Goal: Task Accomplishment & Management: Complete application form

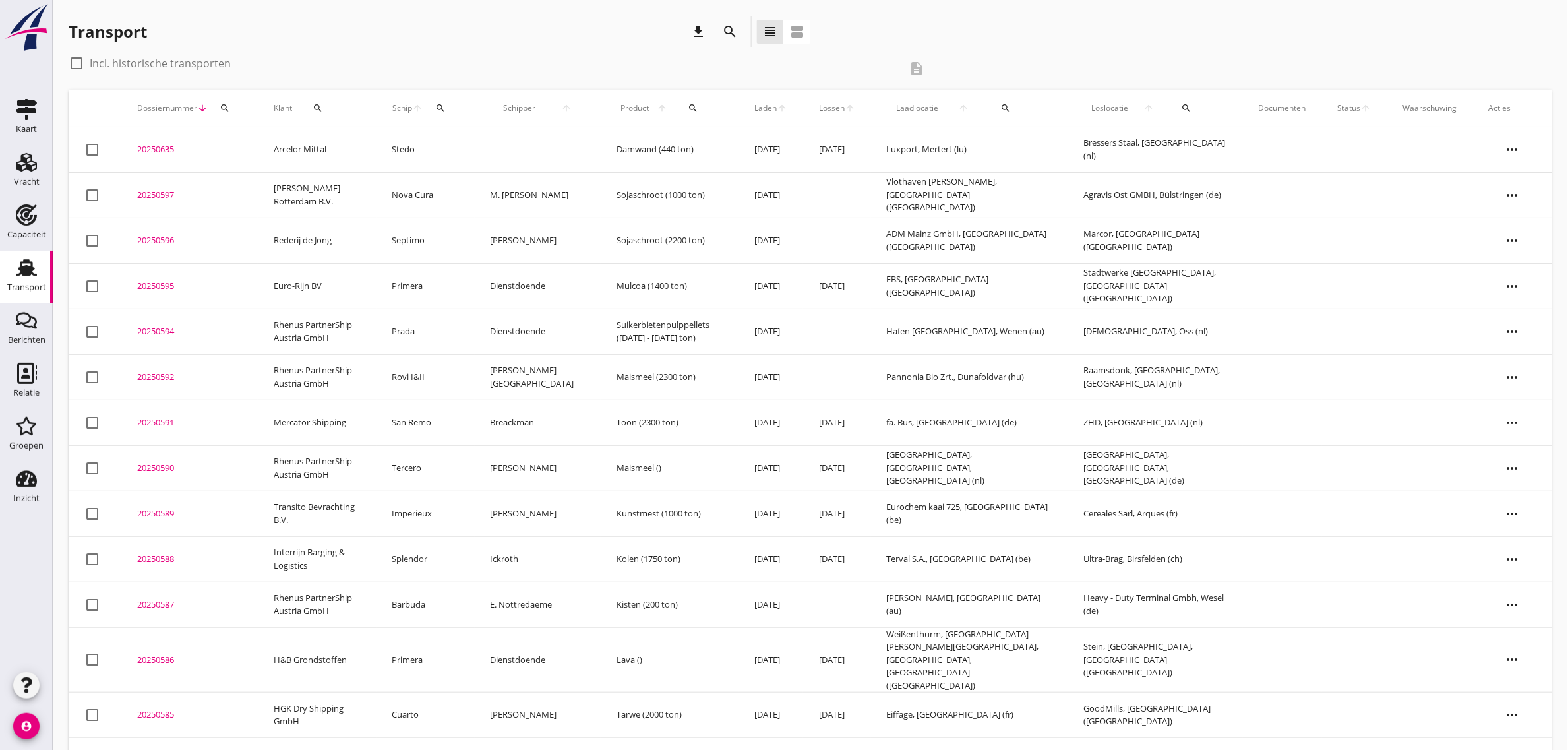
click at [917, 43] on div "Transport download search view_headline view_agenda" at bounding box center [810, 34] width 1484 height 37
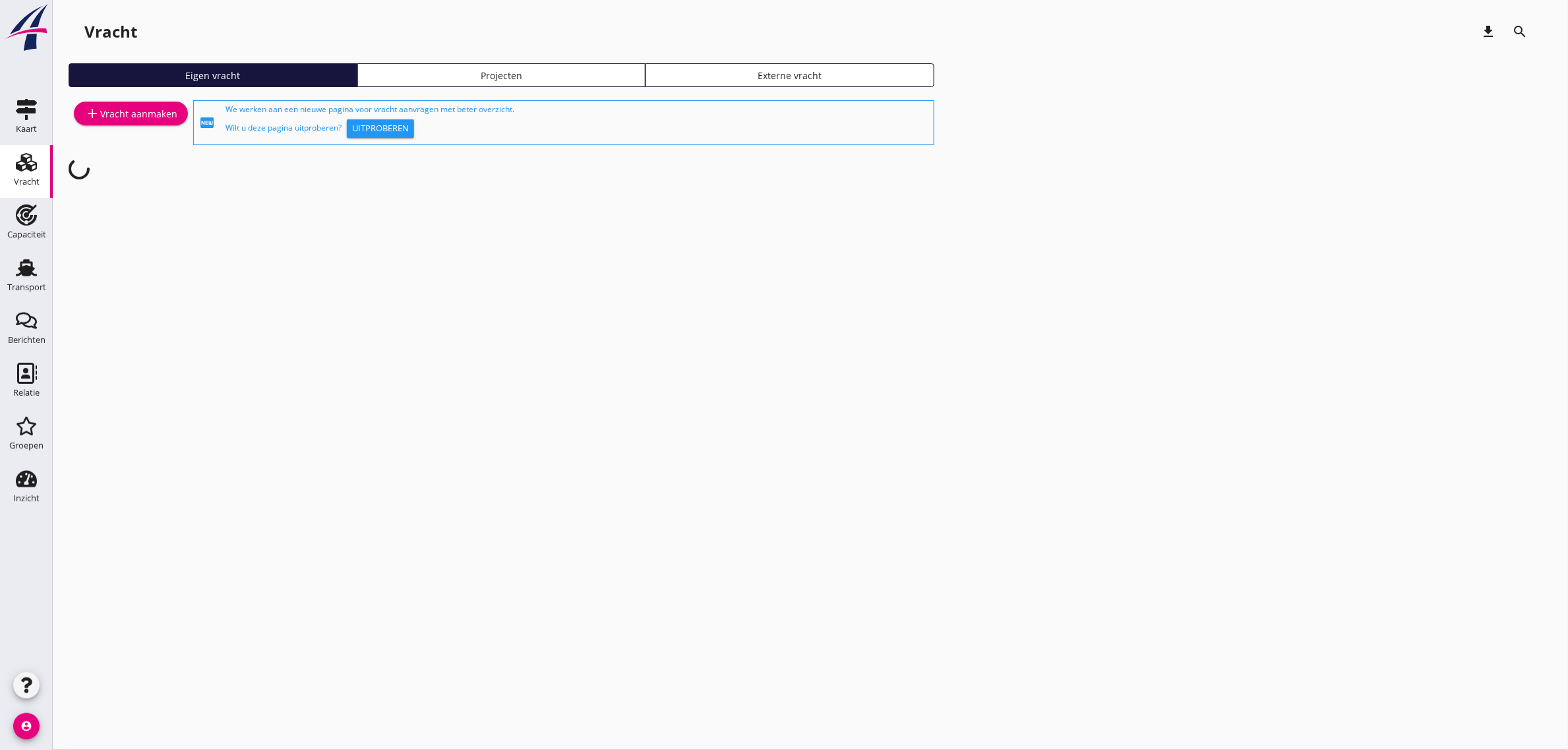
click at [136, 110] on div "add Vracht aanmaken" at bounding box center [131, 113] width 93 height 16
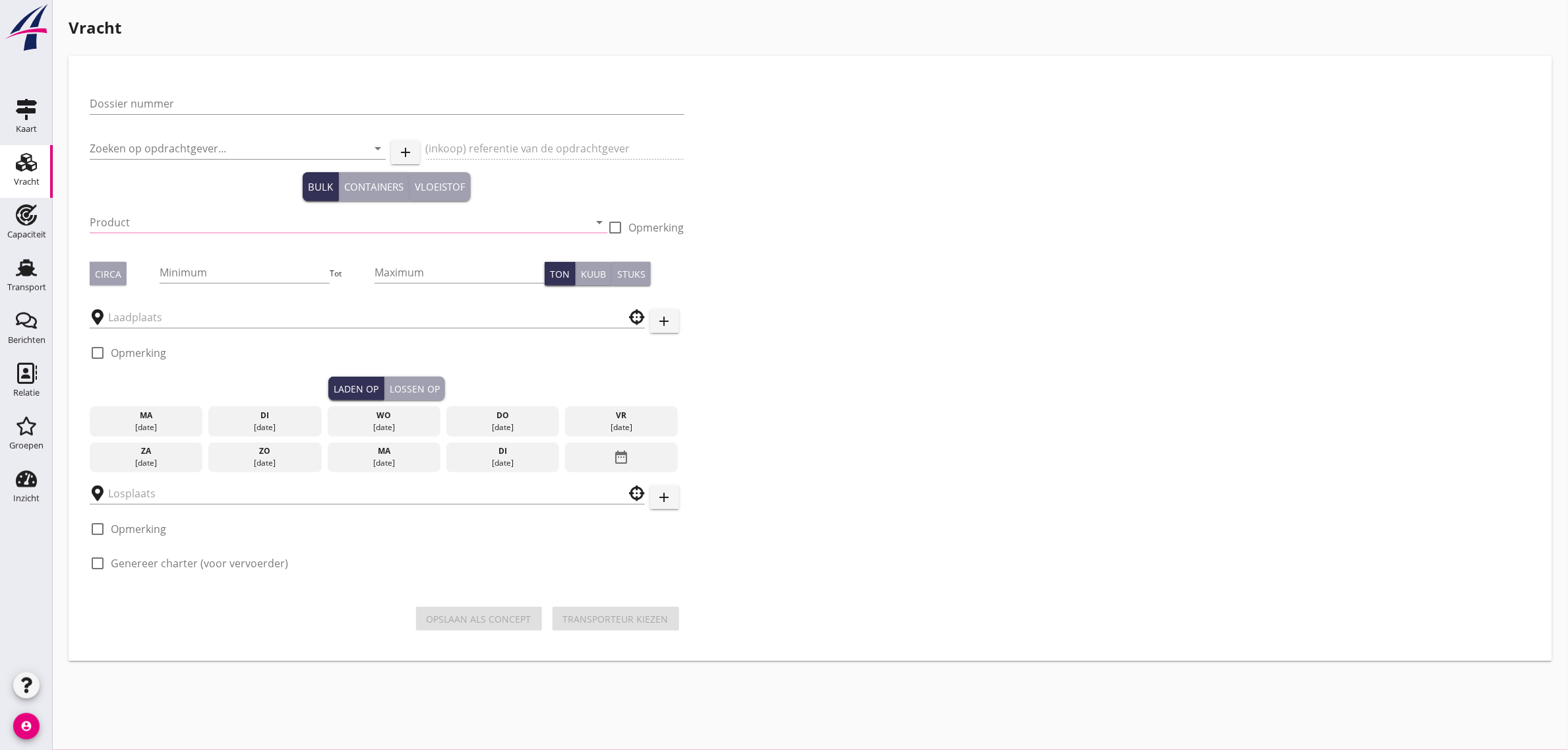
click at [182, 91] on div "Dossier nummer" at bounding box center [387, 106] width 594 height 42
click at [183, 97] on input "Dossier nummer" at bounding box center [387, 103] width 594 height 21
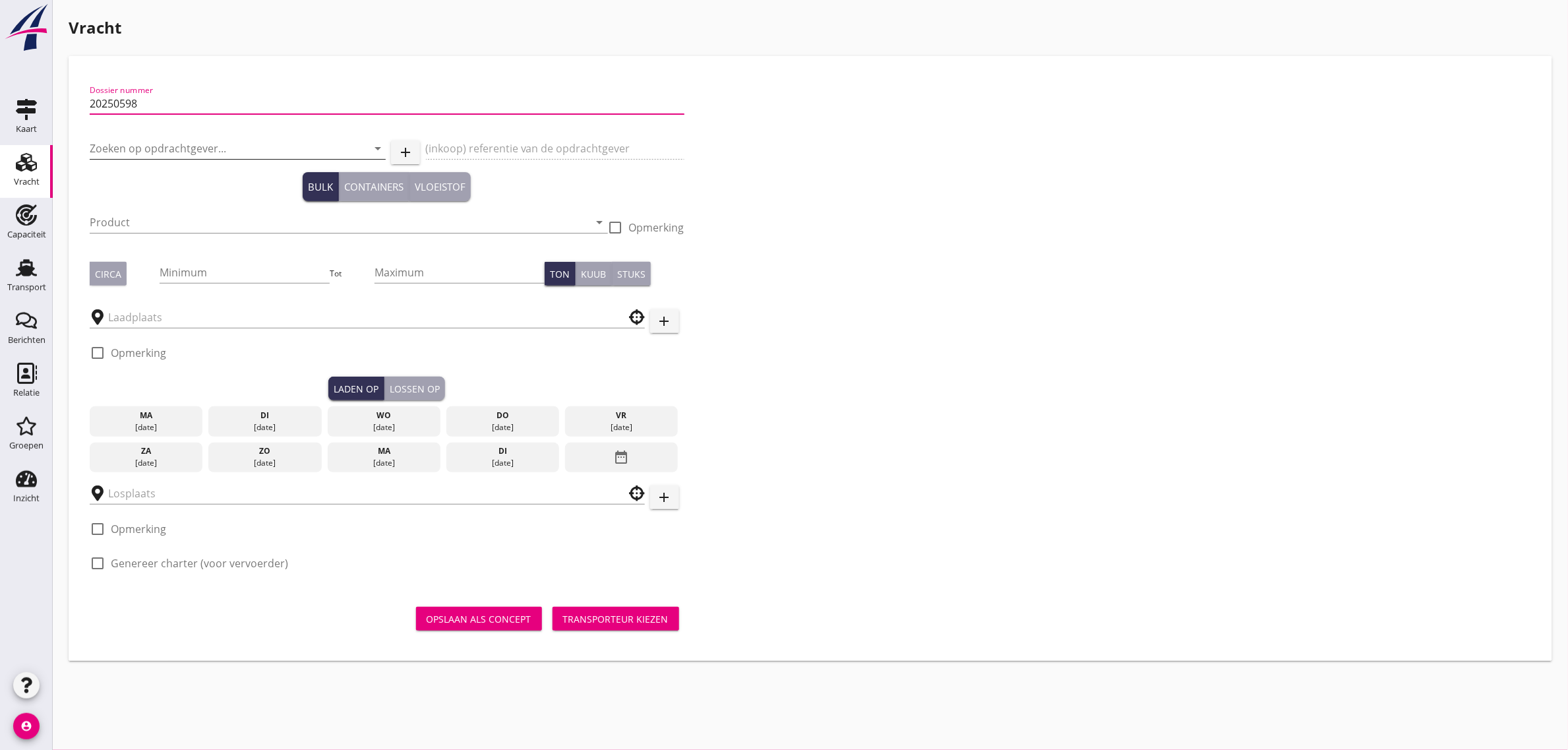
type input "20250598"
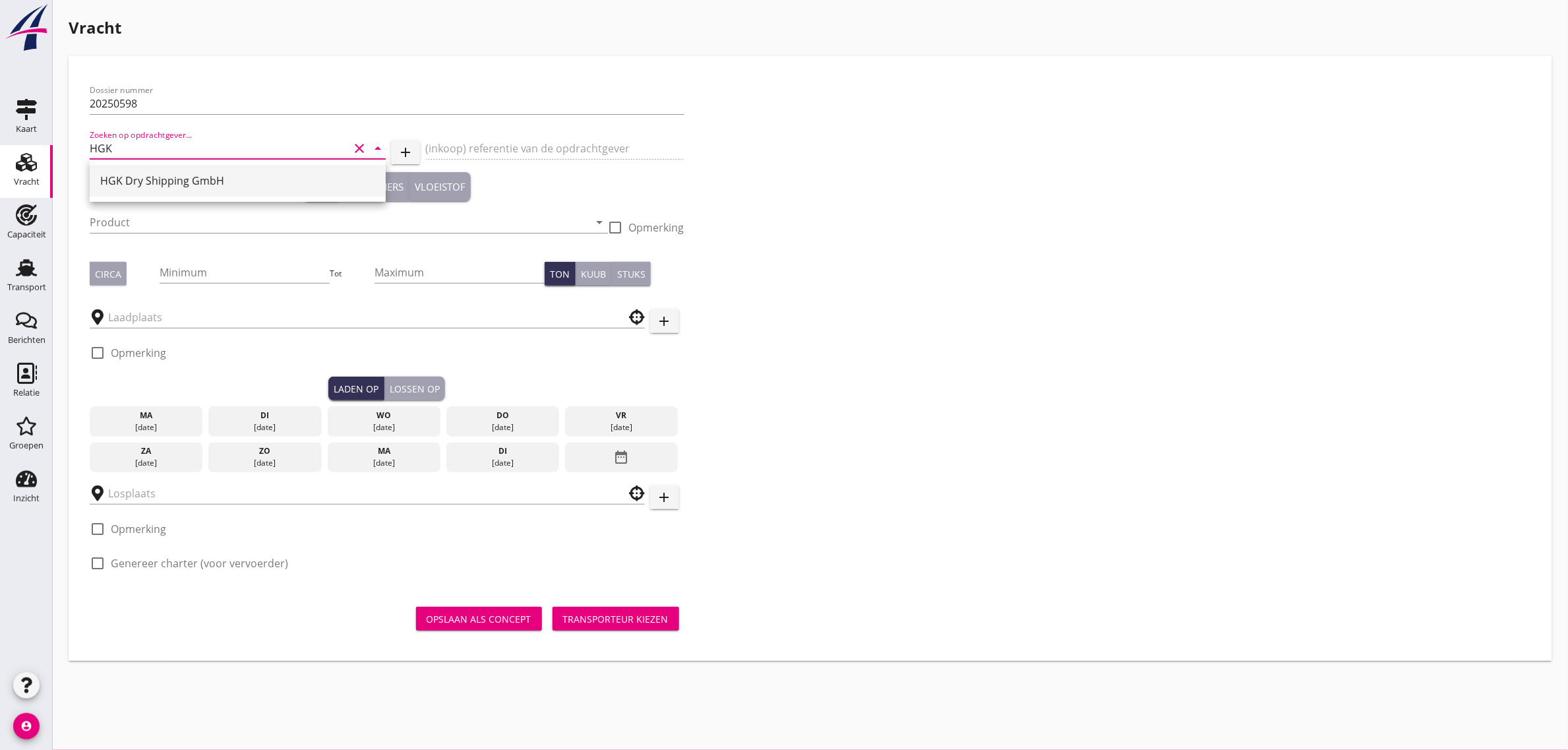
click at [148, 173] on div "HGK Dry Shipping GmbH" at bounding box center [238, 180] width 275 height 16
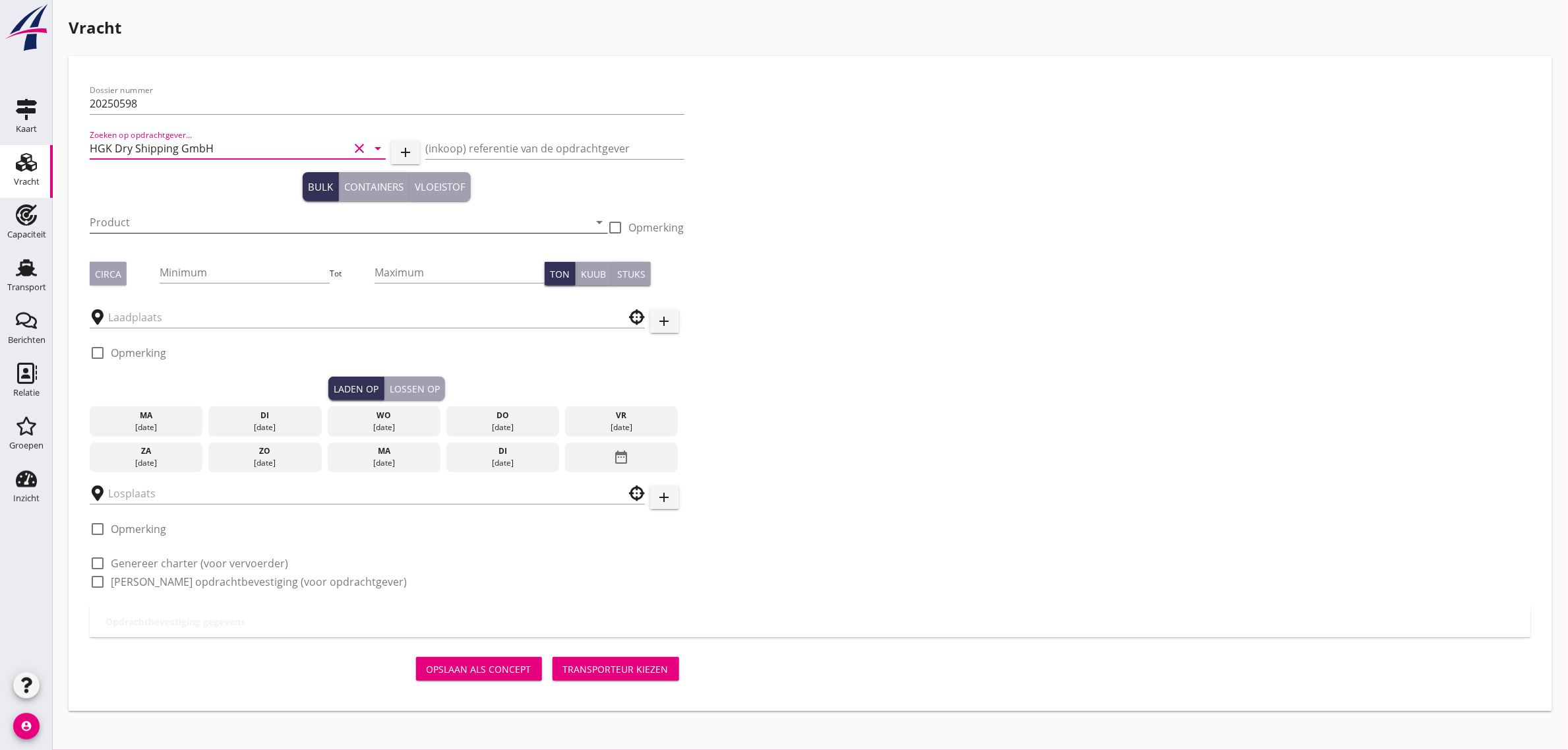
type input "HGK Dry Shipping GmbH"
click at [123, 218] on input "Product" at bounding box center [339, 222] width 500 height 21
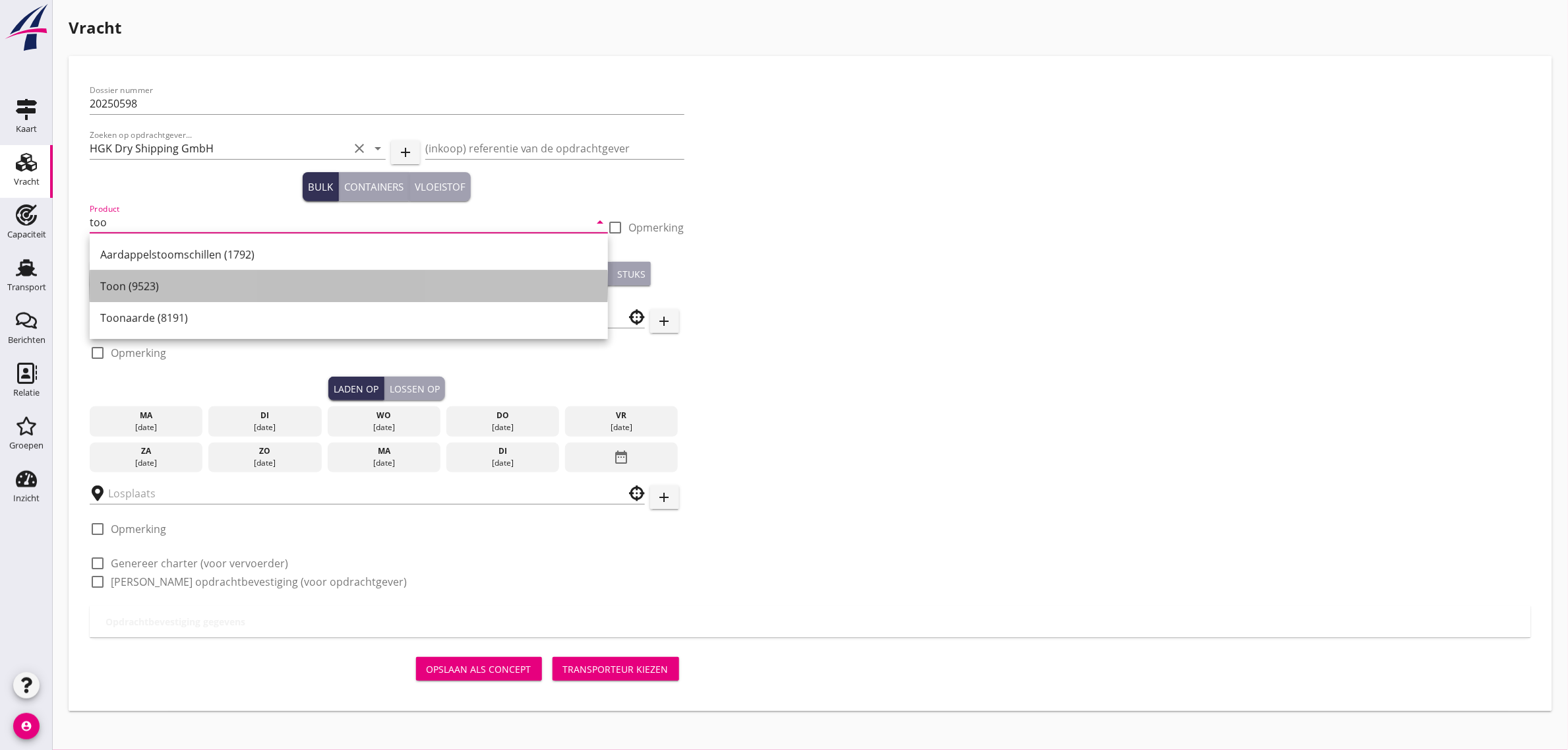
click at [120, 285] on div "Toon (9523)" at bounding box center [349, 286] width 497 height 16
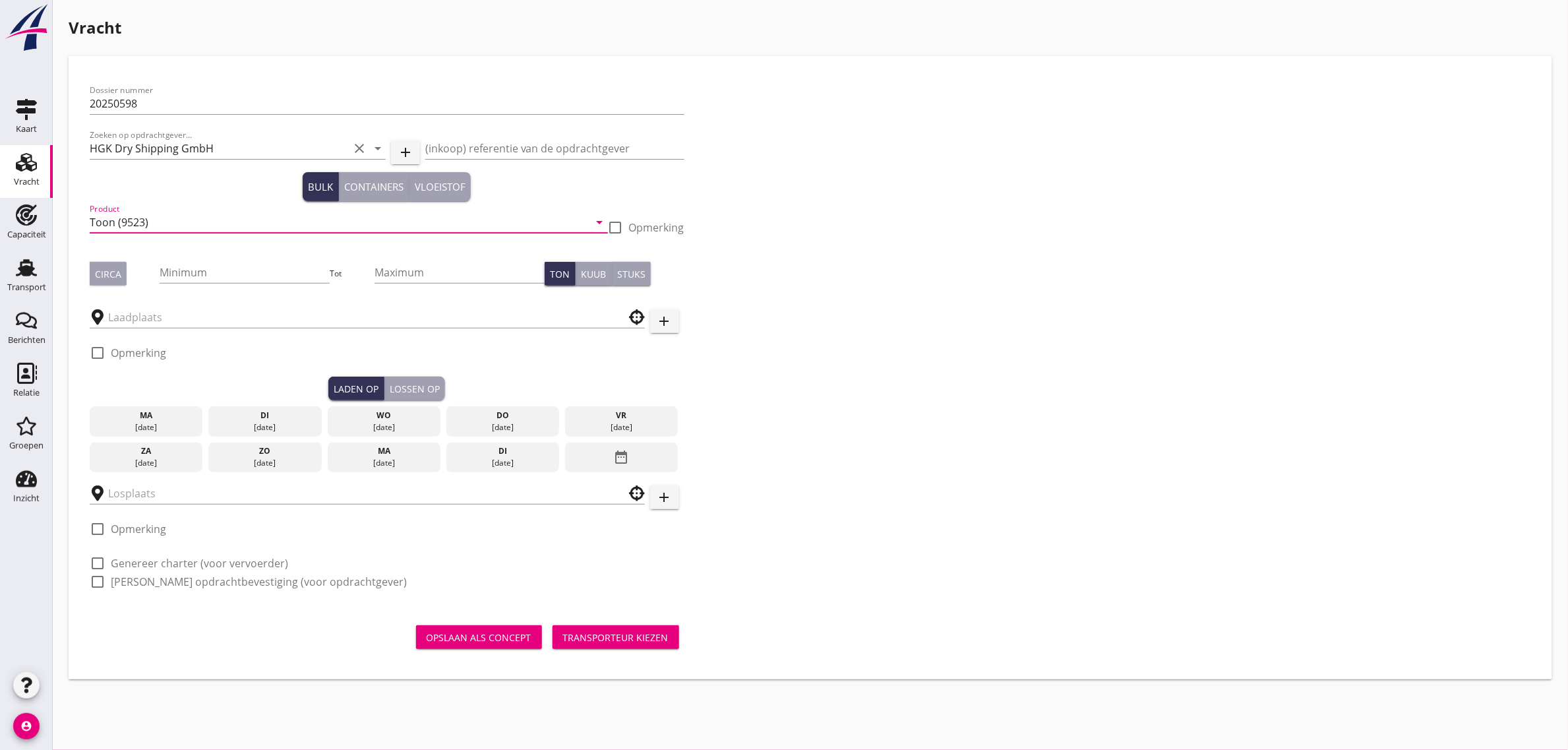
type input "Toon (9523)"
click at [104, 279] on div "Circa" at bounding box center [108, 274] width 27 height 14
click at [236, 272] on input "Minimum" at bounding box center [244, 272] width 170 height 21
type input "1000"
type input "1100"
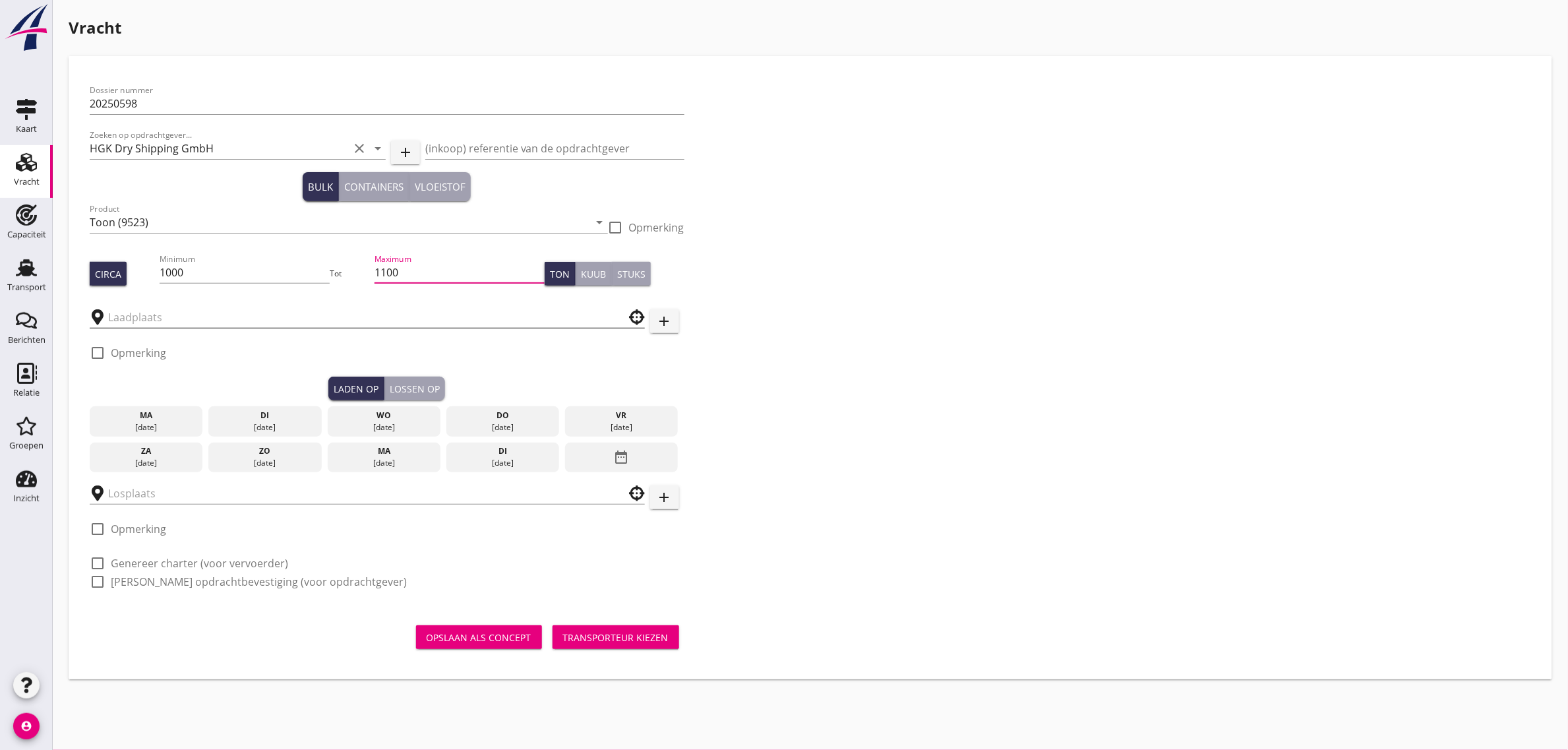
click at [174, 322] on input "text" at bounding box center [357, 317] width 500 height 21
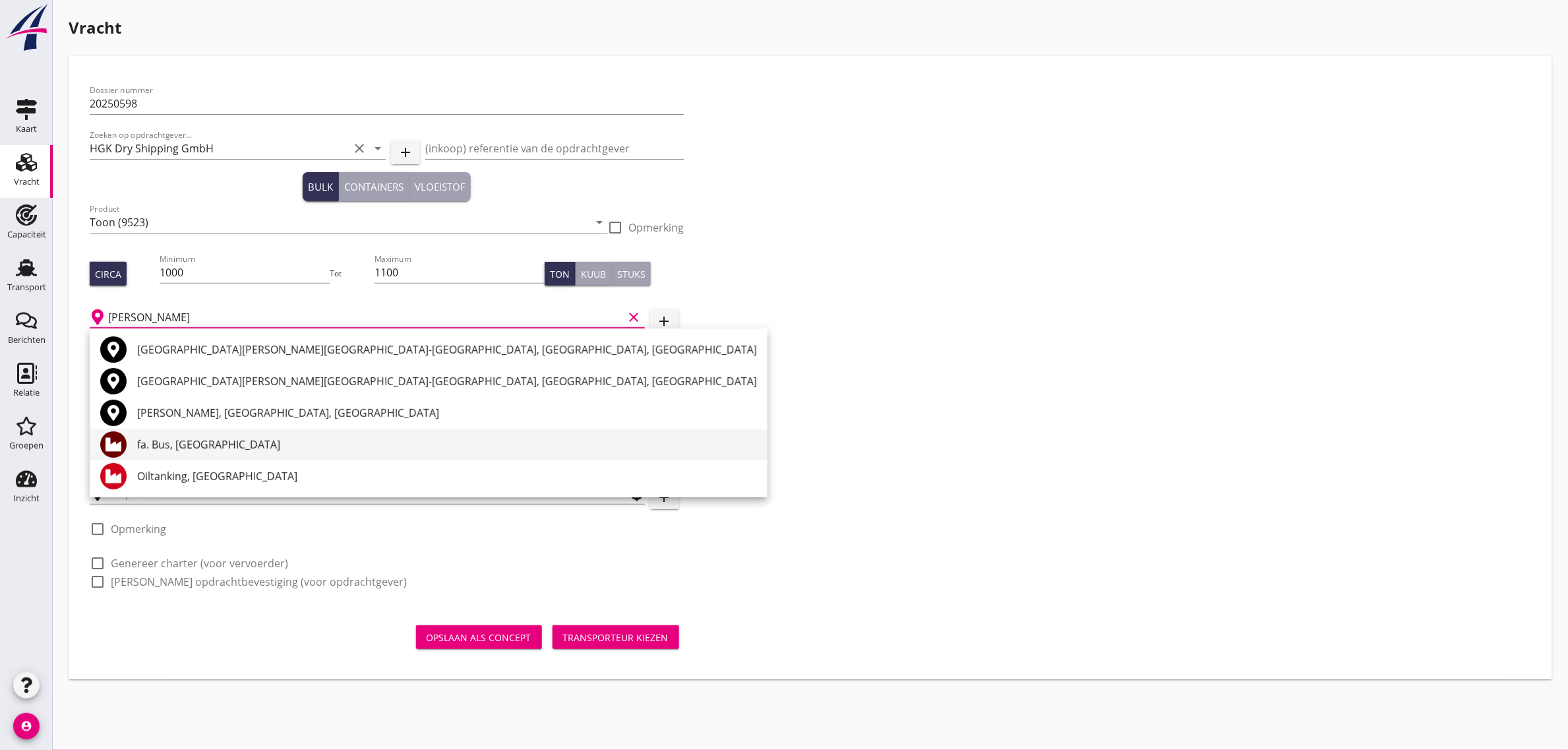
click at [161, 442] on div "fa. Bus, [GEOGRAPHIC_DATA]" at bounding box center [447, 444] width 620 height 16
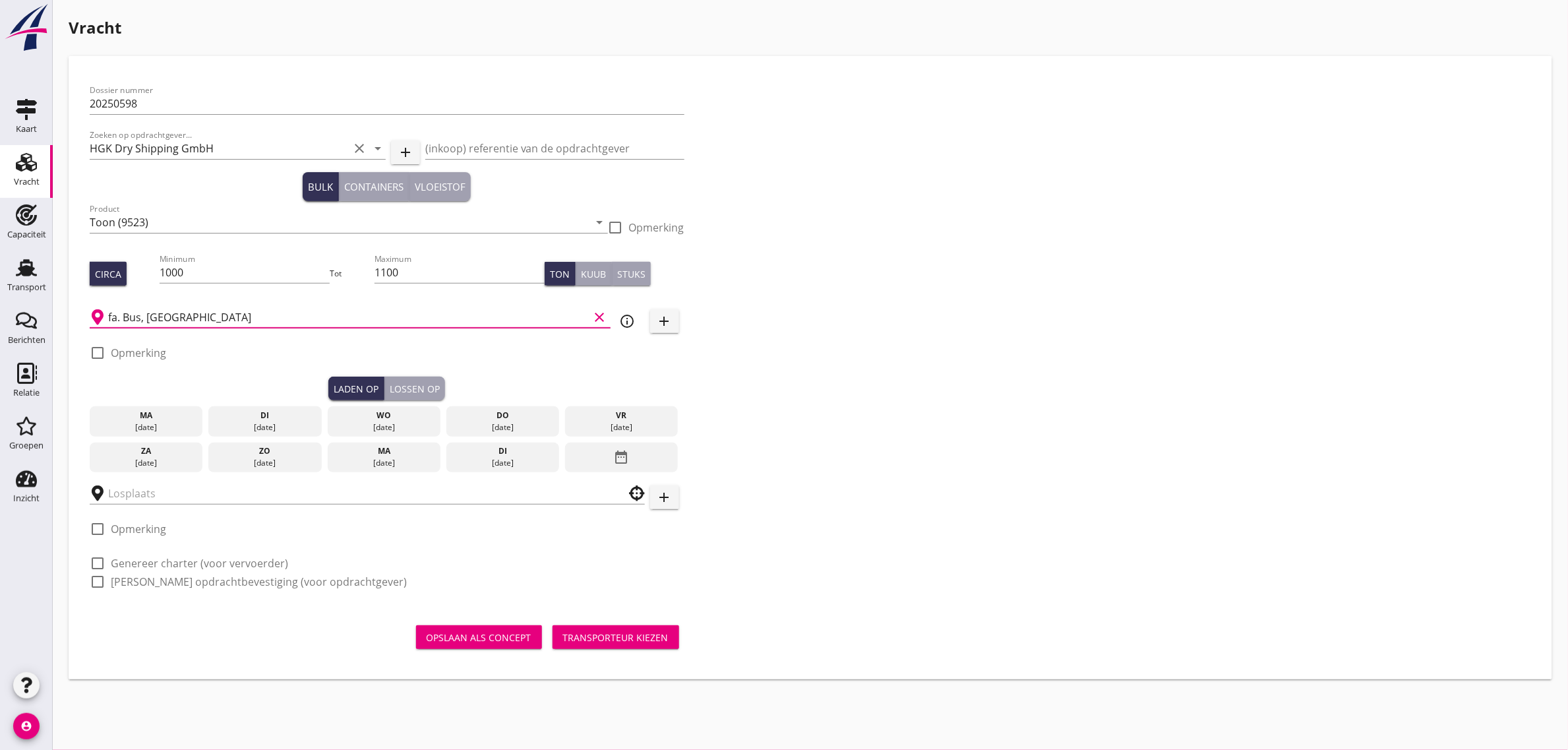
type input "fa. Bus, [GEOGRAPHIC_DATA]"
click at [397, 426] on div "[DATE]" at bounding box center [383, 427] width 107 height 12
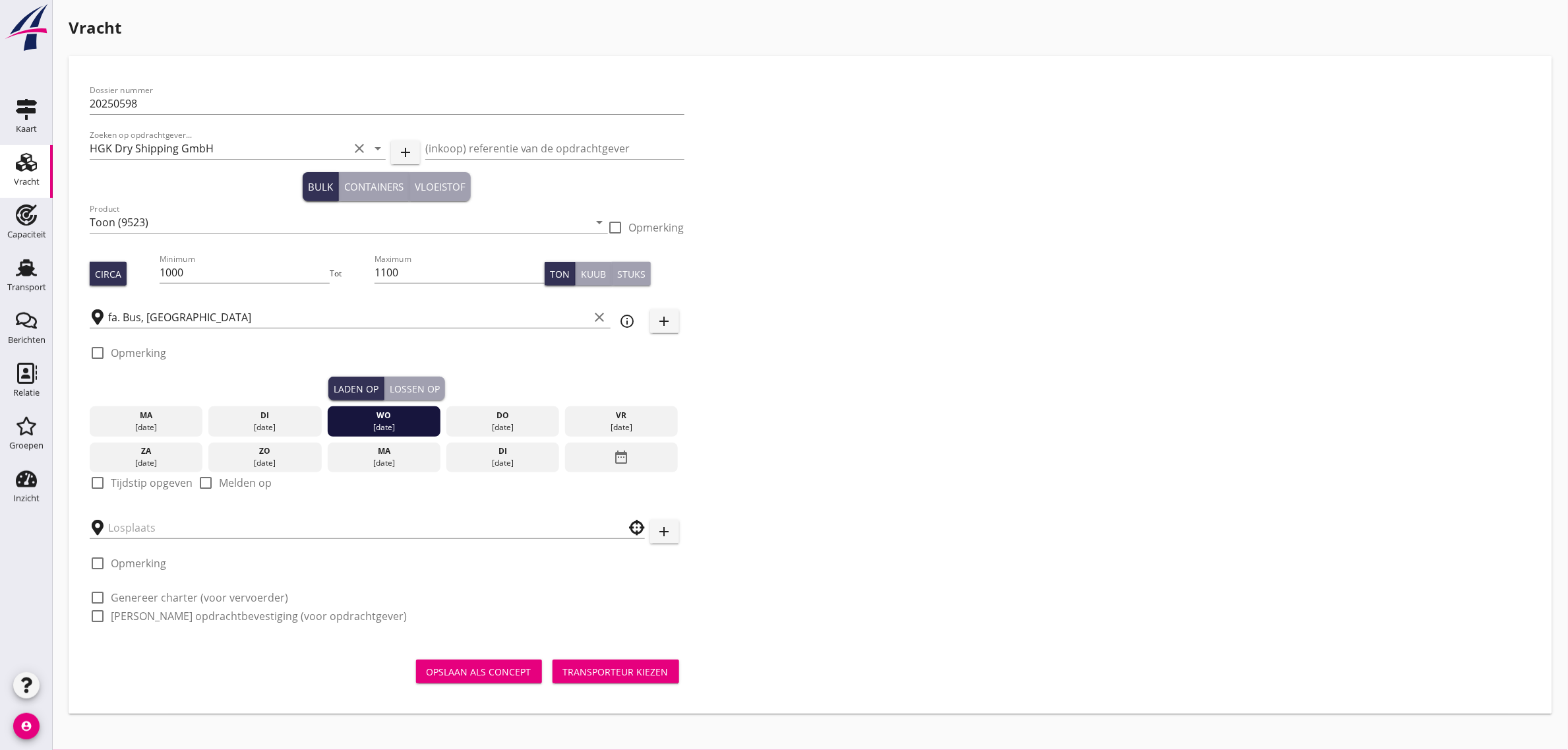
click at [157, 486] on label "Tijdstip opgeven" at bounding box center [151, 483] width 81 height 13
checkbox input "true"
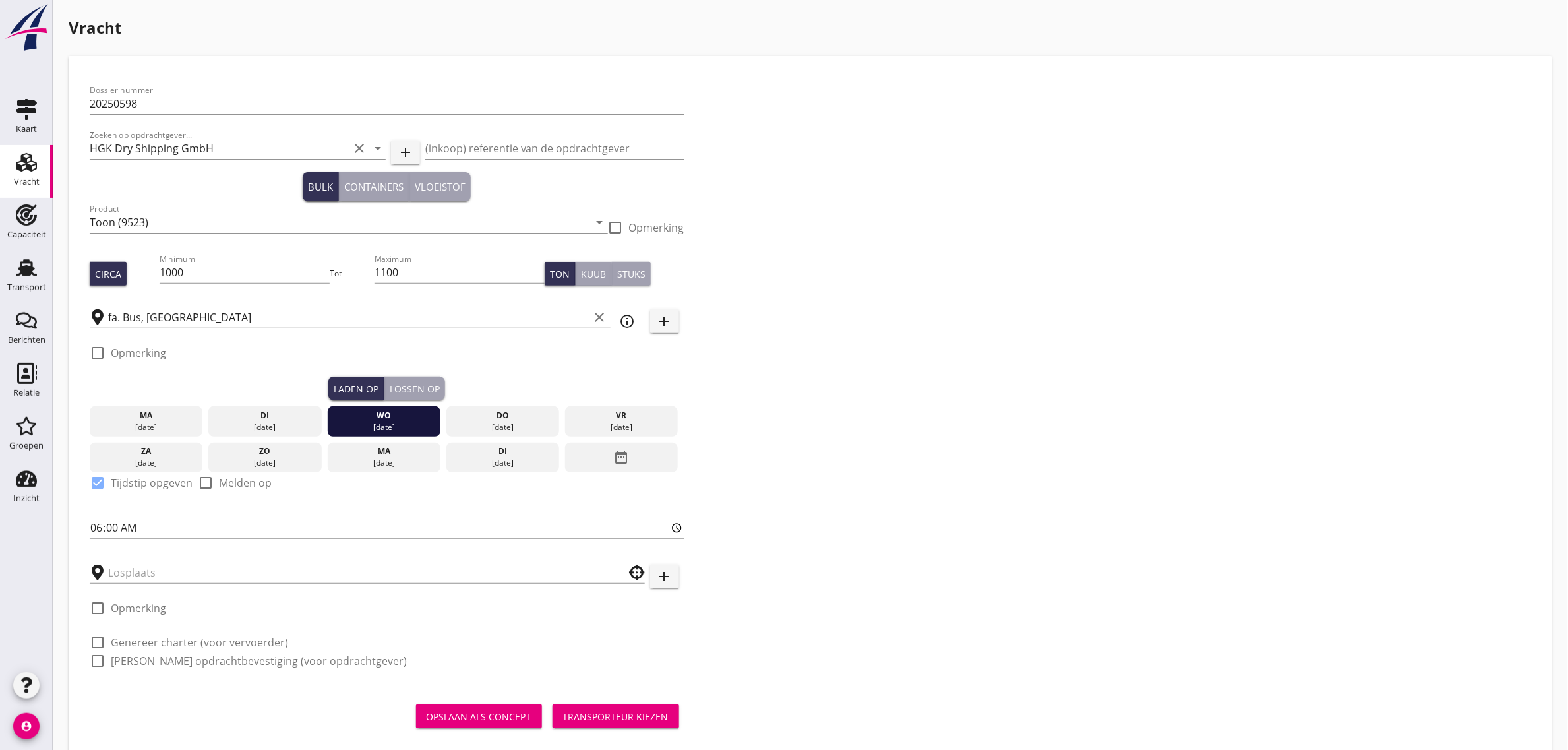
click at [424, 387] on div "Lossen op" at bounding box center [415, 388] width 50 height 14
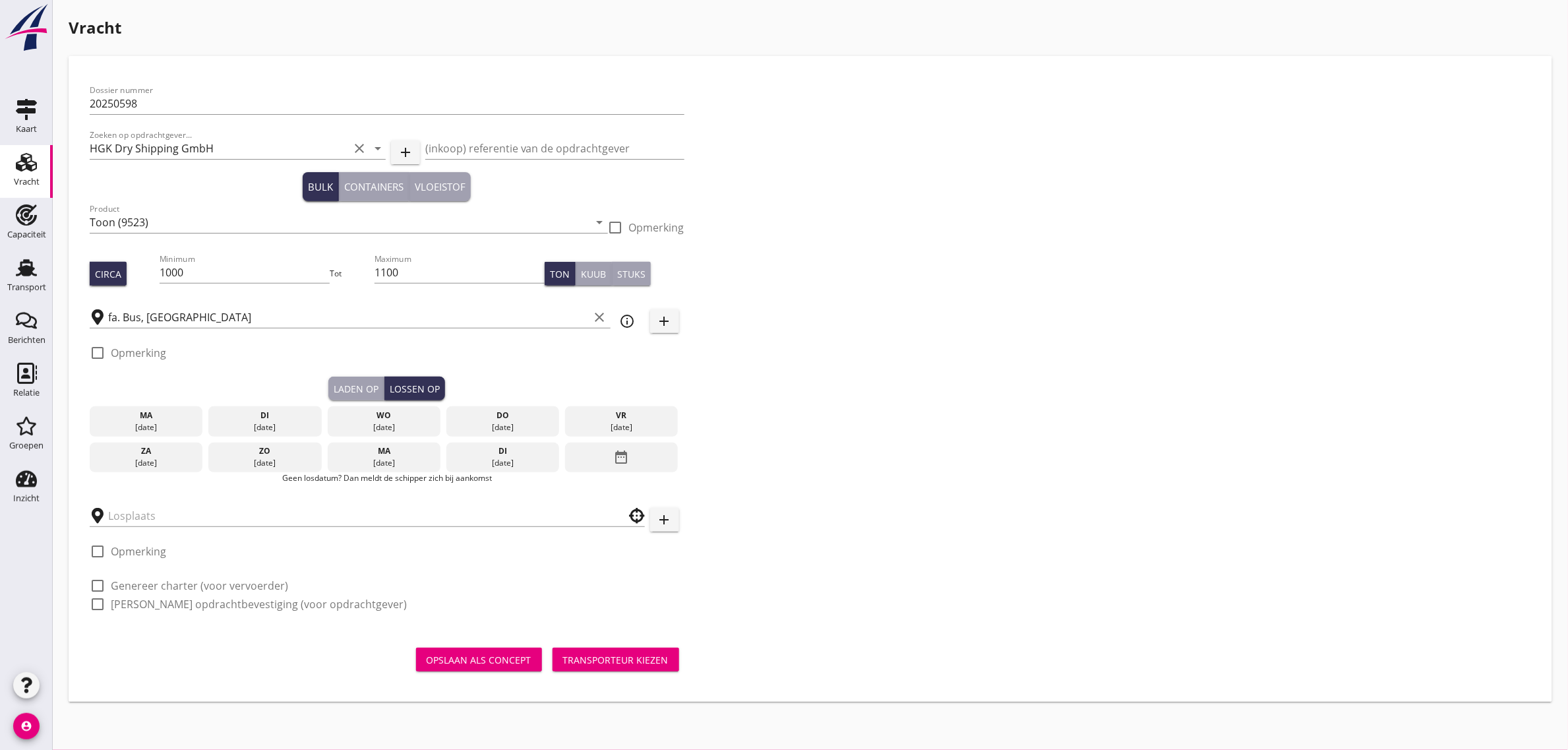
click at [601, 407] on div "[DATE]" at bounding box center [622, 422] width 113 height 30
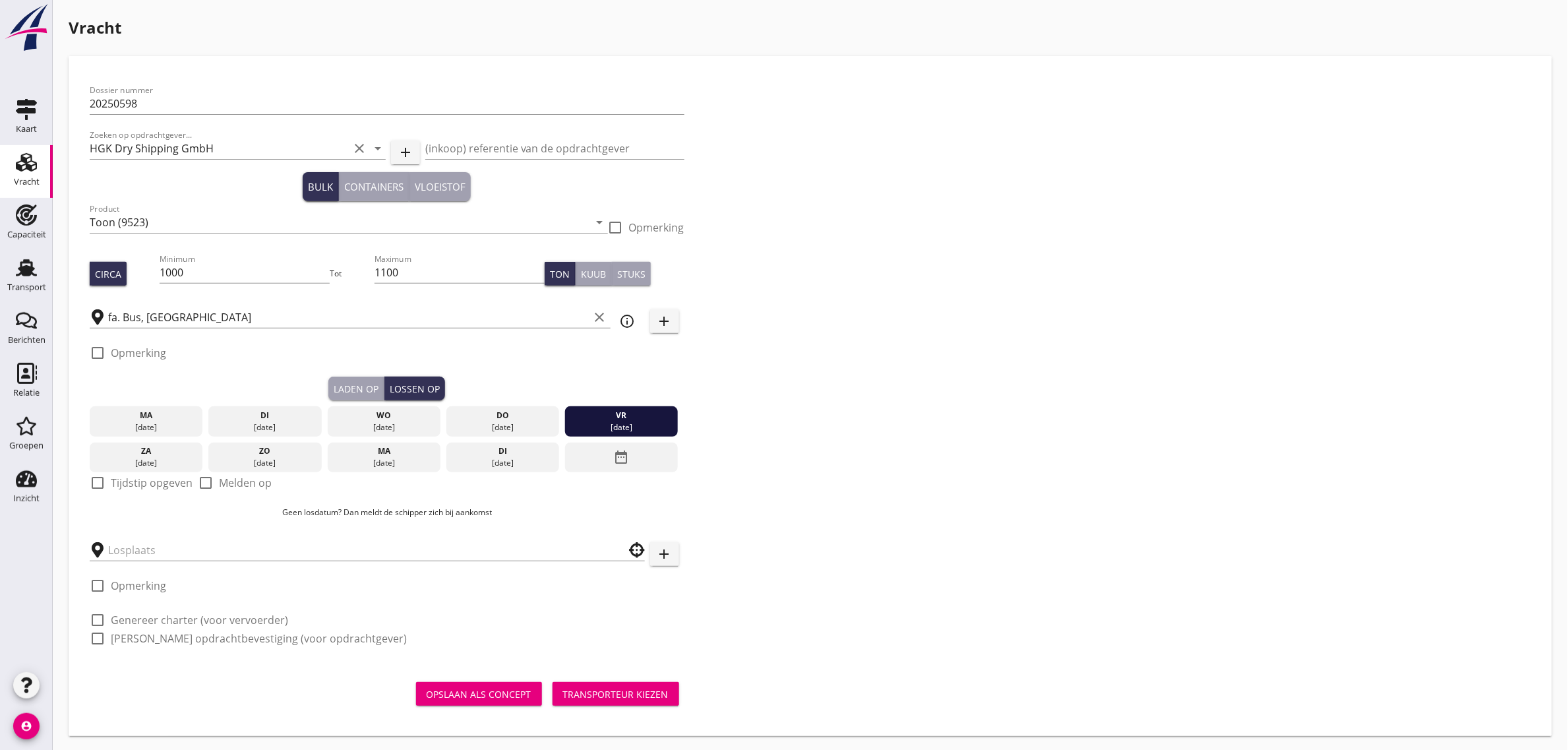
click at [124, 480] on label "Tijdstip opgeven" at bounding box center [151, 483] width 81 height 13
checkbox input "true"
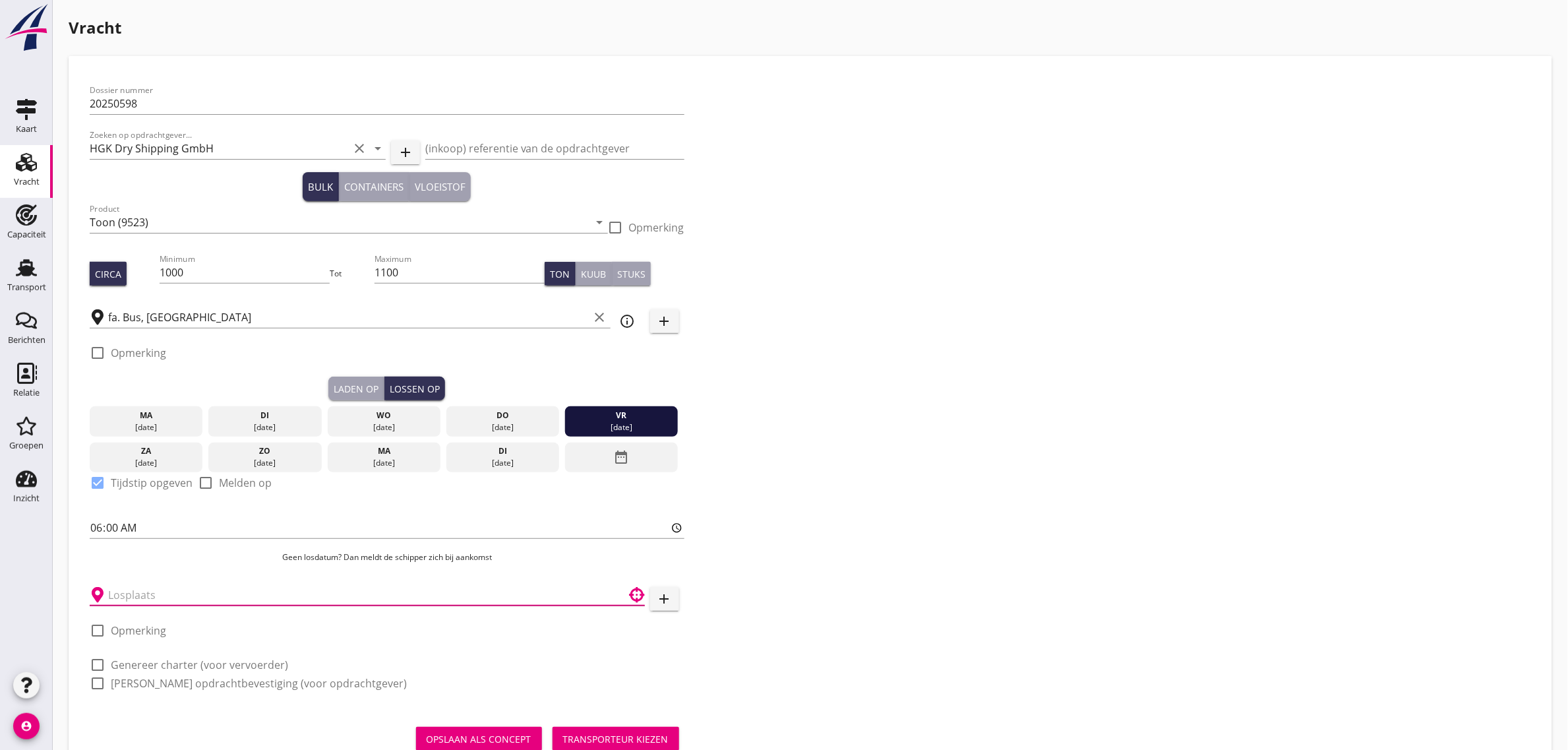
click at [141, 595] on input "text" at bounding box center [357, 595] width 500 height 21
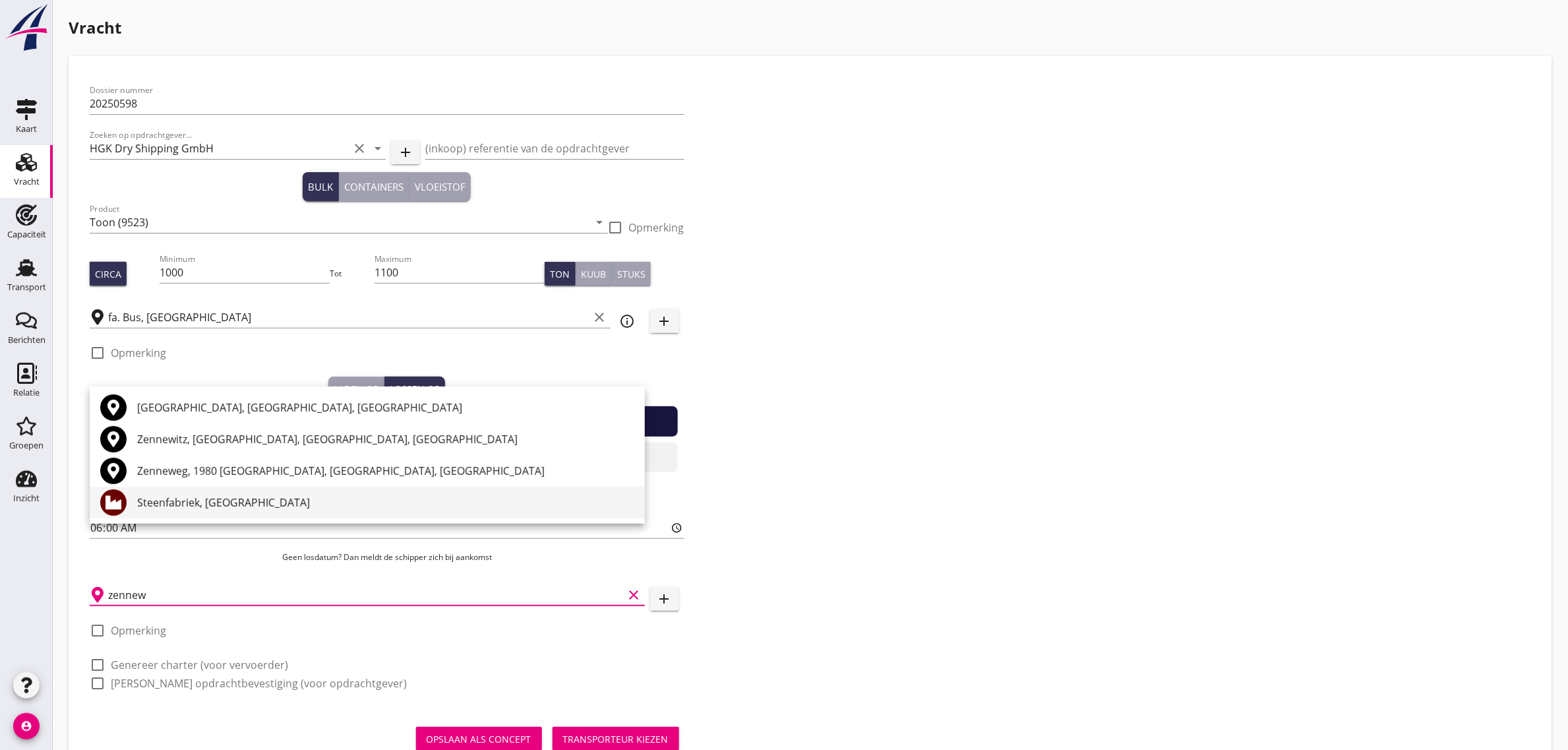
click at [212, 509] on div "Steenfabriek, [GEOGRAPHIC_DATA]" at bounding box center [386, 502] width 497 height 16
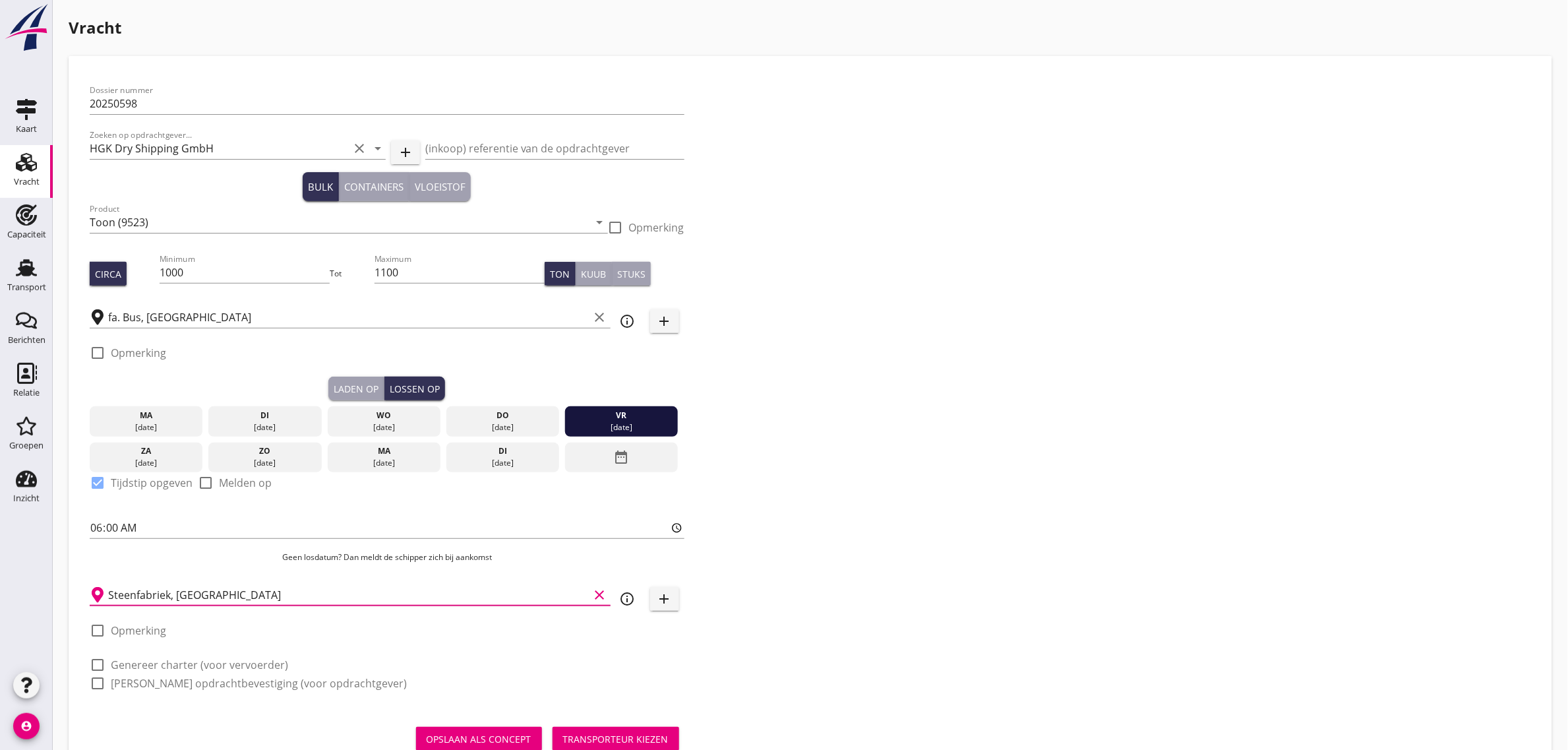
type input "Steenfabriek, [GEOGRAPHIC_DATA]"
click at [203, 669] on label "Genereer charter (voor vervoerder)" at bounding box center [199, 665] width 177 height 13
checkbox input "true"
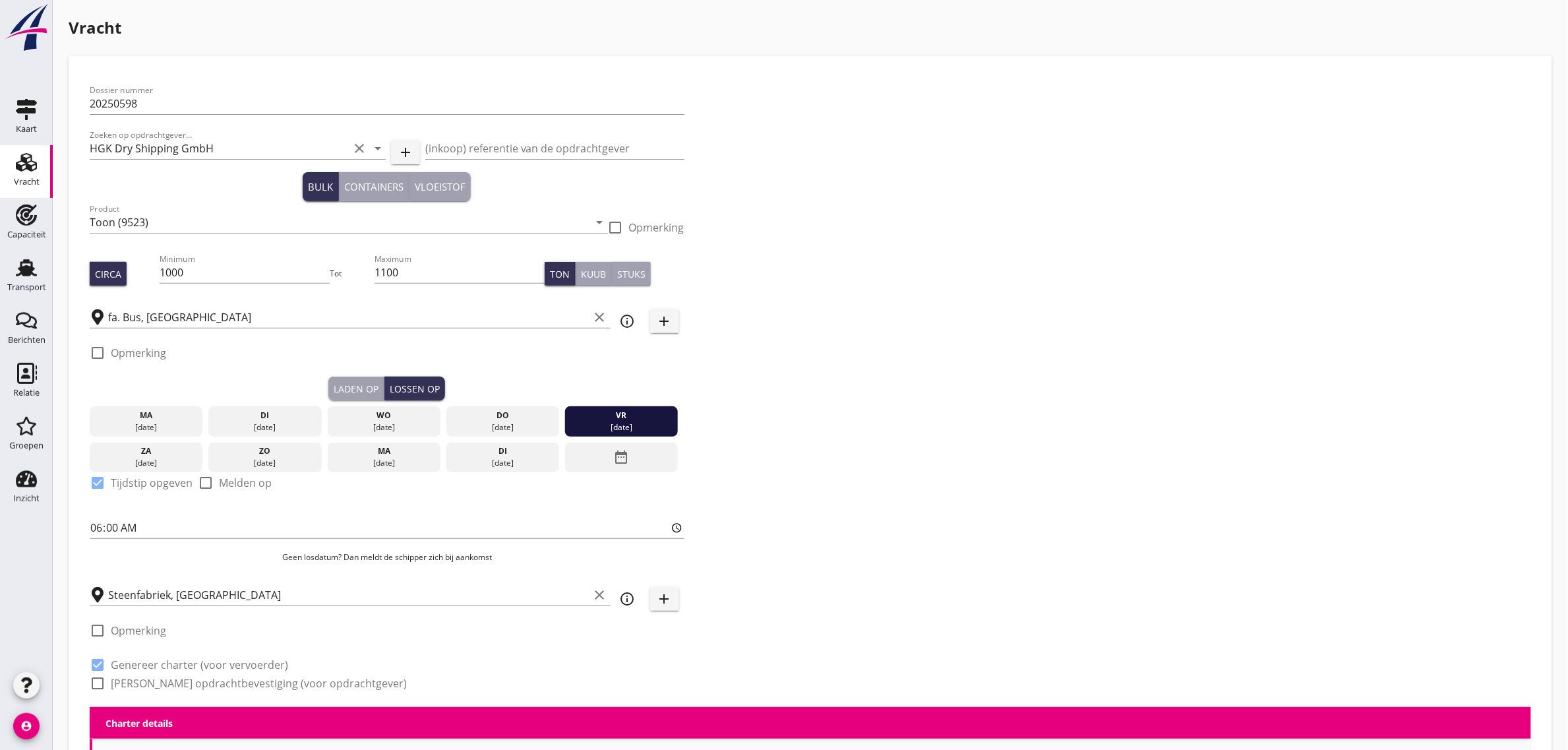
click at [202, 683] on label "[PERSON_NAME] opdrachtbevestiging (voor opdrachtgever)" at bounding box center [259, 683] width 296 height 13
checkbox input "true"
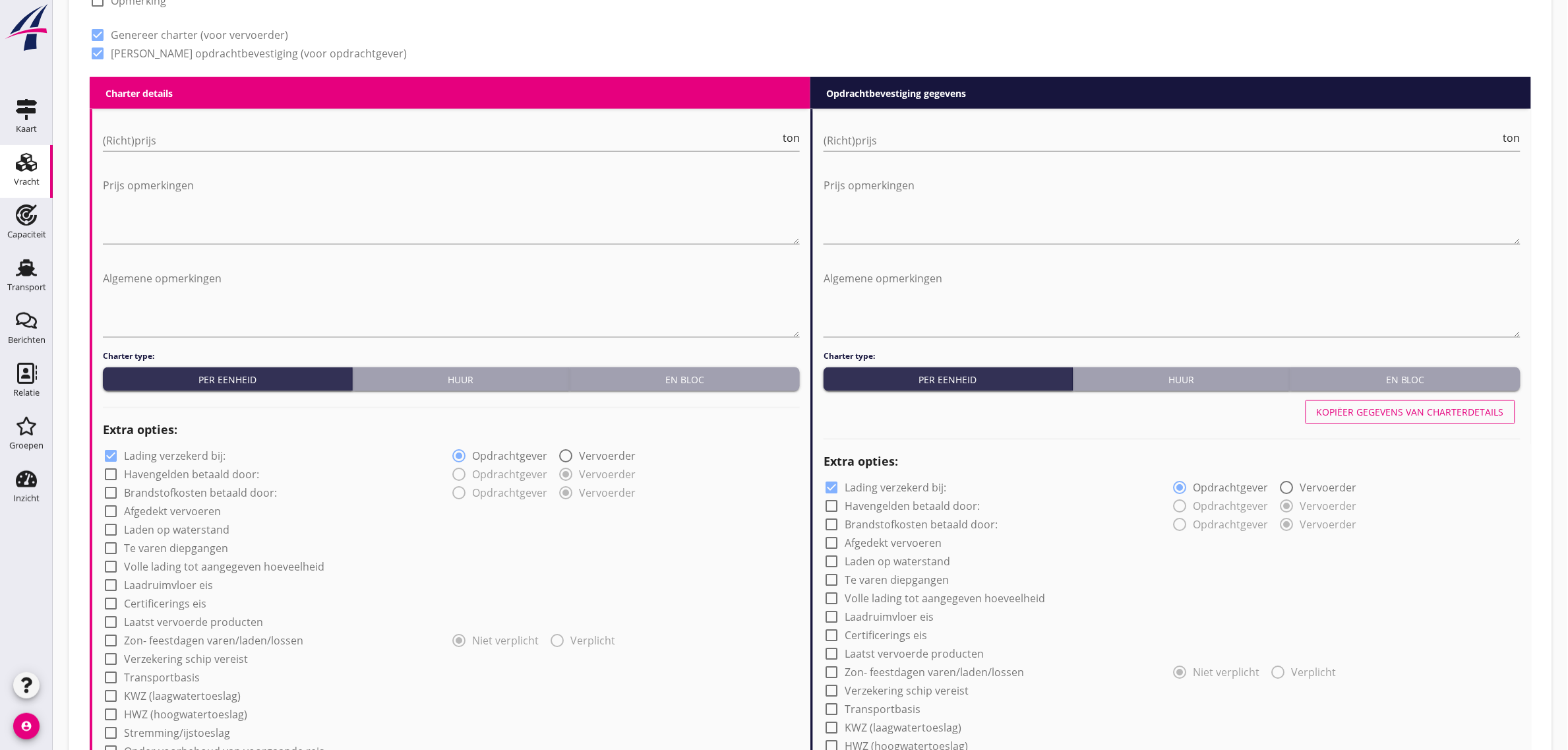
scroll to position [659, 0]
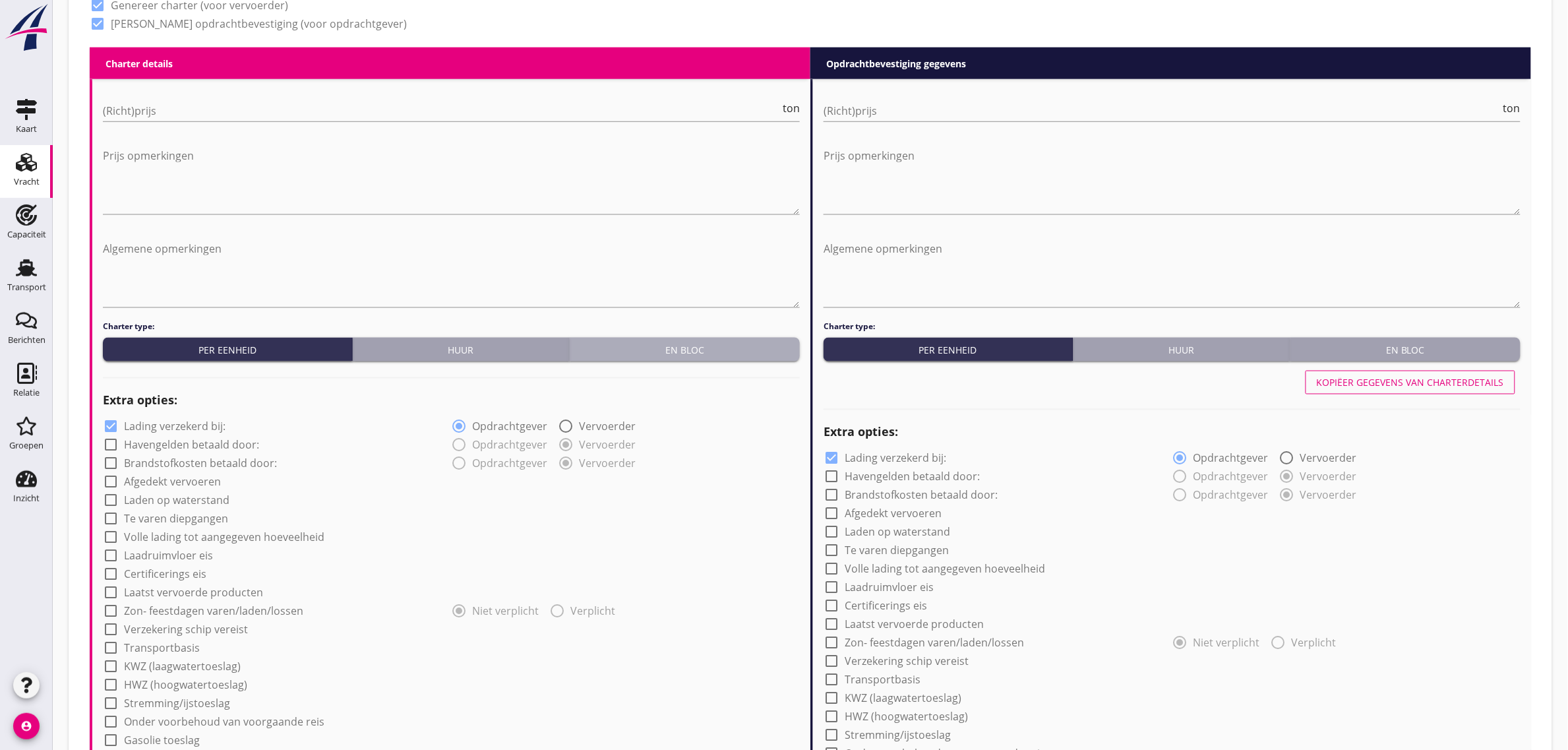
click at [663, 352] on div "En bloc" at bounding box center [685, 349] width 219 height 14
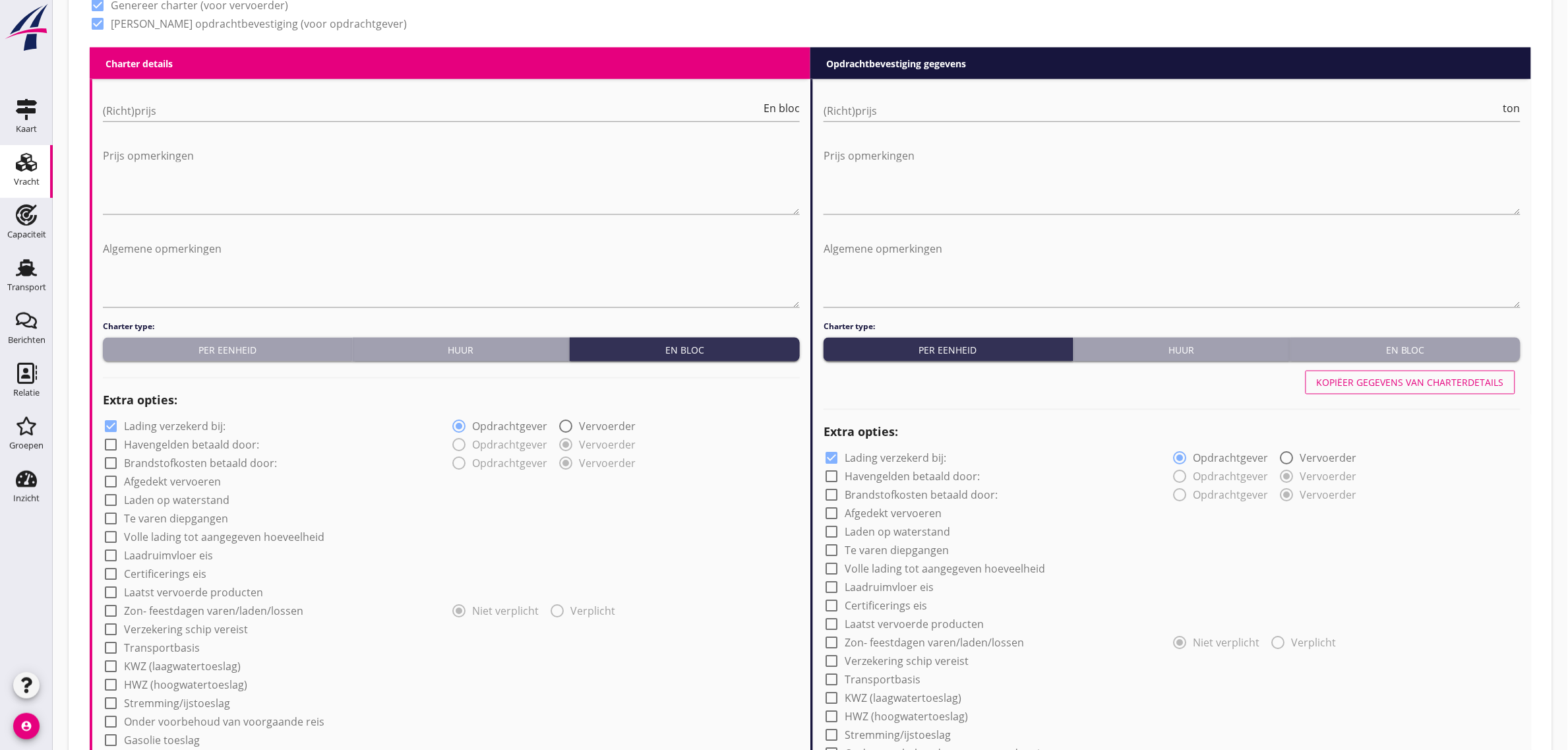
click at [203, 93] on div "(Richt)prijs En bloc" at bounding box center [451, 113] width 697 height 42
click at [205, 101] on input "(Richt)prijs" at bounding box center [432, 111] width 658 height 21
type input "10000"
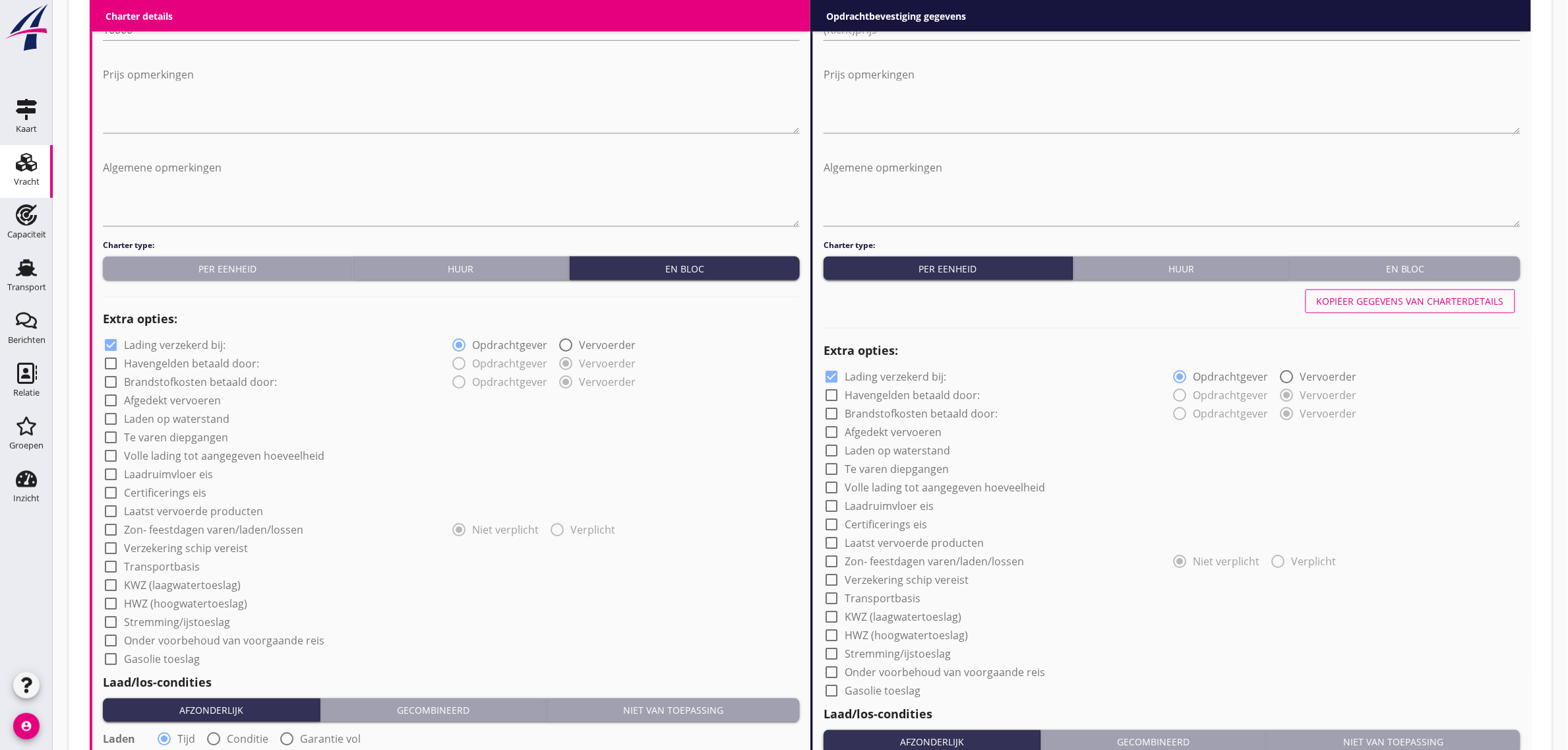
scroll to position [742, 0]
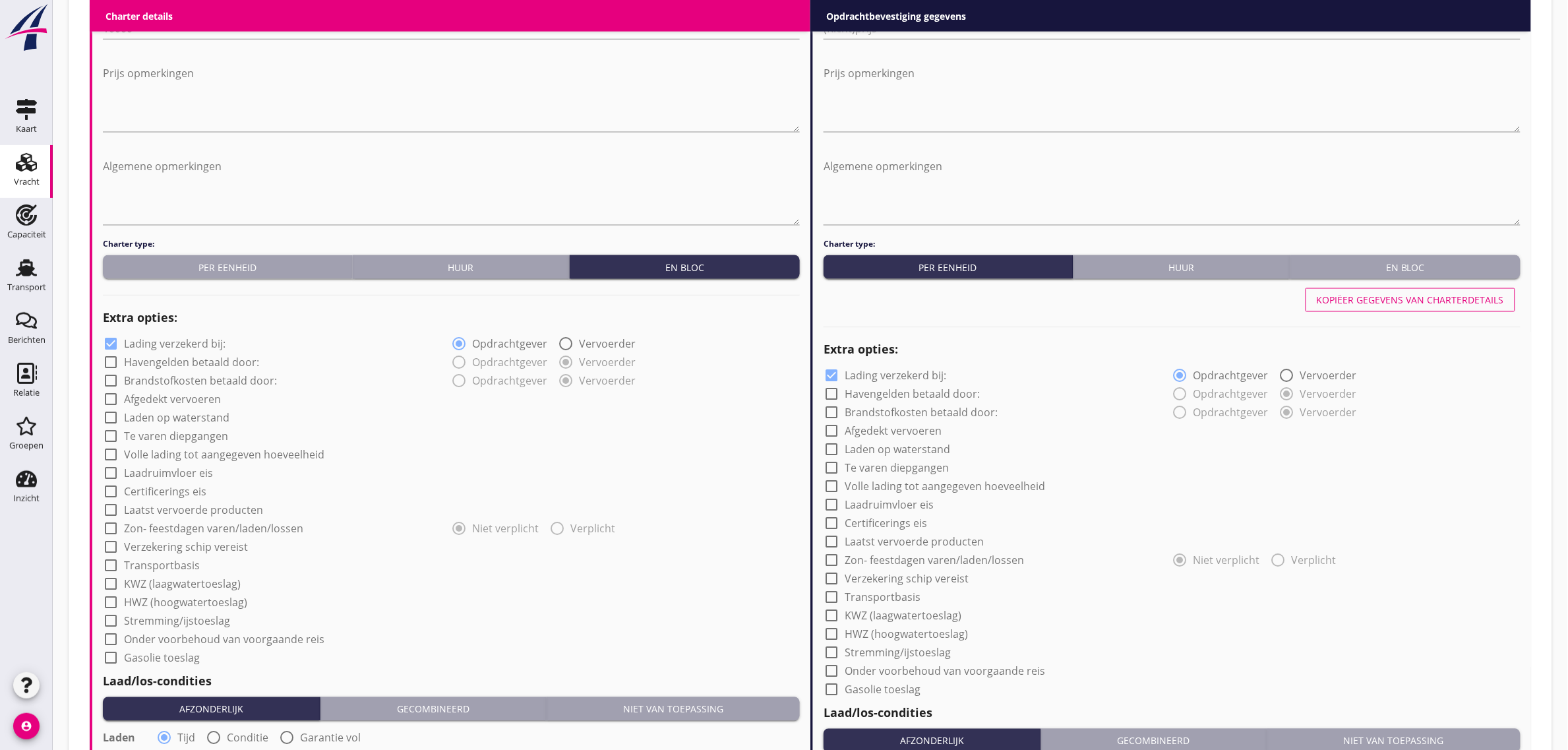
click at [155, 419] on label "Laden op waterstand" at bounding box center [176, 418] width 106 height 13
checkbox input "true"
click at [155, 433] on label "Te varen diepgangen" at bounding box center [175, 437] width 104 height 13
checkbox input "true"
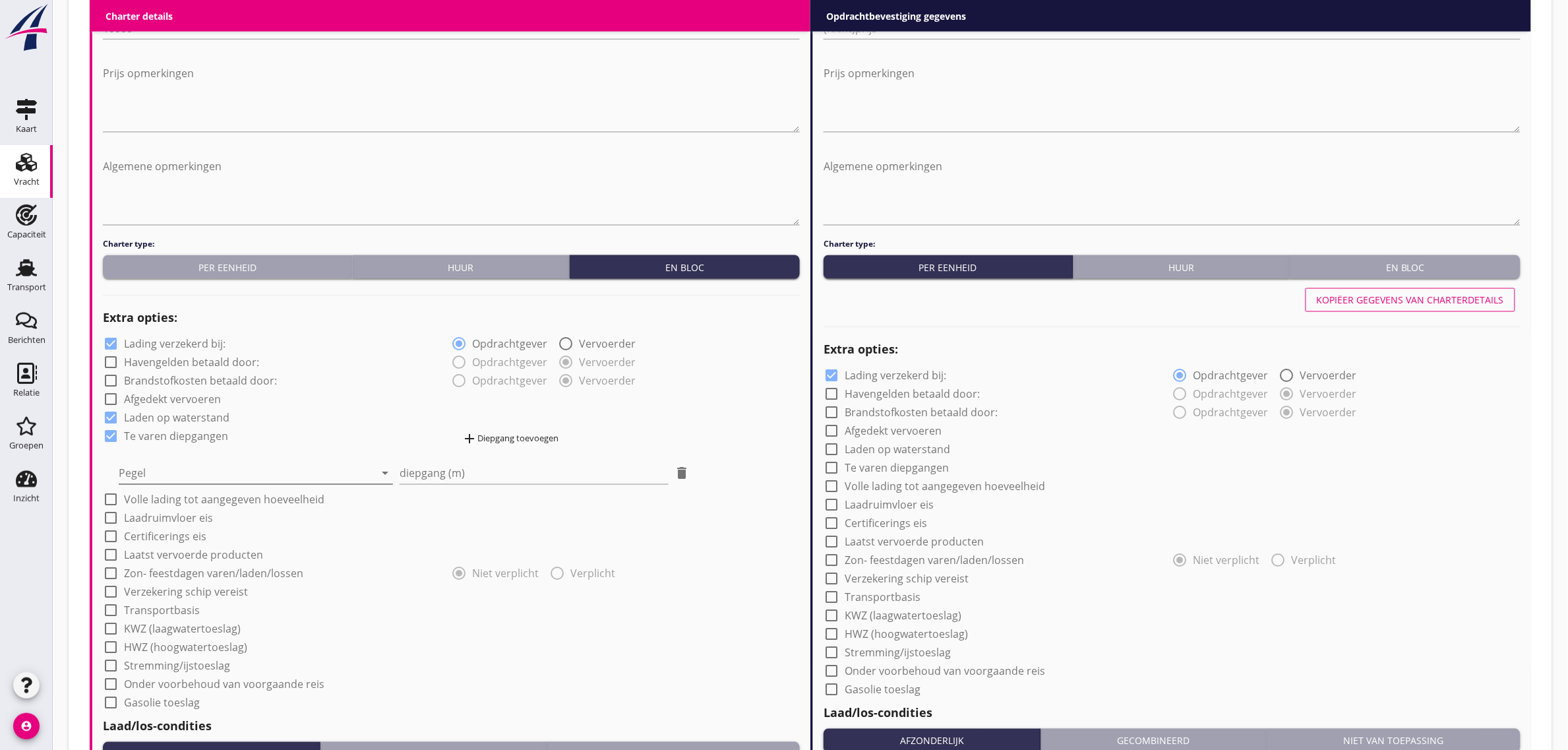
drag, startPoint x: 155, startPoint y: 457, endPoint x: 155, endPoint y: 468, distance: 11.0
click at [155, 458] on div "Pegel arrow_drop_down" at bounding box center [256, 469] width 274 height 29
click at [155, 471] on div at bounding box center [247, 473] width 256 height 21
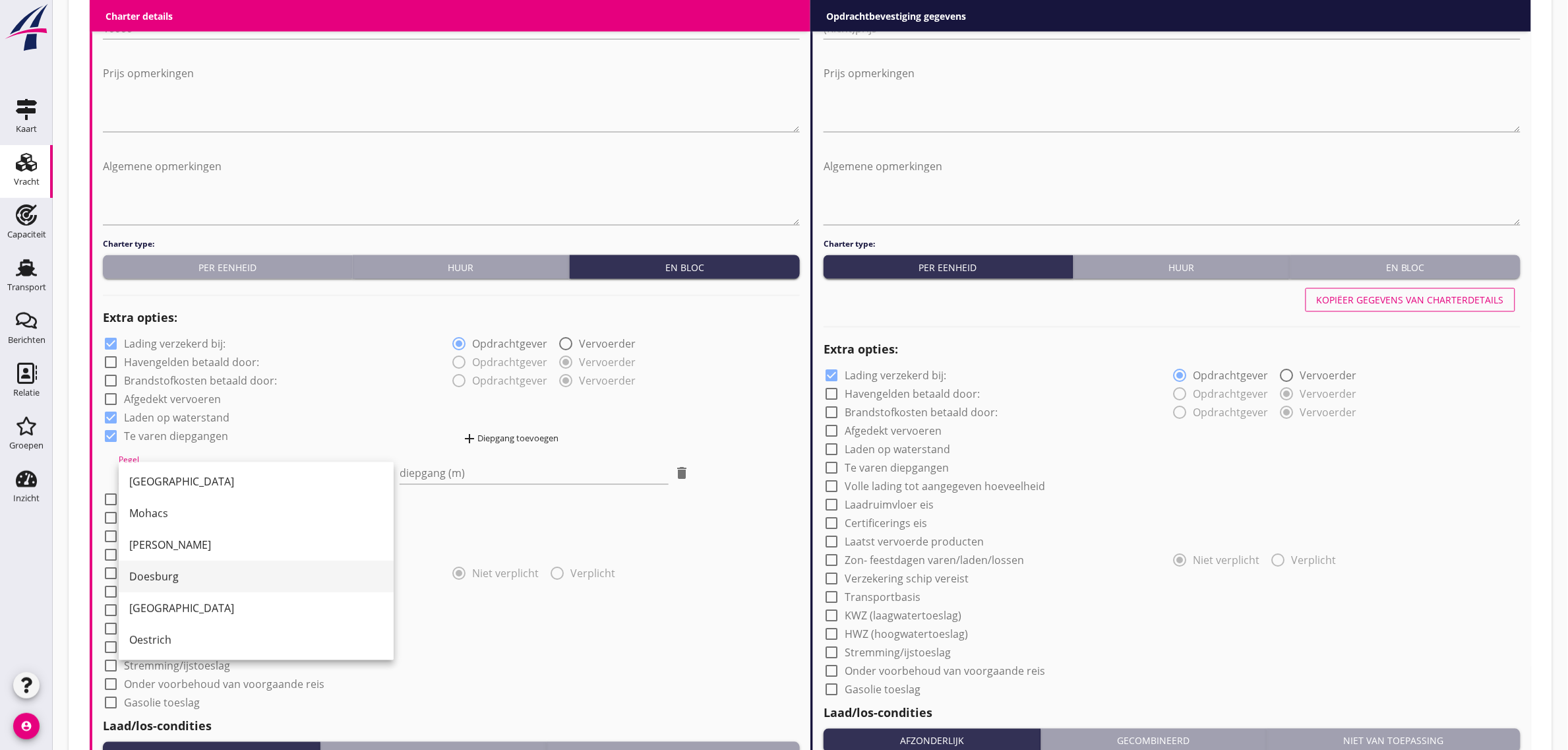
scroll to position [288, 0]
click at [193, 604] on div "[GEOGRAPHIC_DATA]" at bounding box center [255, 607] width 254 height 16
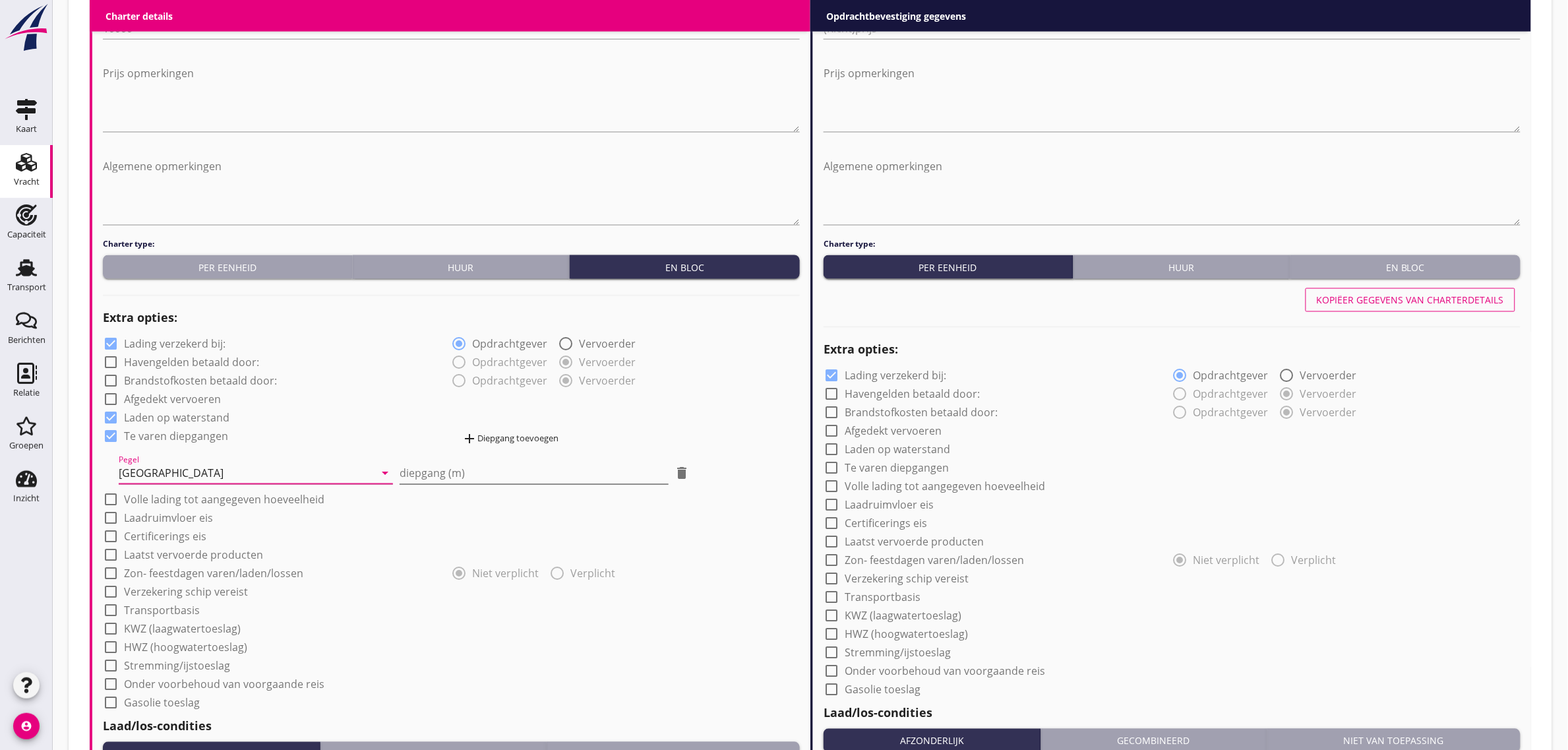
click at [502, 463] on input "diepgang (m)" at bounding box center [534, 473] width 269 height 21
type input "1"
type input "1.30"
click at [502, 434] on div "add Diepgang toevoegen" at bounding box center [510, 439] width 97 height 16
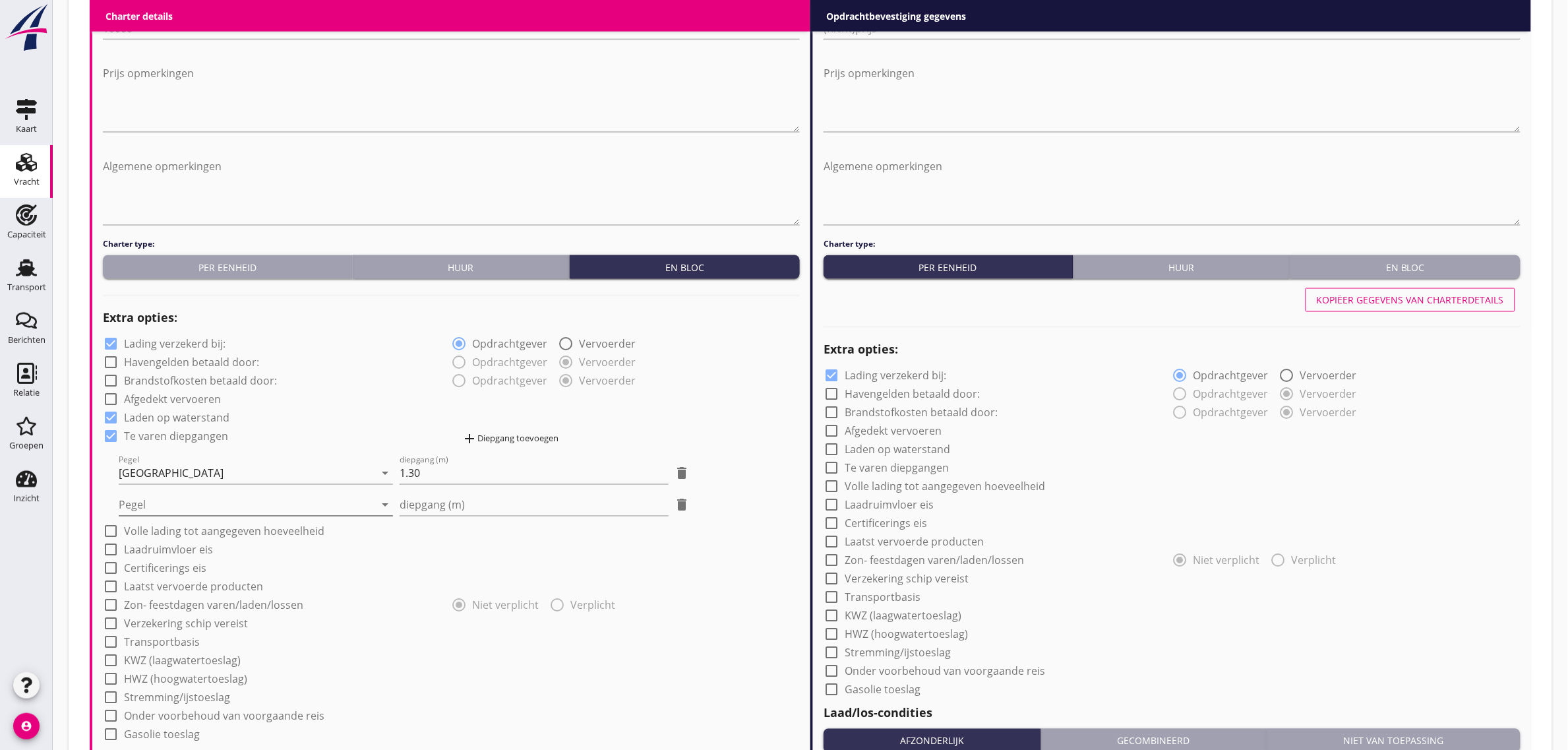
click at [231, 506] on div at bounding box center [247, 505] width 256 height 21
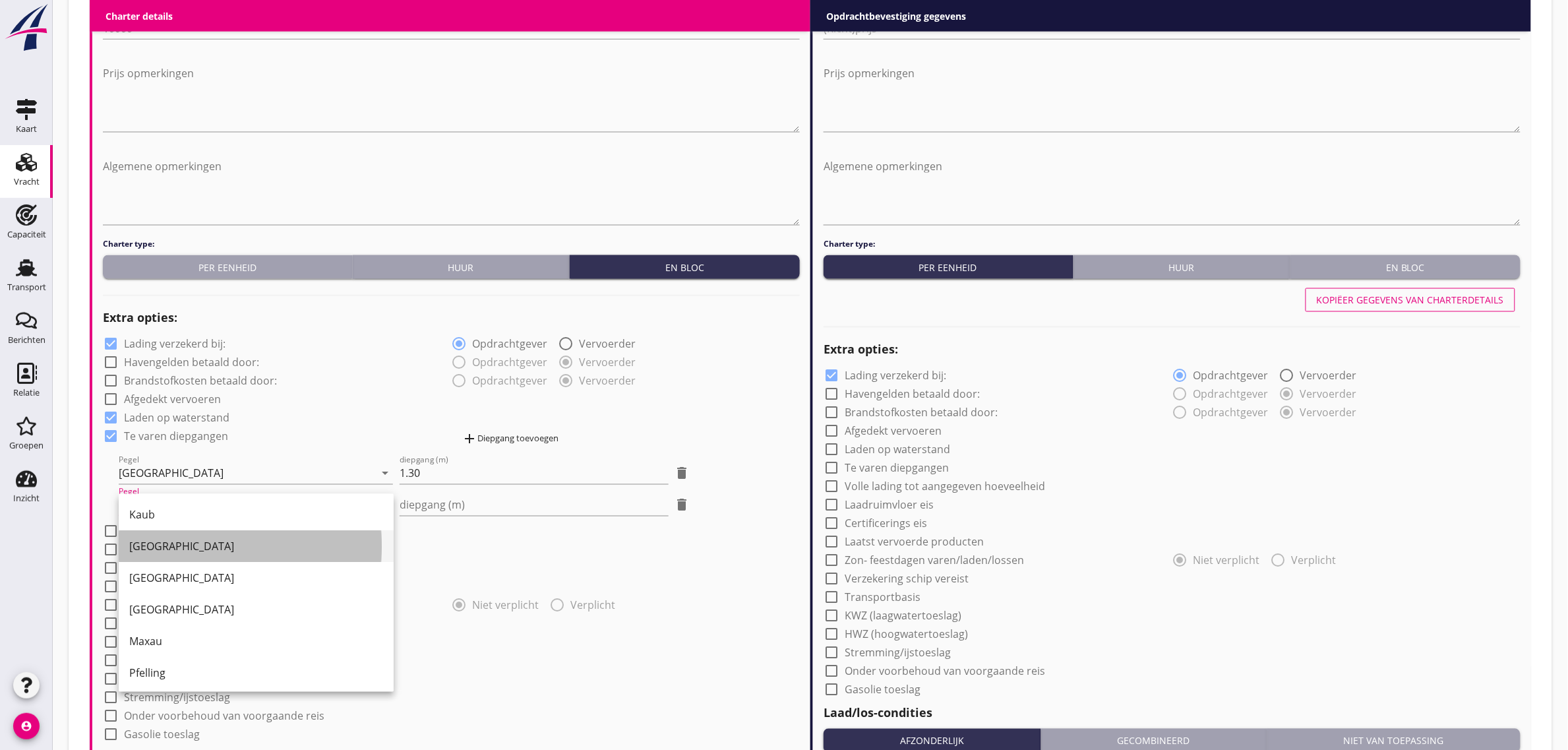
click at [196, 550] on div "[GEOGRAPHIC_DATA]" at bounding box center [255, 546] width 254 height 16
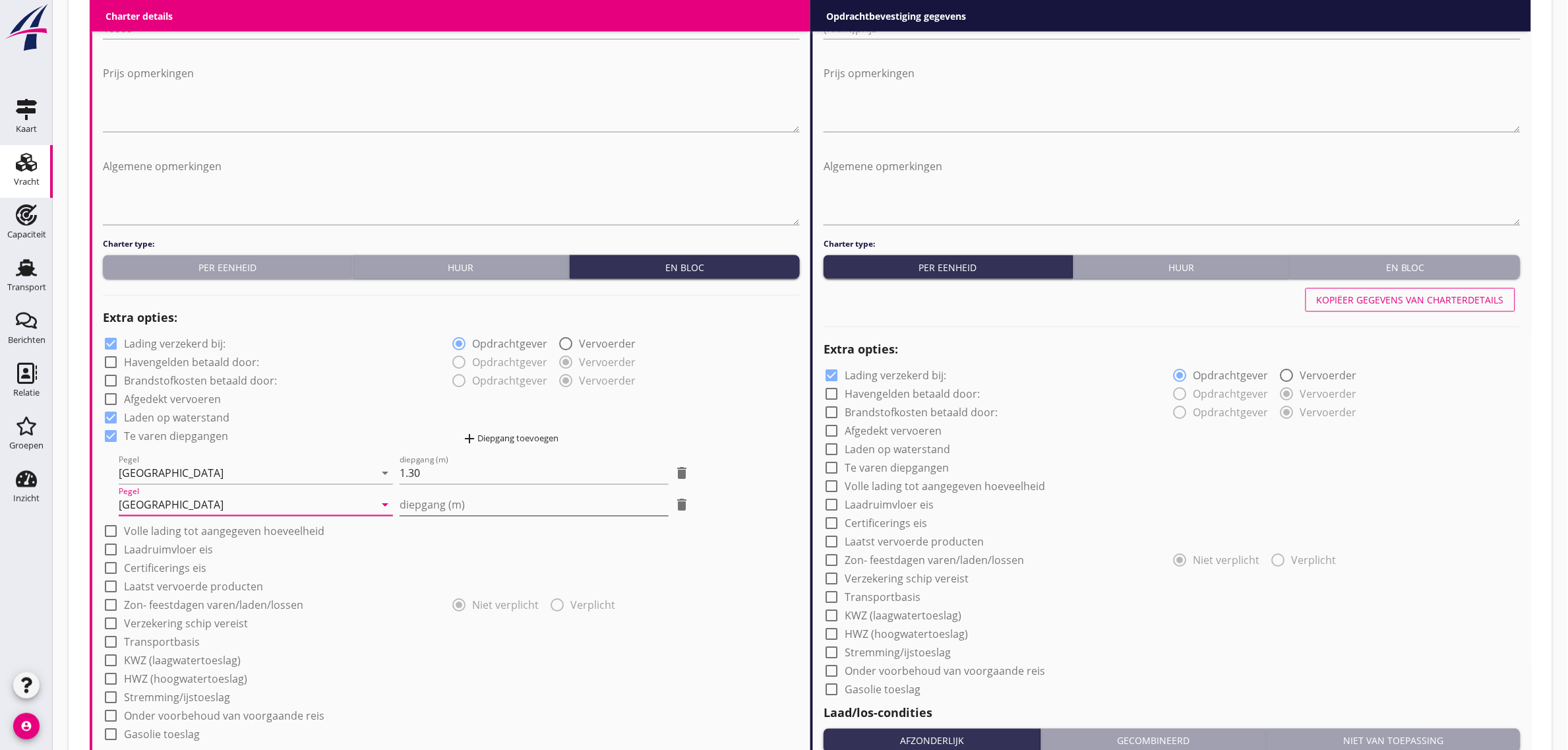
click at [422, 506] on input "diepgang (m)" at bounding box center [534, 505] width 269 height 21
type input "0"
type input "0.70"
click at [387, 404] on div "check_box_outline_blank Afgedekt vervoeren" at bounding box center [451, 398] width 697 height 18
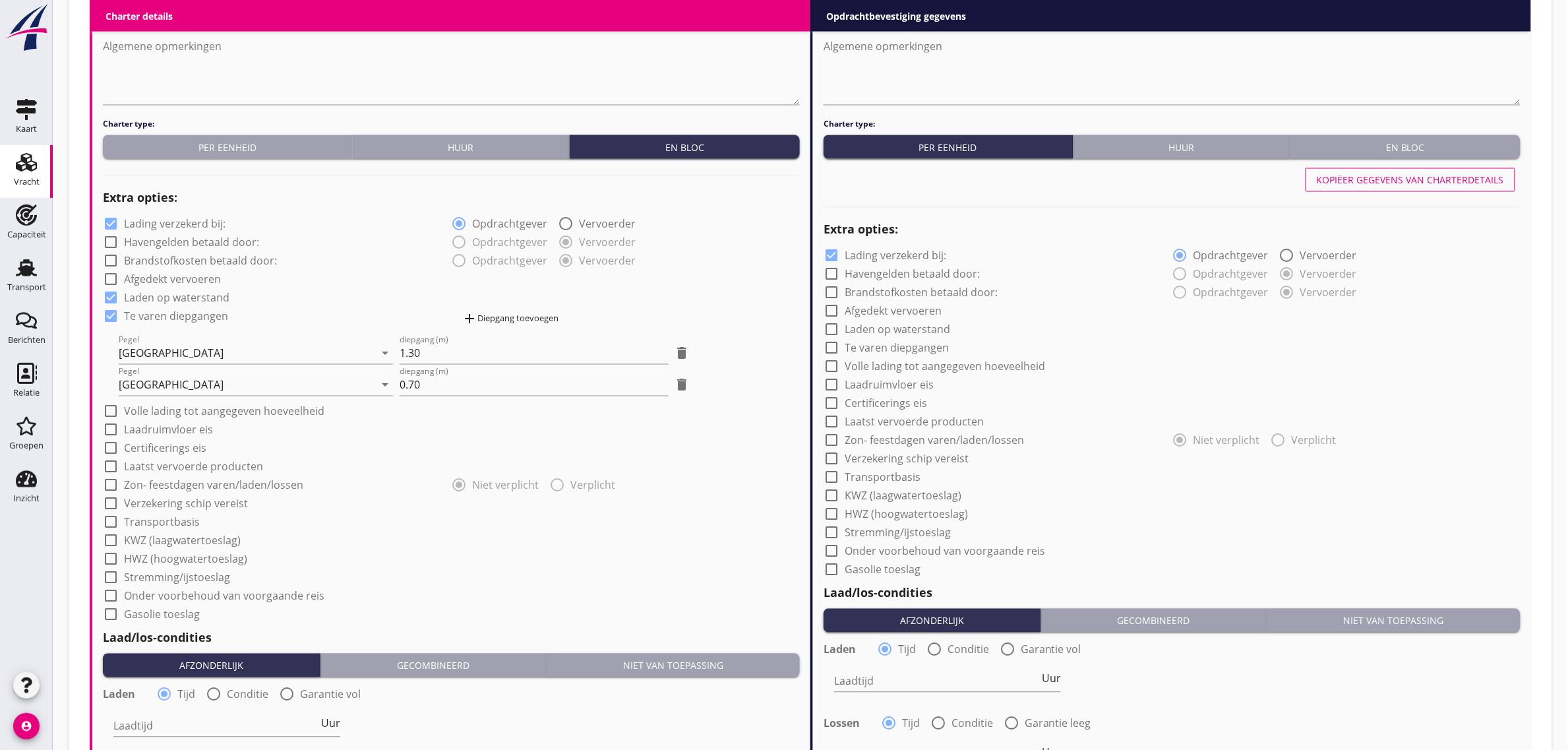
scroll to position [907, 0]
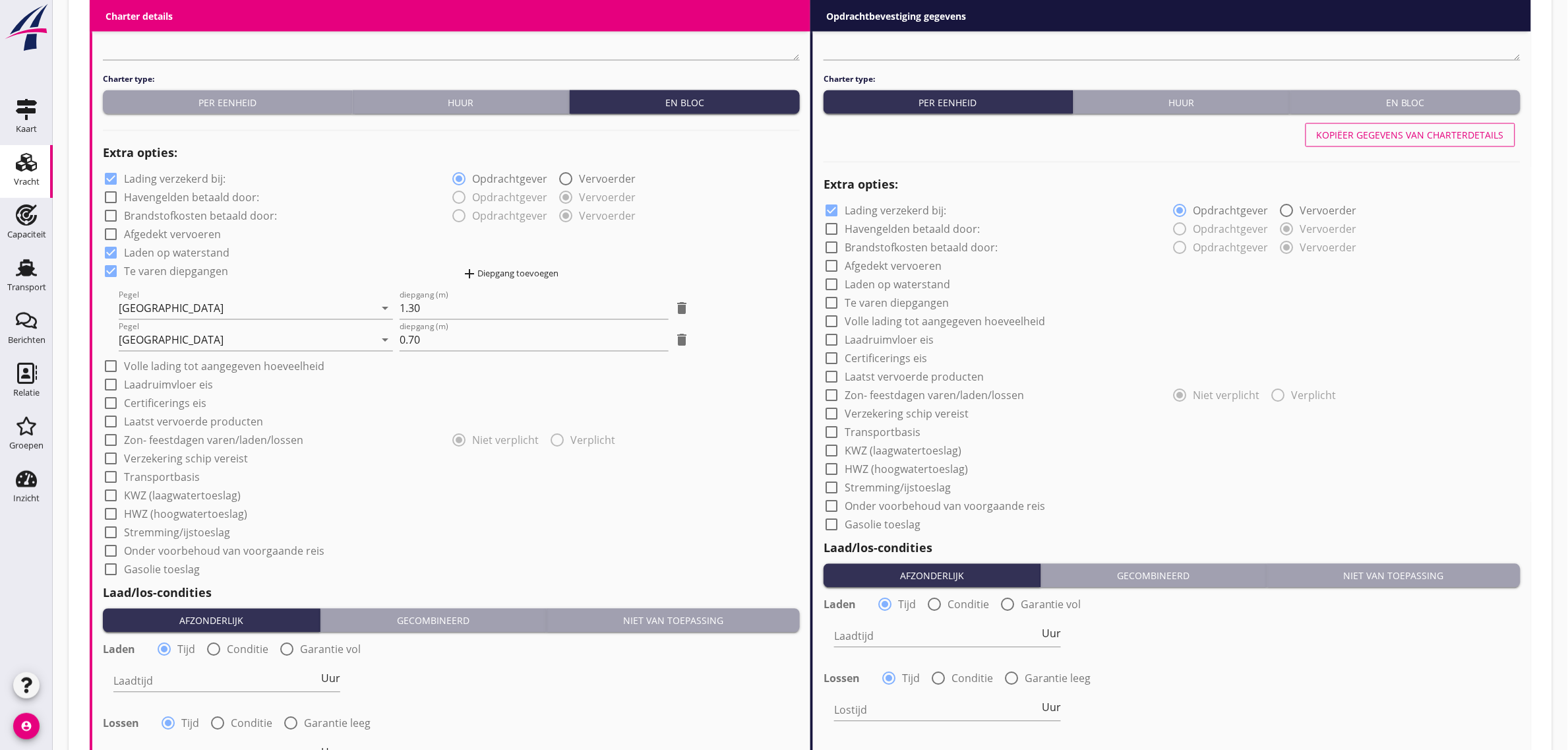
click at [174, 387] on label "Laadruimvloer eis" at bounding box center [168, 385] width 89 height 13
checkbox input "true"
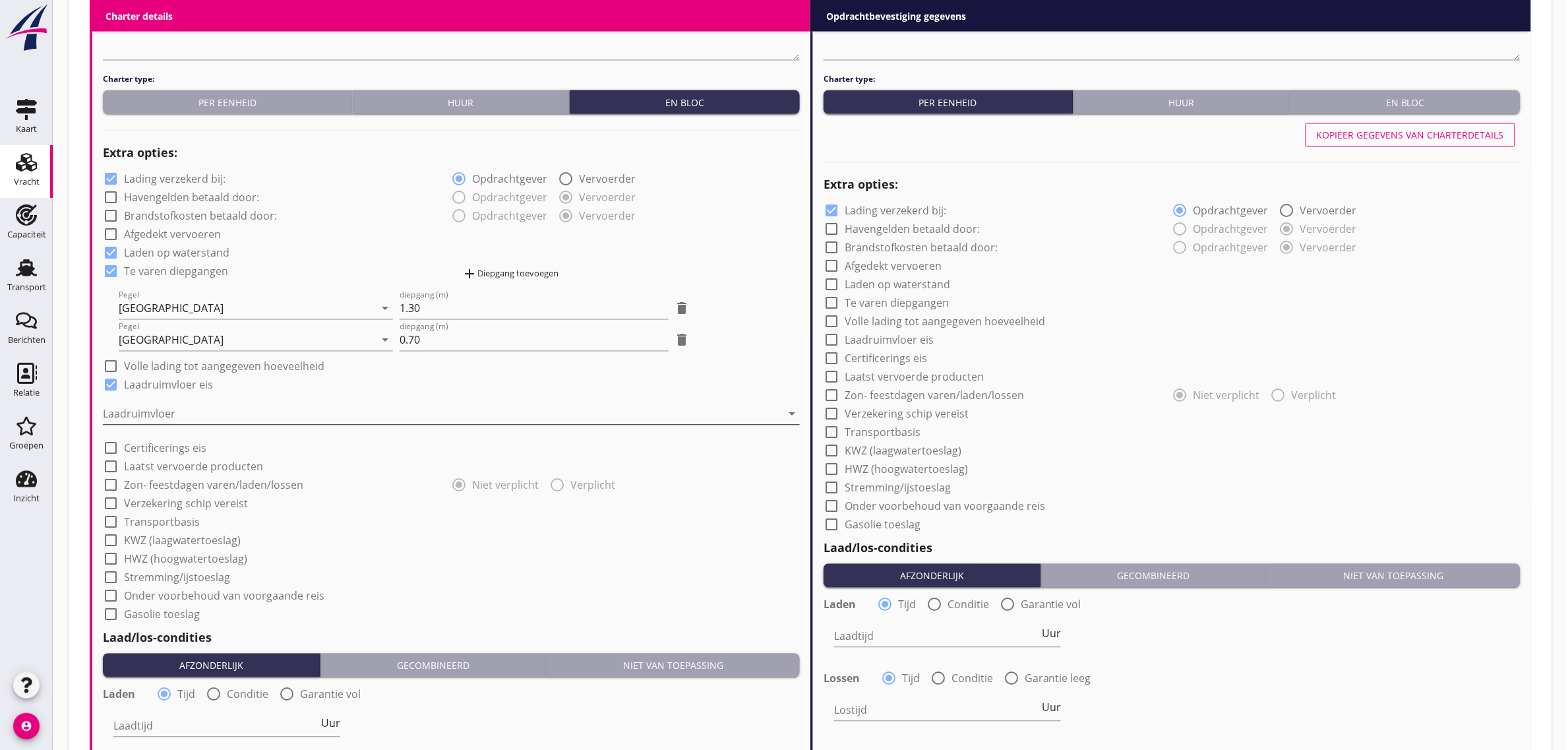
click at [160, 414] on div at bounding box center [442, 413] width 678 height 21
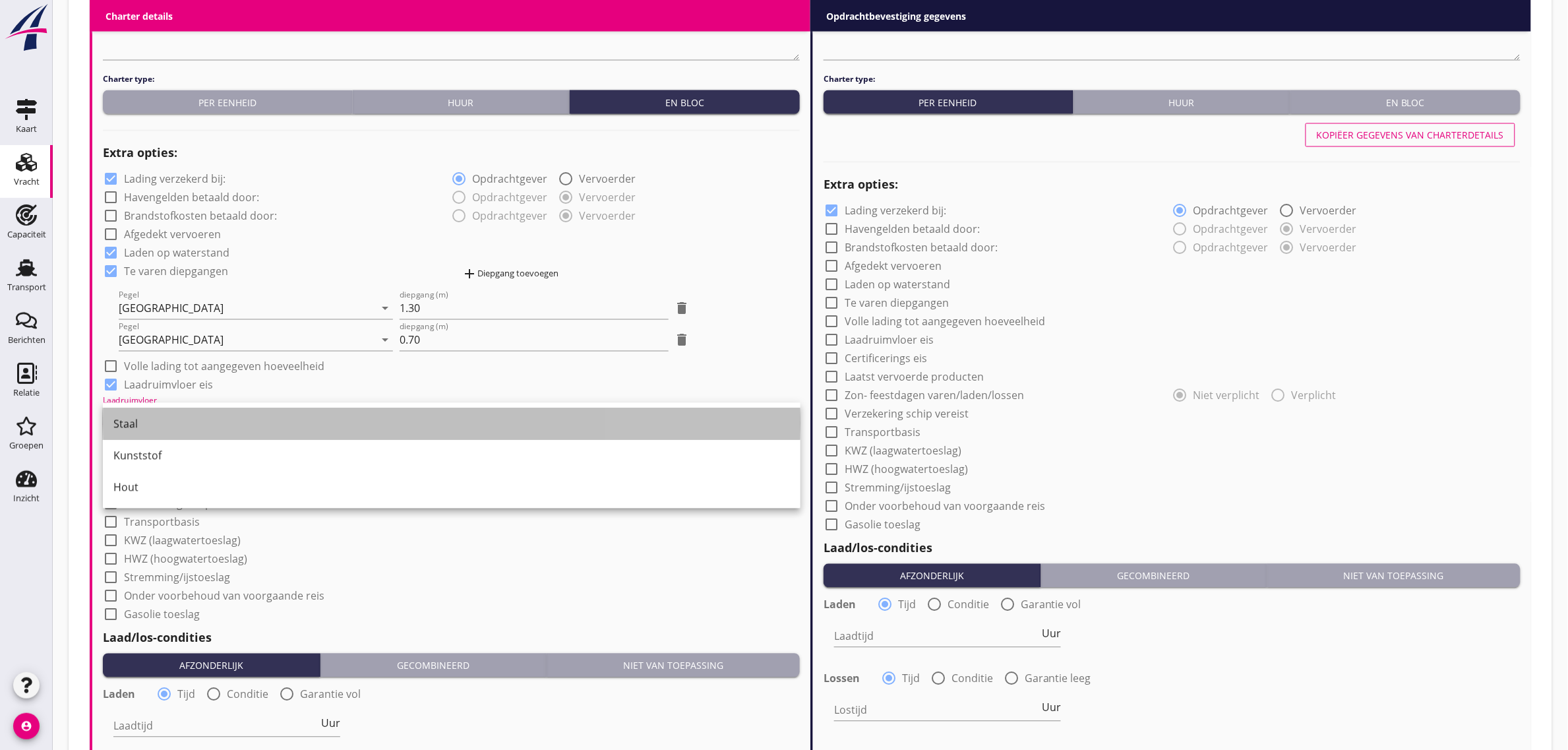
click at [156, 426] on div "Staal" at bounding box center [451, 424] width 677 height 16
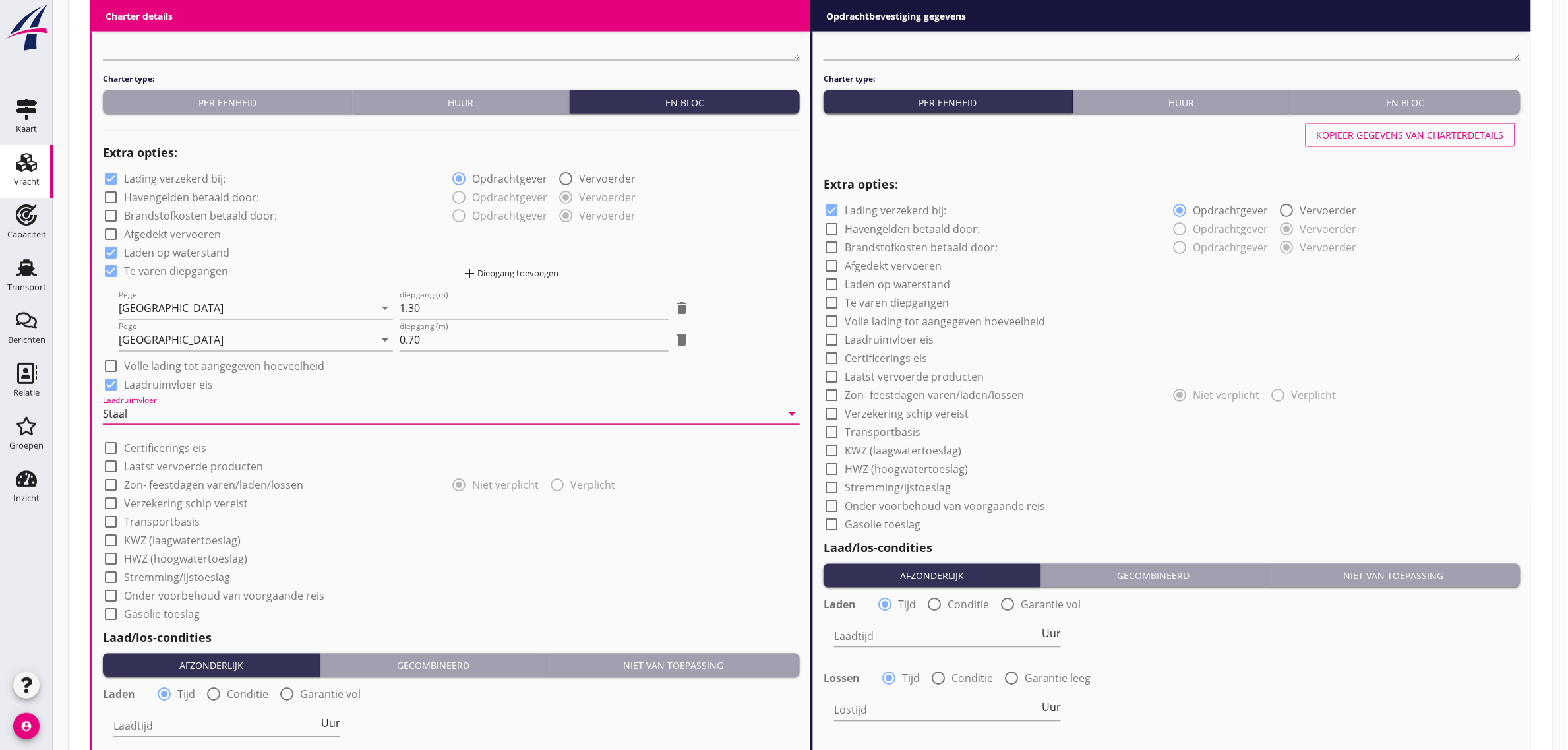
click at [165, 523] on label "Transportbasis" at bounding box center [161, 522] width 76 height 13
checkbox input "true"
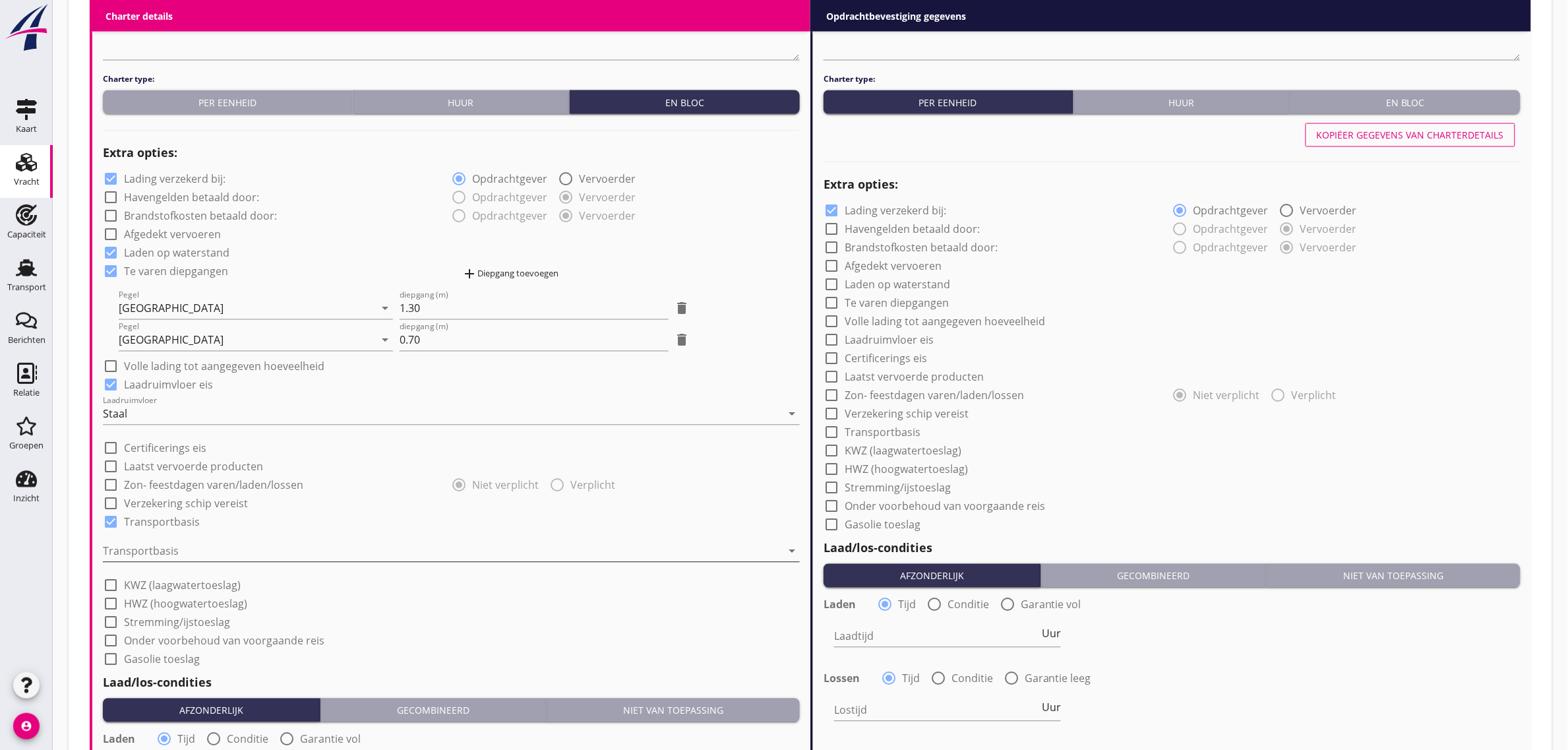
click at [170, 549] on div at bounding box center [442, 550] width 678 height 21
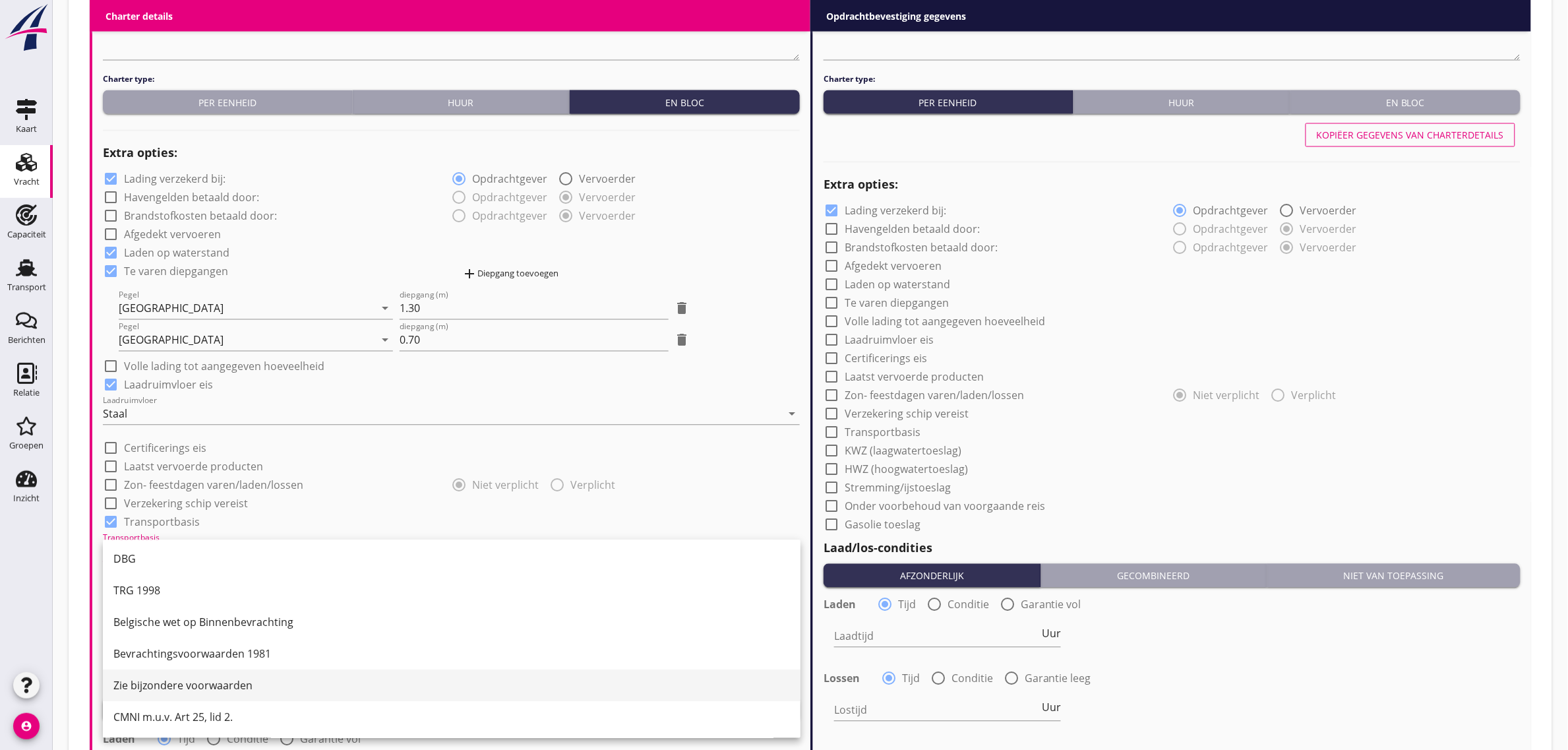
scroll to position [34, 0]
click at [192, 703] on div "CMNI m.u.v. Art 25, lid 2." at bounding box center [451, 717] width 677 height 32
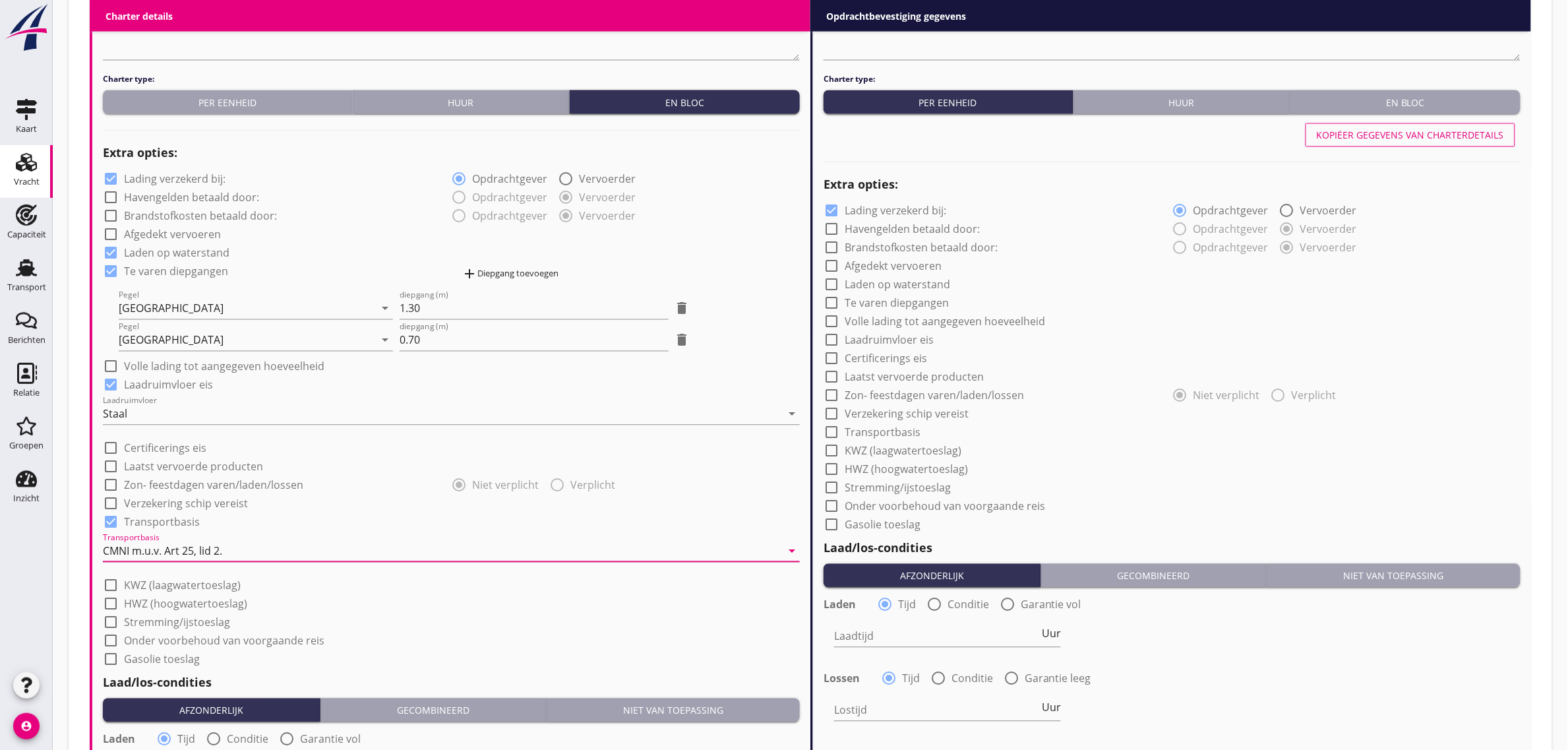
click at [511, 591] on div "check_box_outline_blank KWZ (laagwatertoeslag)" at bounding box center [451, 585] width 697 height 18
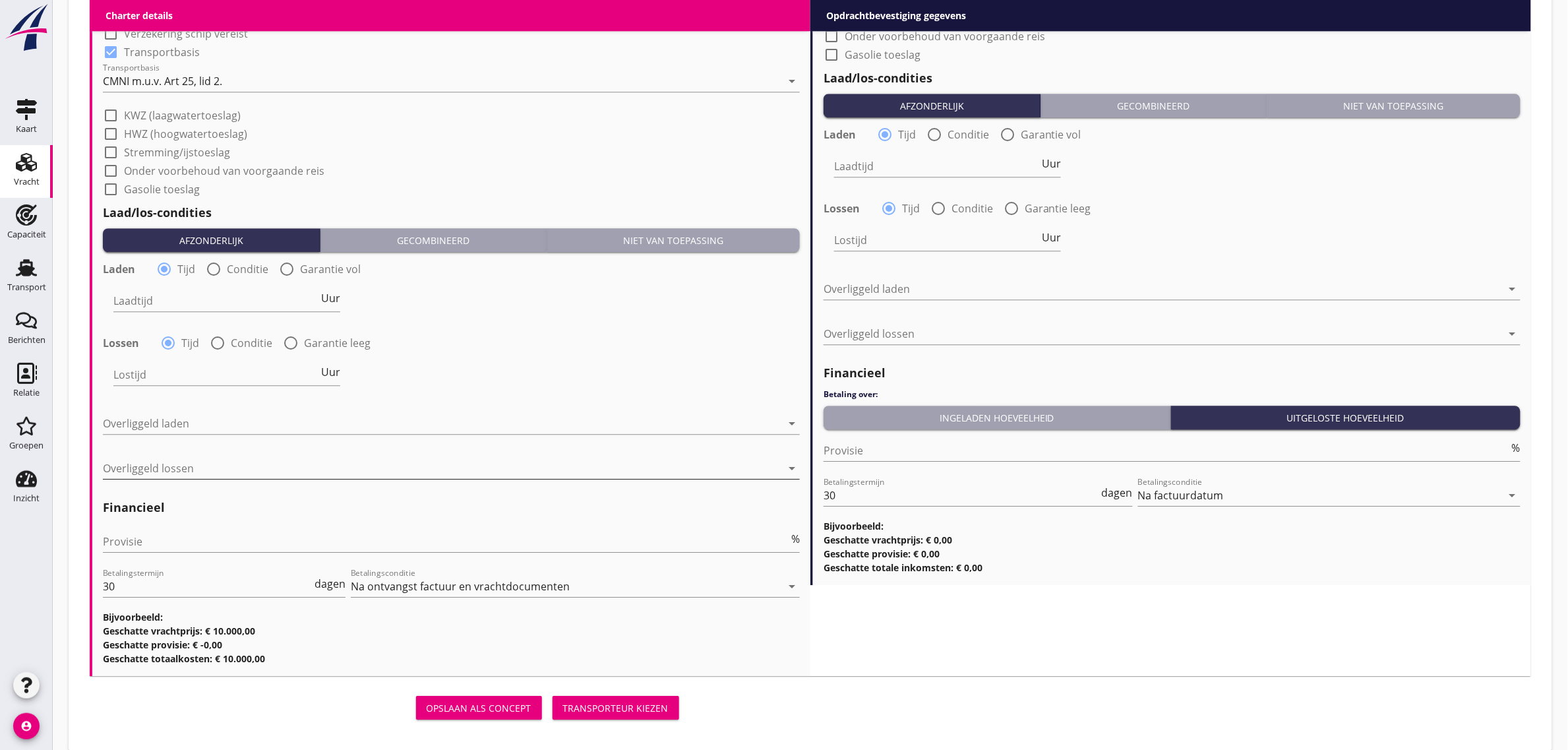
scroll to position [1392, 0]
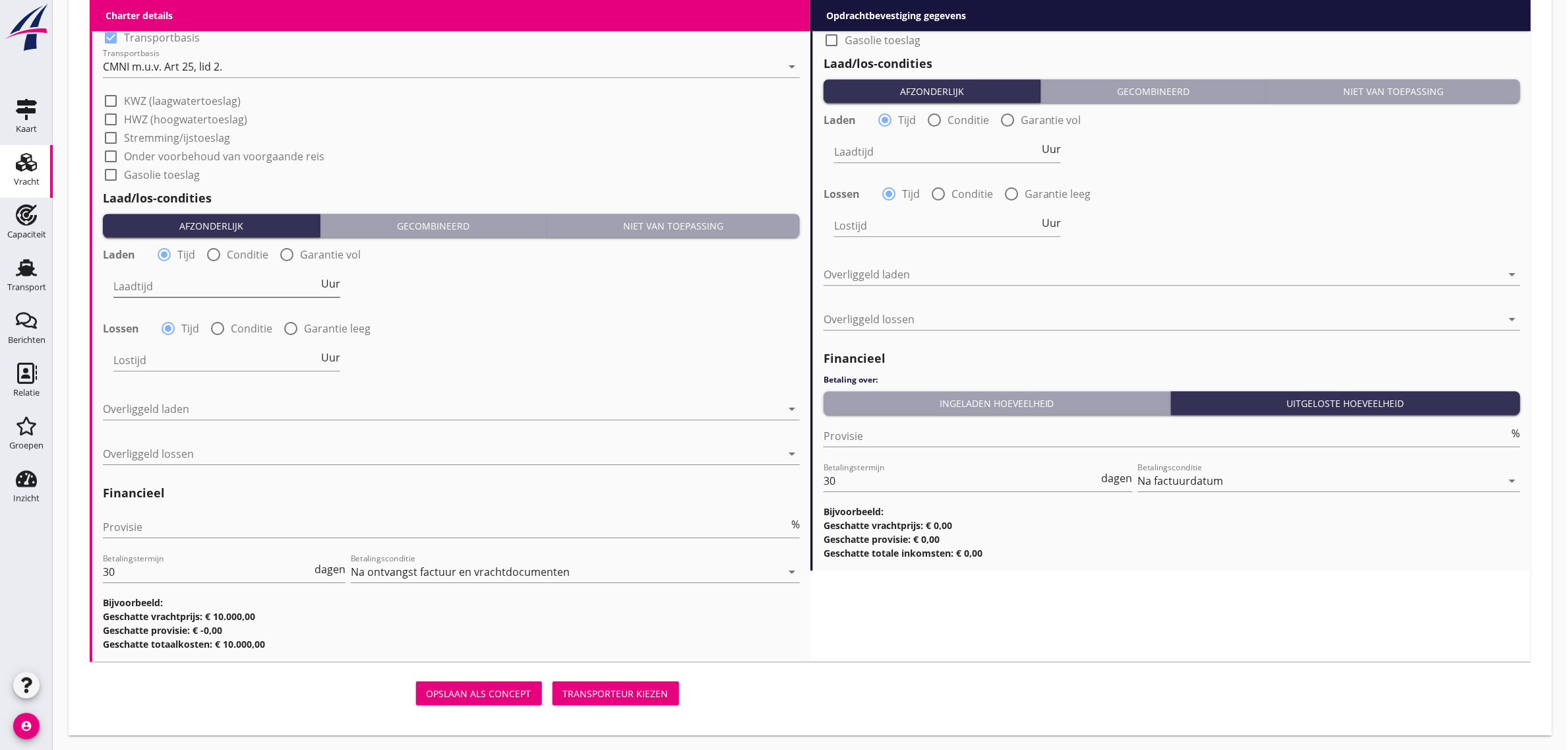
click at [179, 279] on input "Laadtijd" at bounding box center [215, 286] width 205 height 21
type input "24"
click at [192, 400] on div at bounding box center [442, 408] width 678 height 21
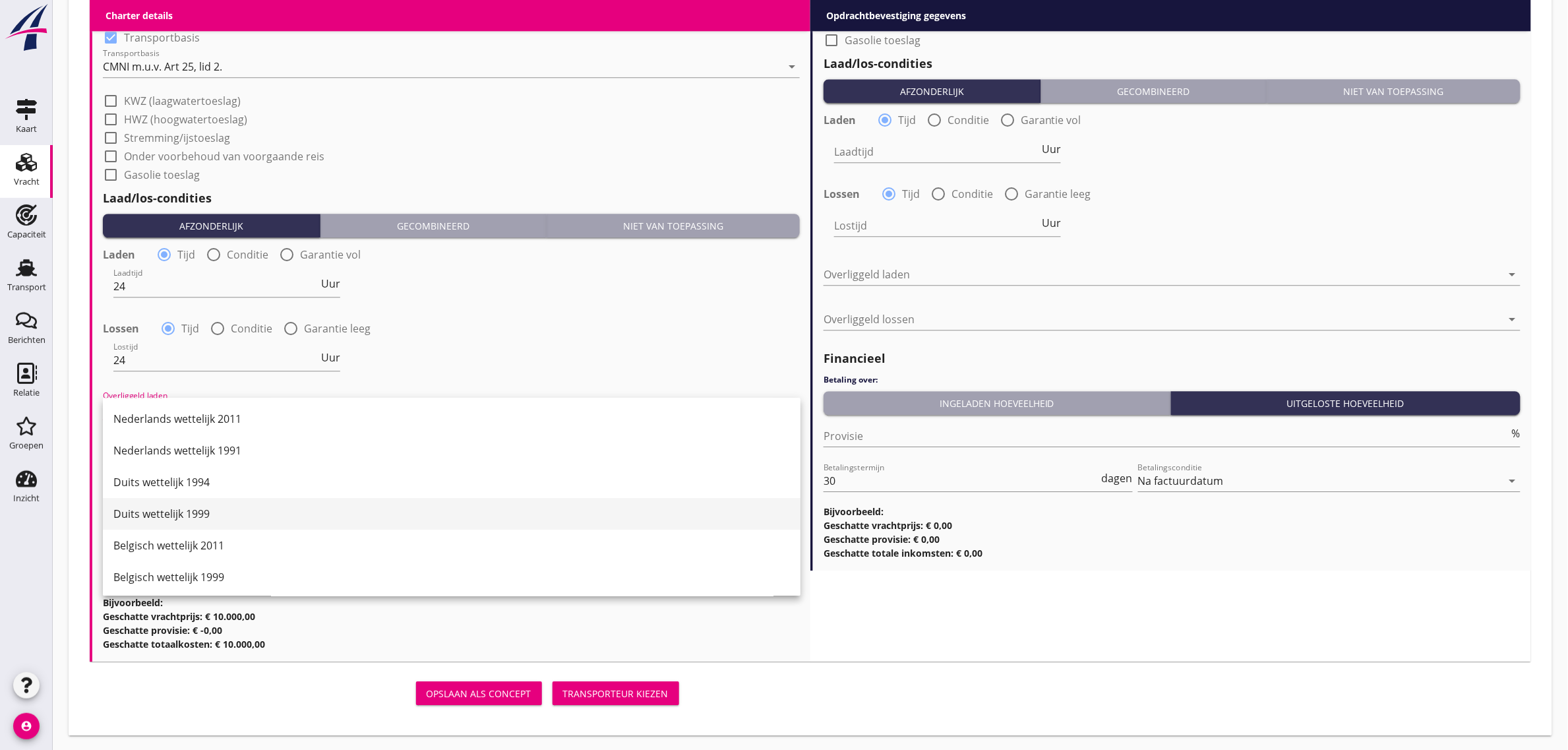
click at [215, 518] on div "Duits wettelijk 1999" at bounding box center [451, 513] width 677 height 16
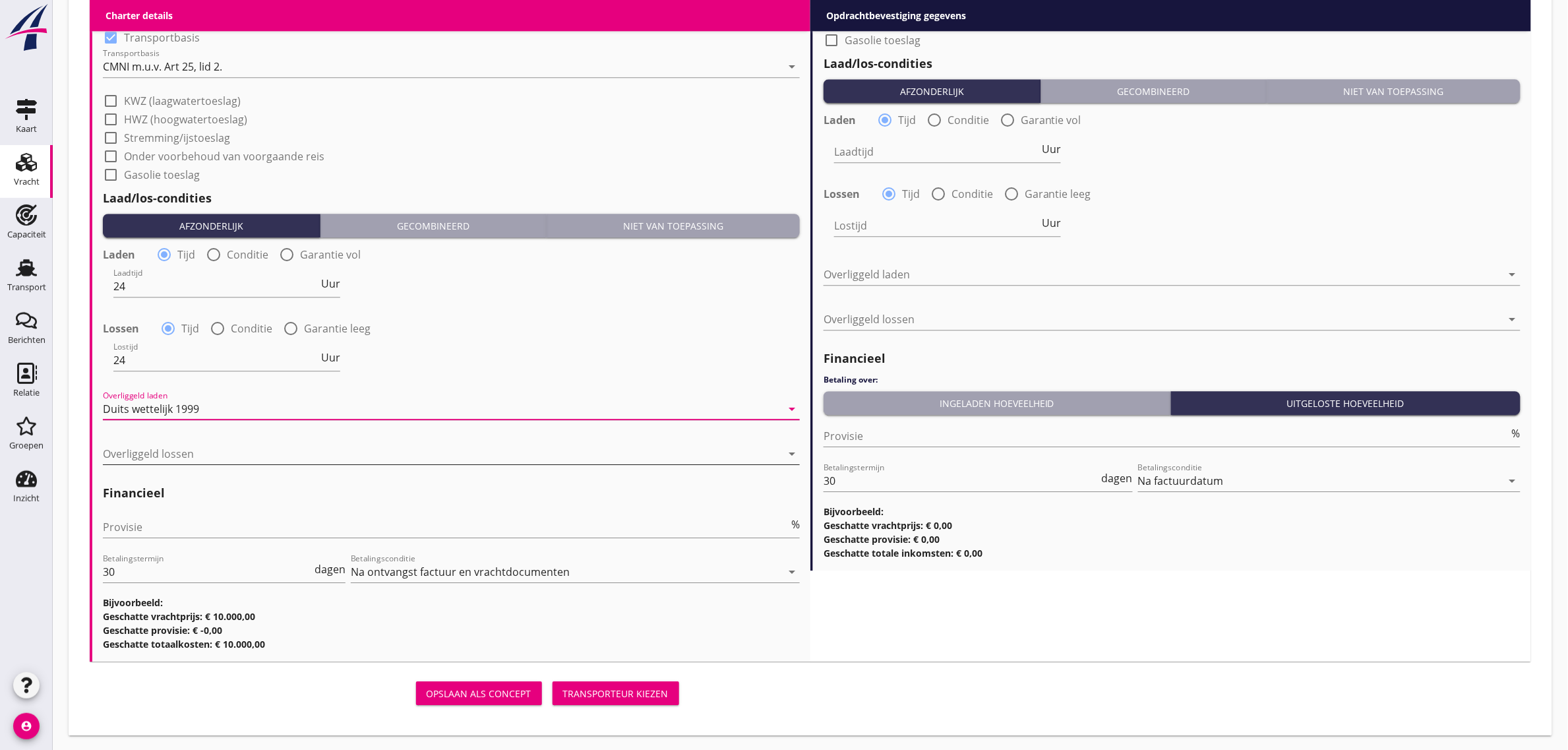
click at [185, 443] on div at bounding box center [442, 453] width 678 height 21
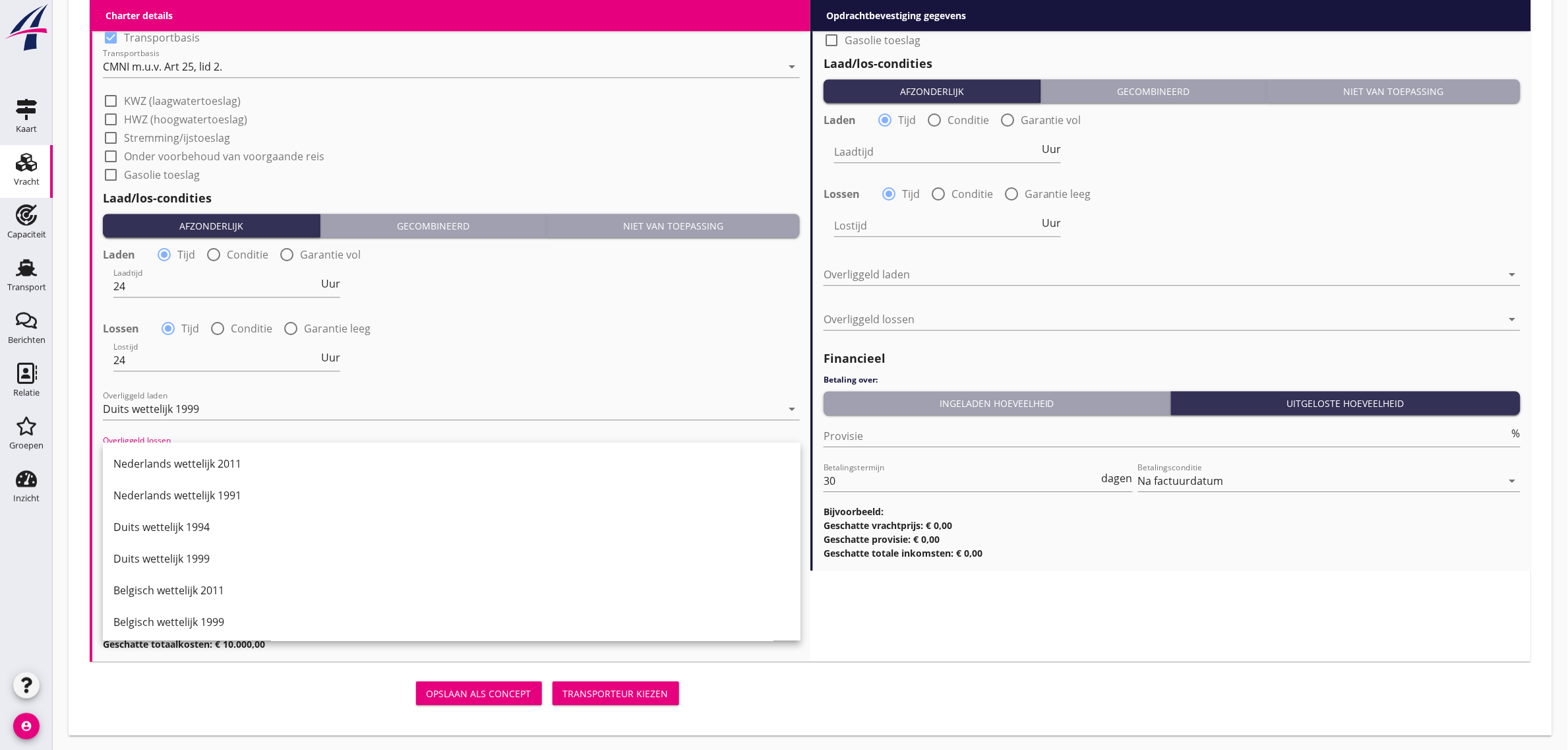
click at [208, 445] on div "Nederlands wettelijk 2011 Nederlands wettelijk 1991 Duits wettelijk 1994 Duits …" at bounding box center [451, 764] width 698 height 644
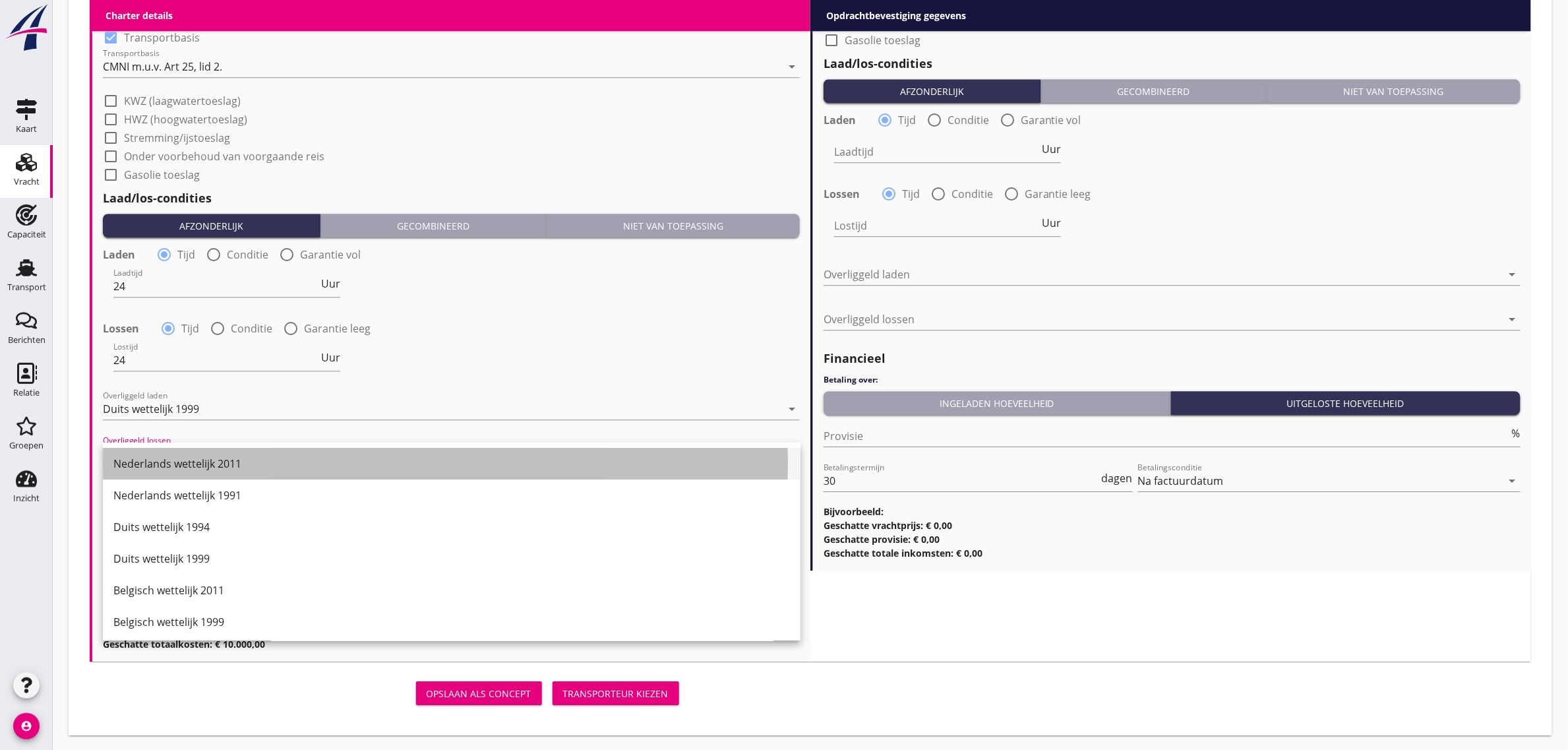
click at [212, 456] on div "Nederlands wettelijk 2011" at bounding box center [451, 463] width 677 height 16
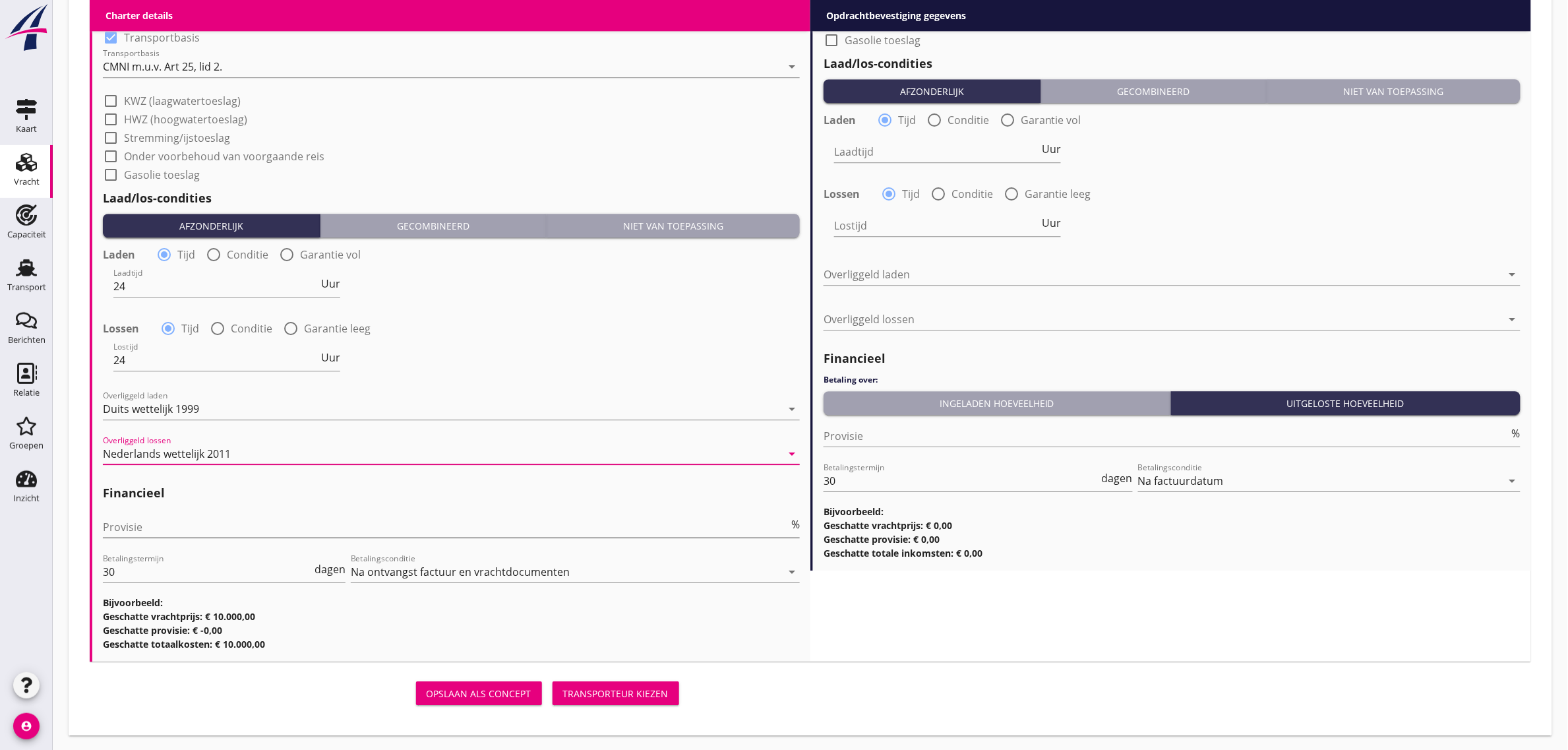
click at [153, 518] on input "Provisie" at bounding box center [446, 526] width 686 height 21
type input "5"
click at [532, 333] on div "Lossen radio_button_checked Tijd radio_button_unchecked Conditie radio_button_u…" at bounding box center [451, 327] width 697 height 18
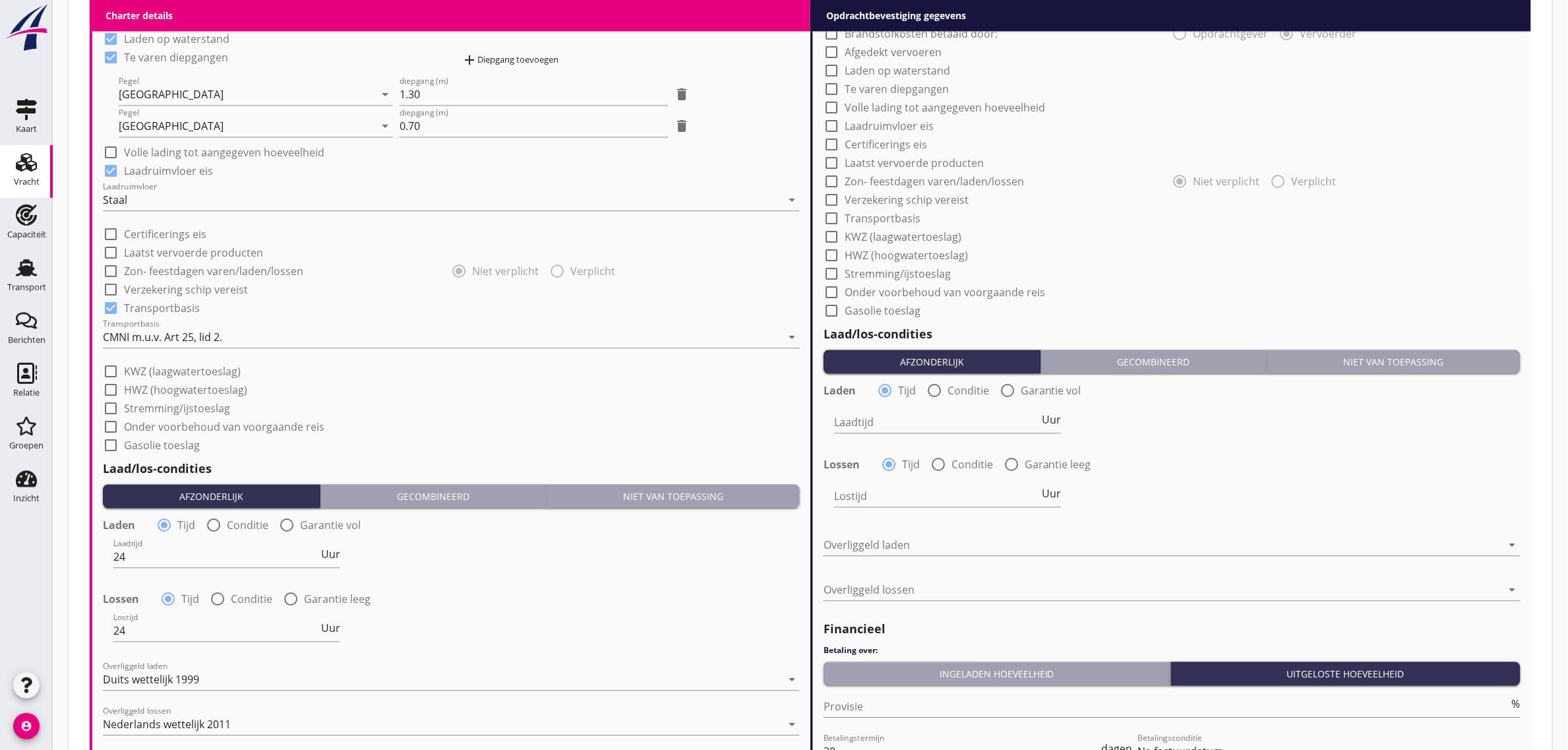
scroll to position [815, 0]
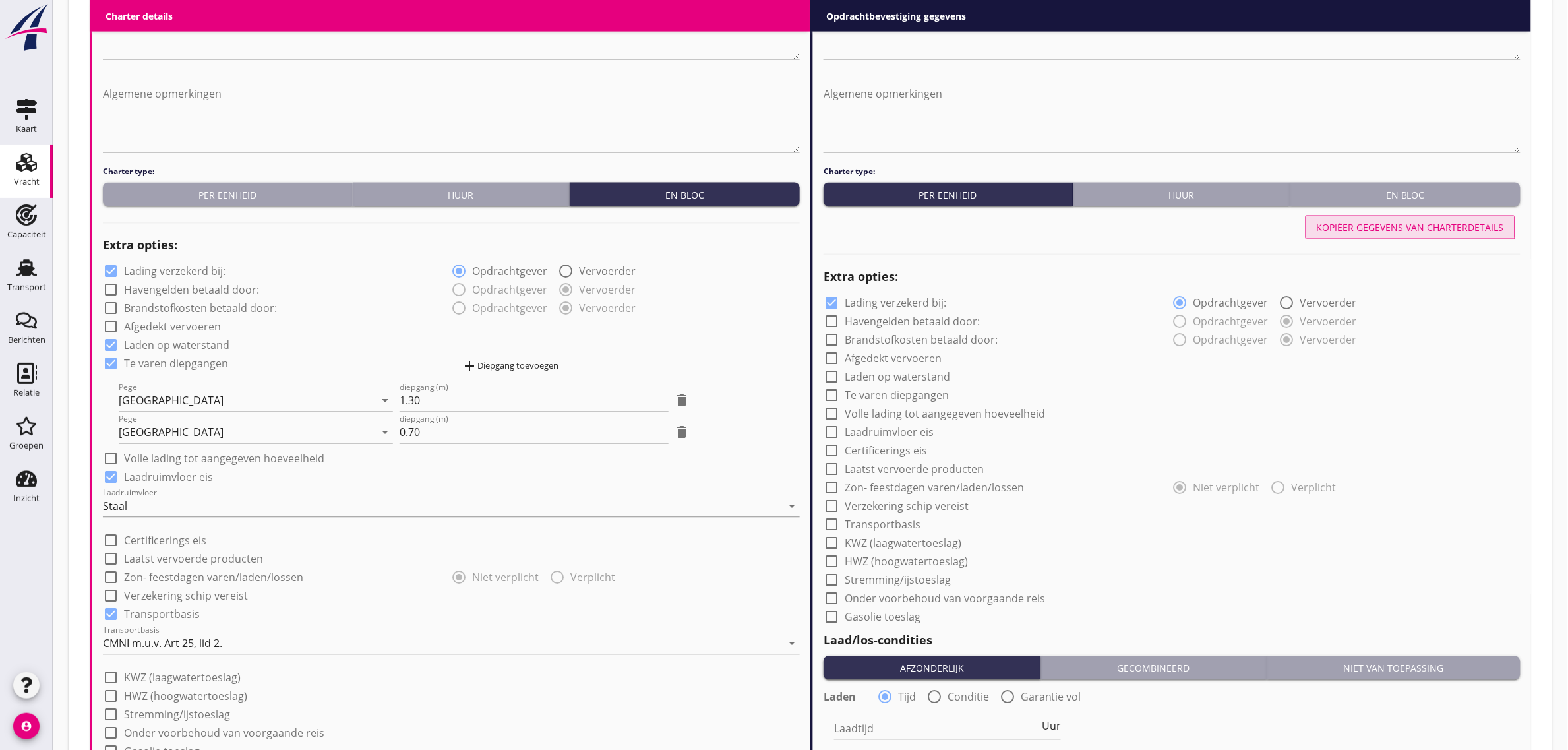
click at [1405, 221] on div "Kopiëer gegevens van charterdetails" at bounding box center [1410, 228] width 187 height 14
checkbox input "true"
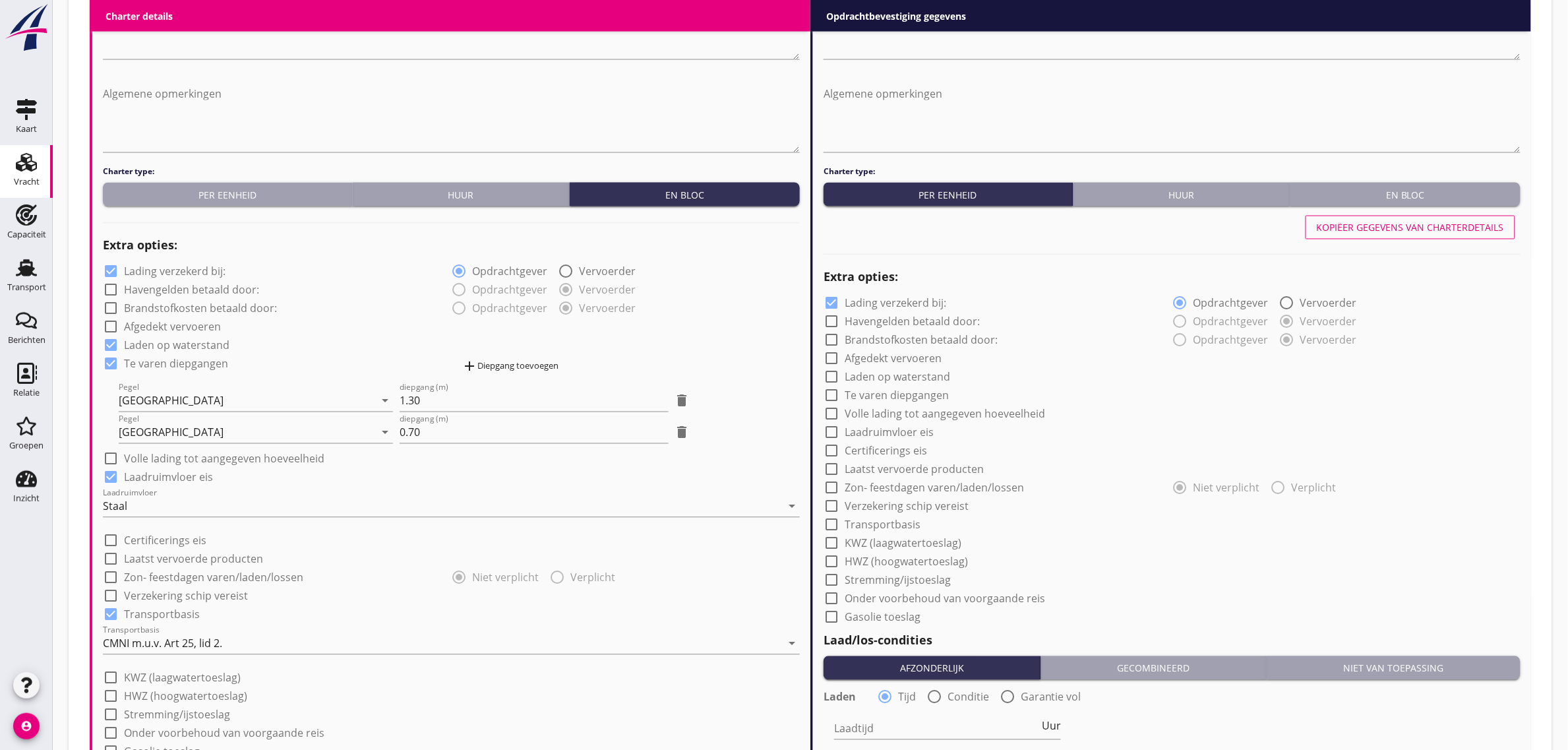
type input "24"
click at [1410, 185] on button "En bloc" at bounding box center [1405, 195] width 230 height 24
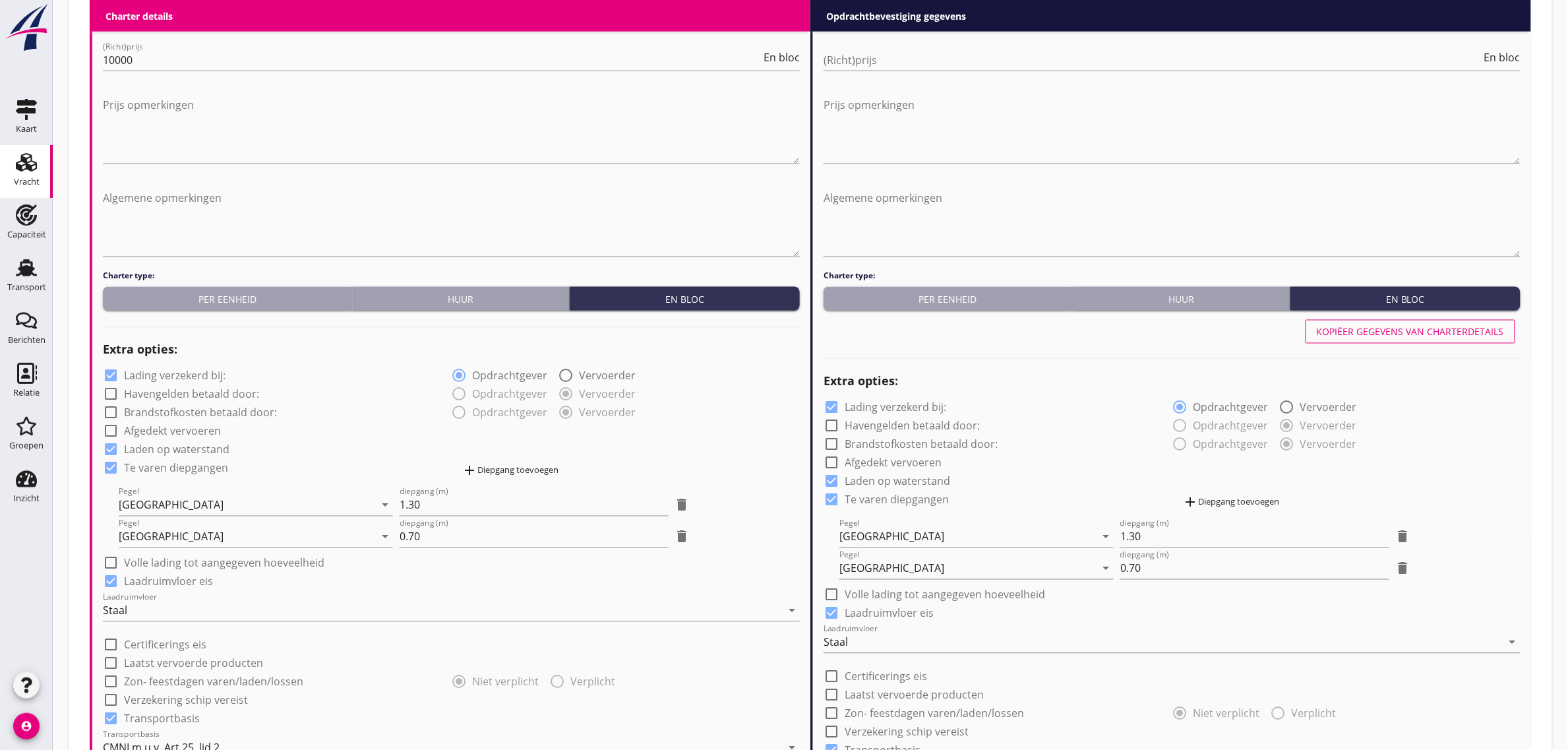
scroll to position [649, 0]
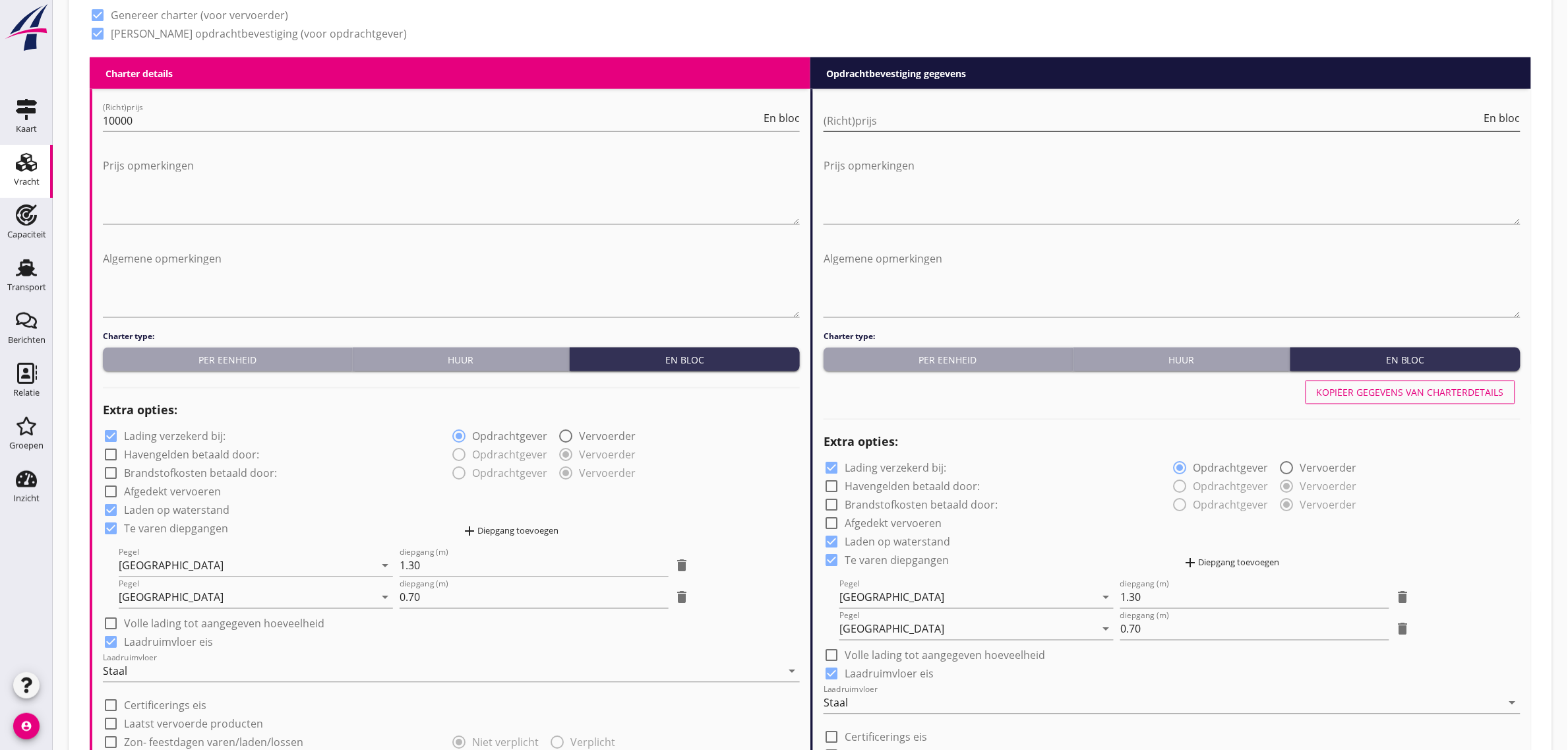
click at [881, 129] on input "(Richt)prijs" at bounding box center [1153, 120] width 658 height 21
type input "10000"
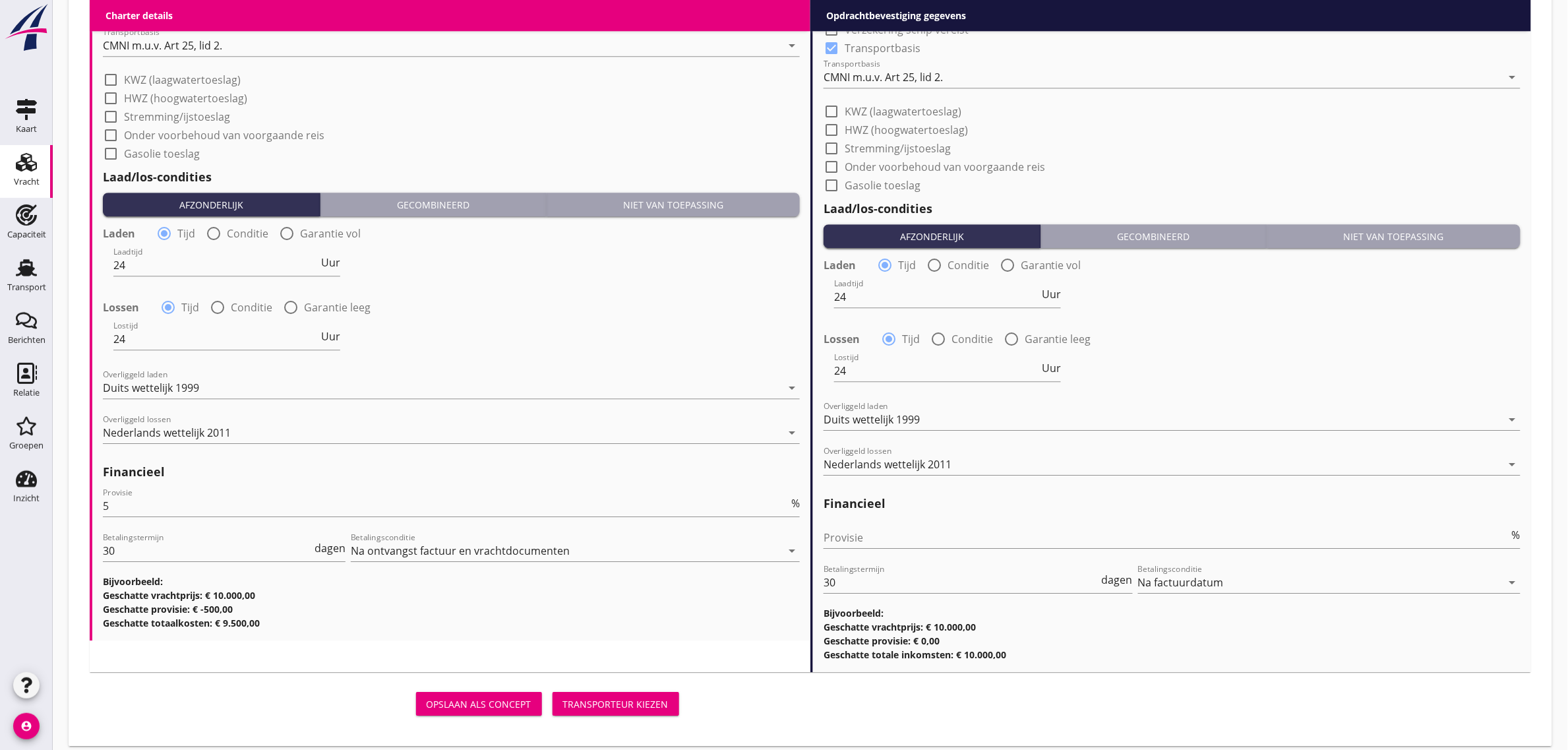
scroll to position [1424, 0]
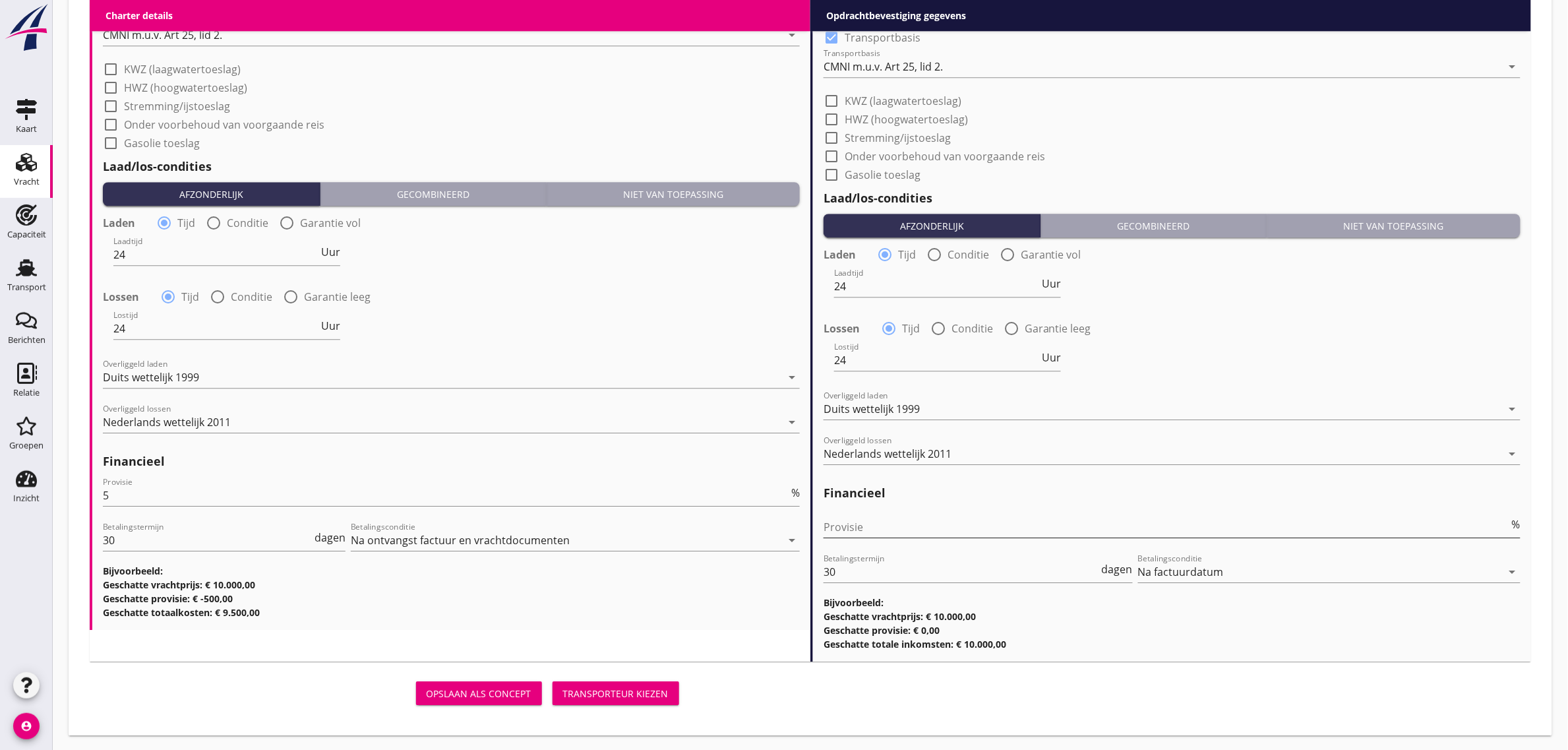
click at [899, 525] on input "Provisie" at bounding box center [1166, 526] width 686 height 21
type input "0"
click at [1206, 338] on div "Lostijd 24 Uur" at bounding box center [1172, 361] width 700 height 47
click at [622, 694] on div "Transporteur kiezen" at bounding box center [615, 693] width 106 height 14
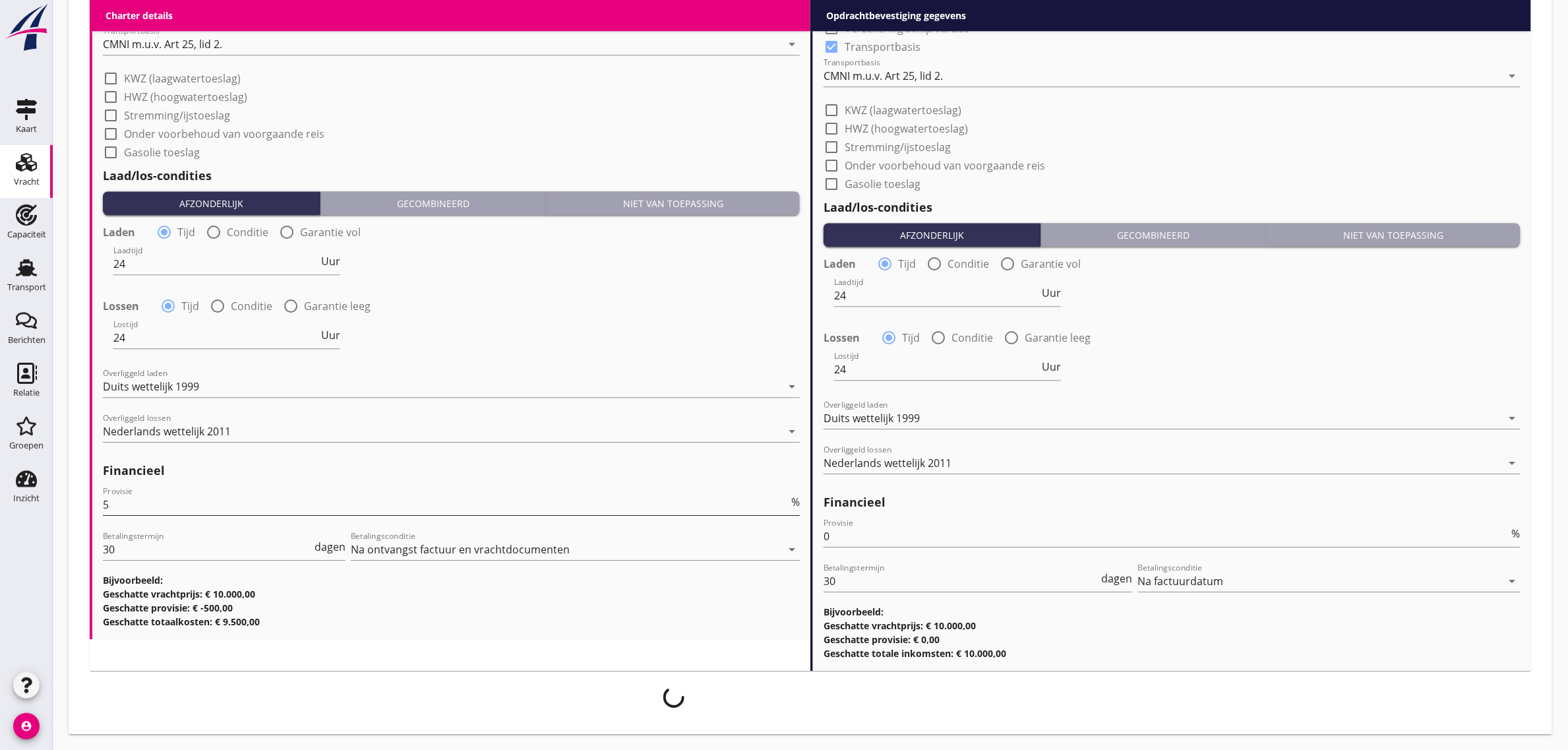
scroll to position [1413, 0]
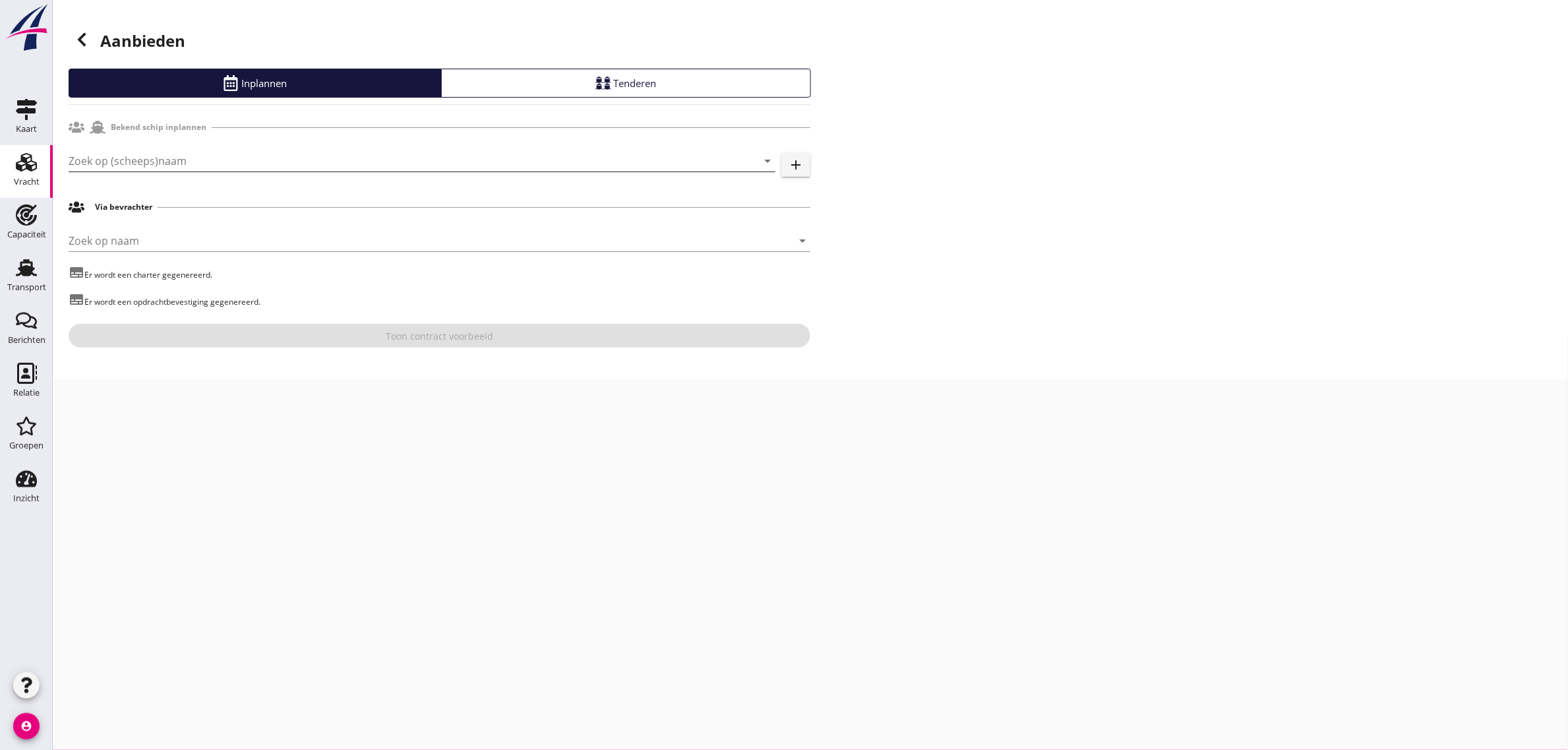
click at [120, 158] on input "Zoek op (scheeps)naam" at bounding box center [403, 160] width 670 height 21
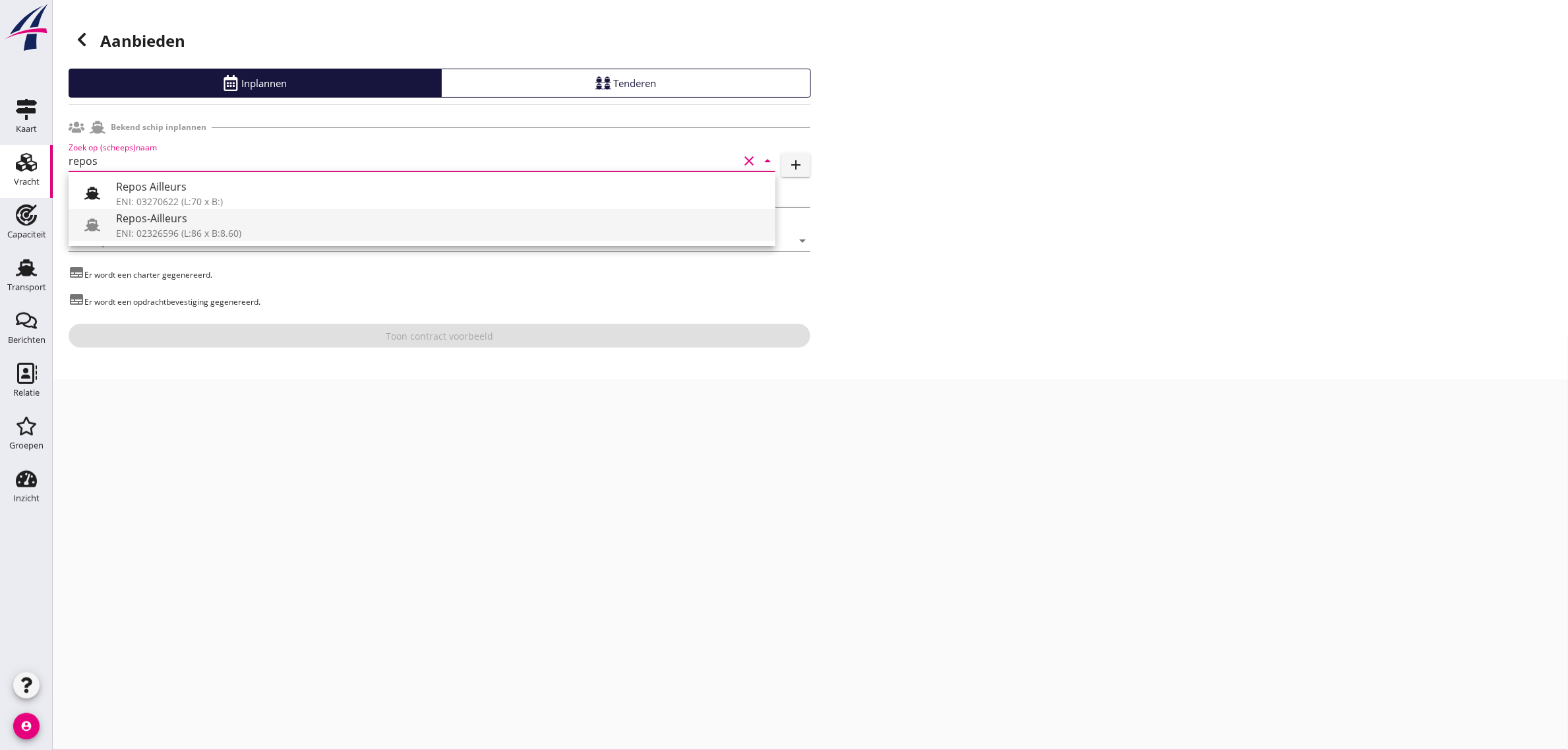
click at [170, 234] on div "ENI: 02326596 (L:86 x B:8.60)" at bounding box center [441, 233] width 649 height 14
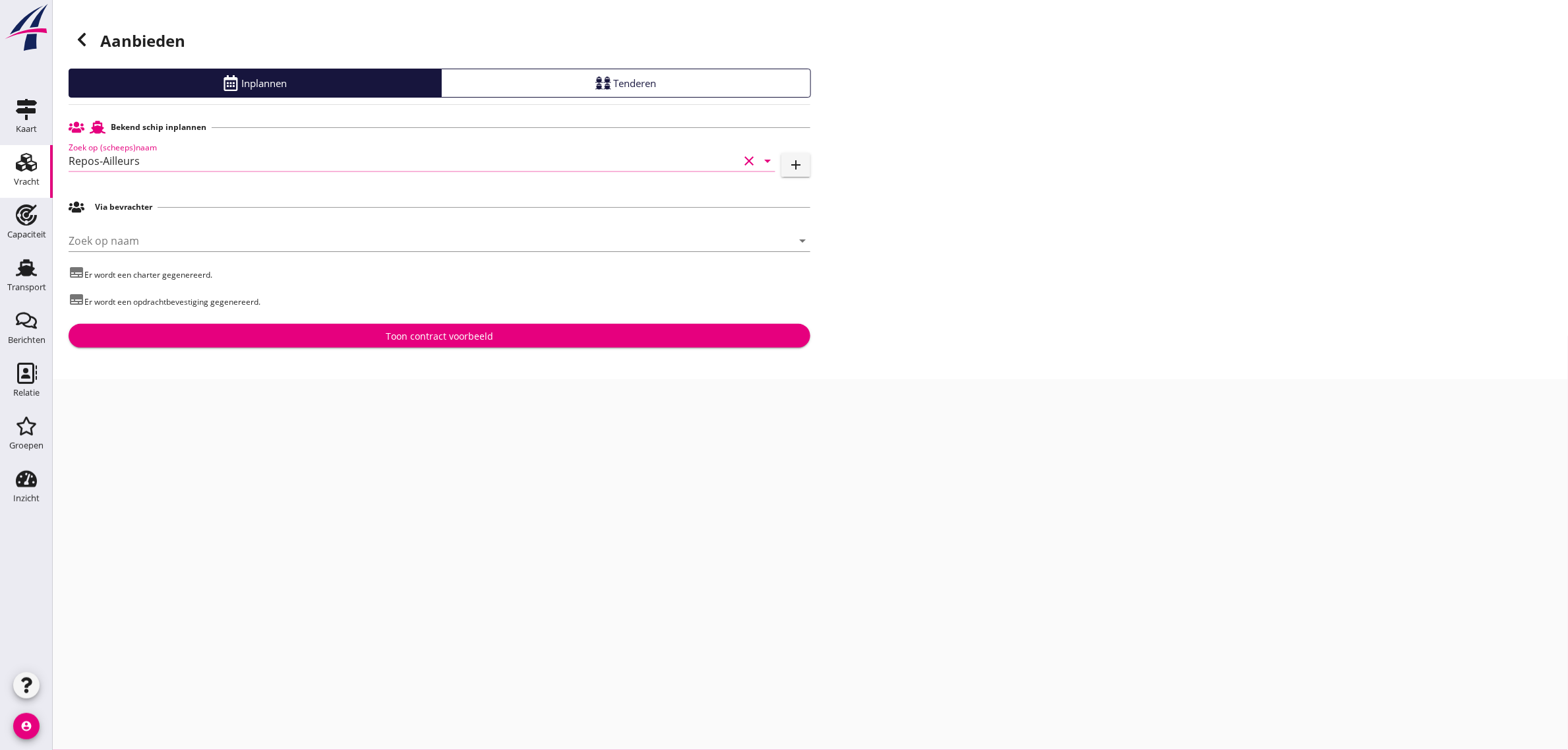
type input "Repos-Ailleurs"
click at [332, 340] on div "Toon contract voorbeeld" at bounding box center [439, 336] width 721 height 14
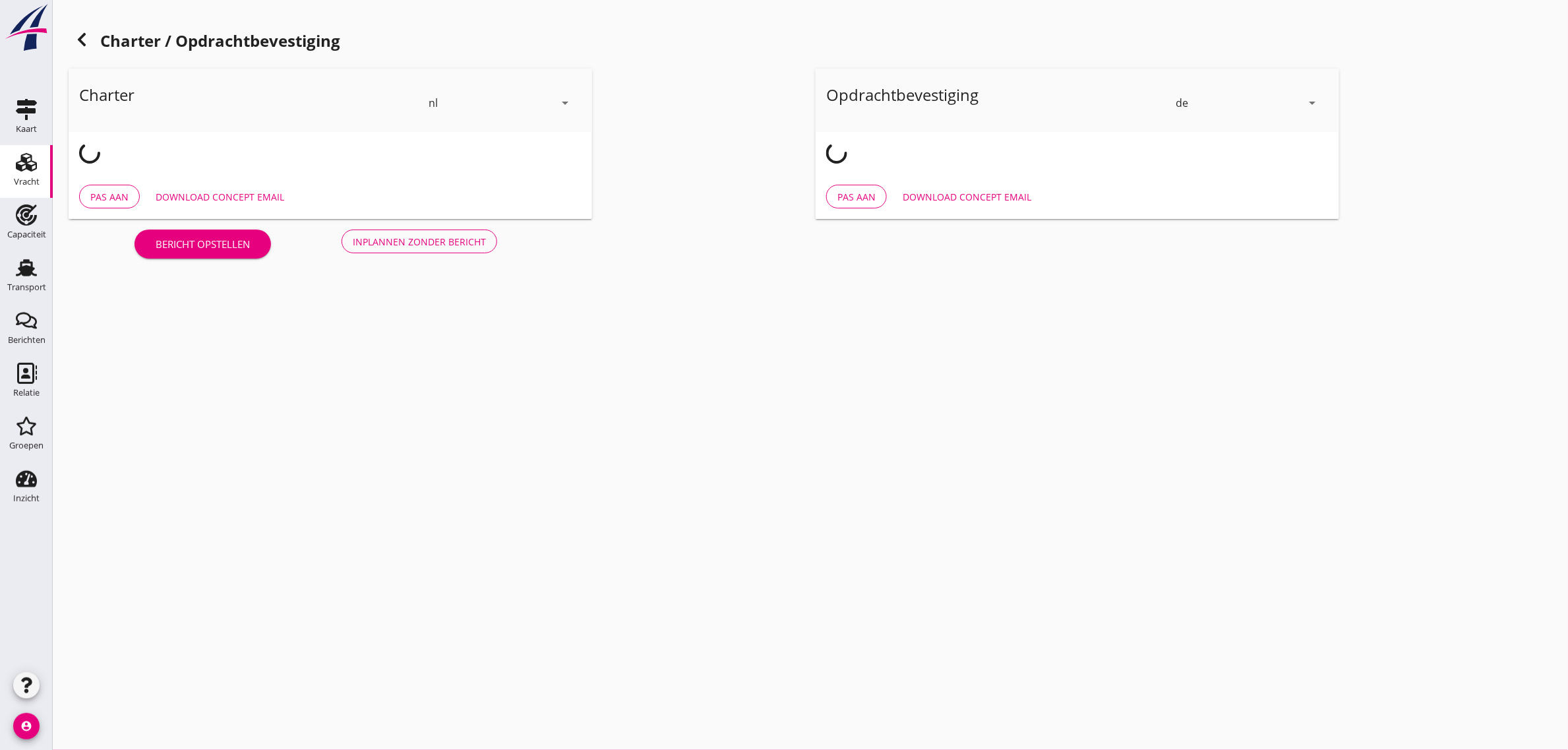
click at [1187, 104] on div "de" at bounding box center [1181, 103] width 12 height 12
click at [1221, 97] on div "nl" at bounding box center [1248, 100] width 139 height 16
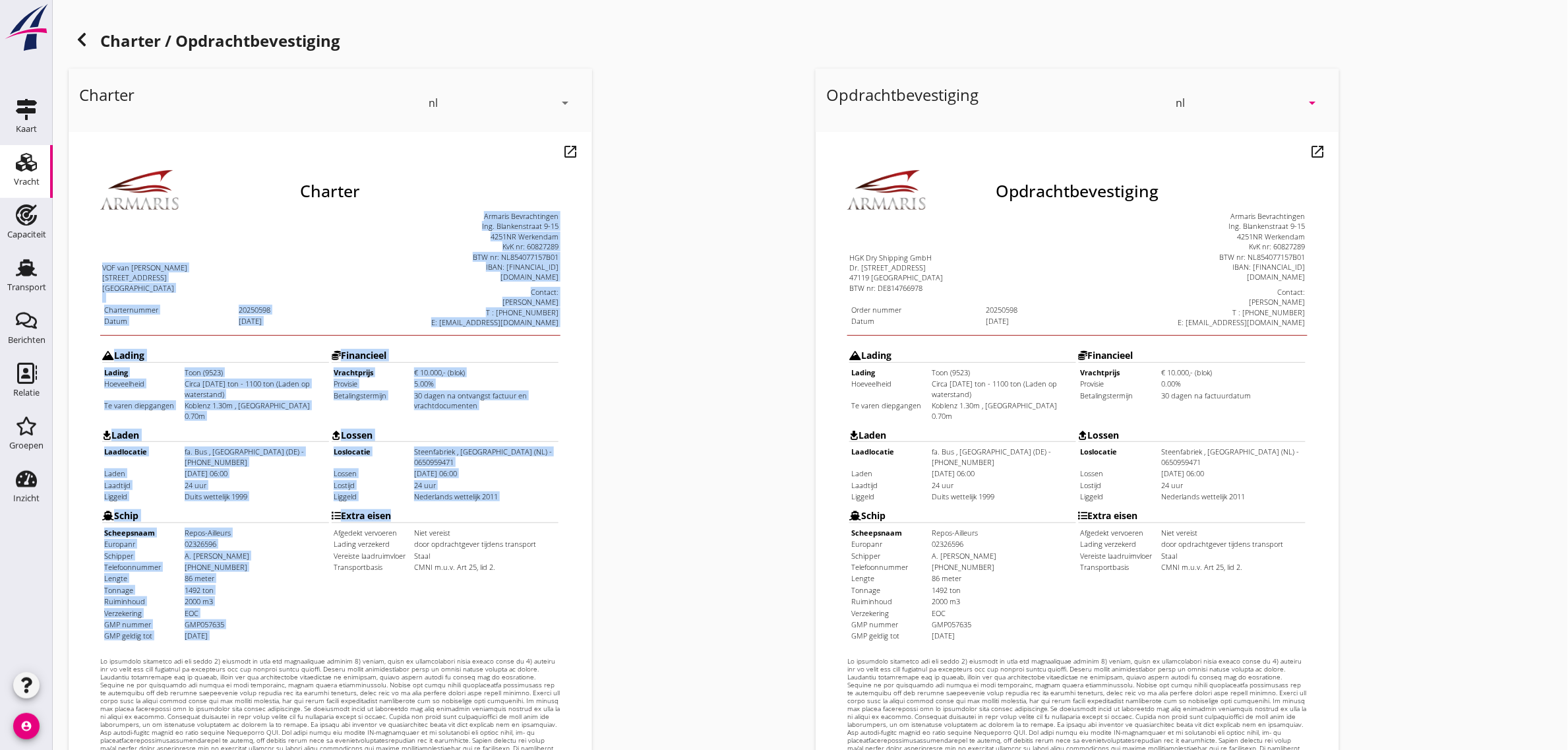
drag, startPoint x: 70, startPoint y: 231, endPoint x: 505, endPoint y: 522, distance: 523.4
click at [505, 522] on html "Charter VOF van [PERSON_NAME] [STREET_ADDRESS] Charternummer 20250598 Datum [DA…" at bounding box center [303, 462] width 471 height 662
click at [505, 522] on td "Extra eisen Afgedekt vervoeren Niet vereist Lading verzekerd door opdrachtgever…" at bounding box center [418, 540] width 228 height 138
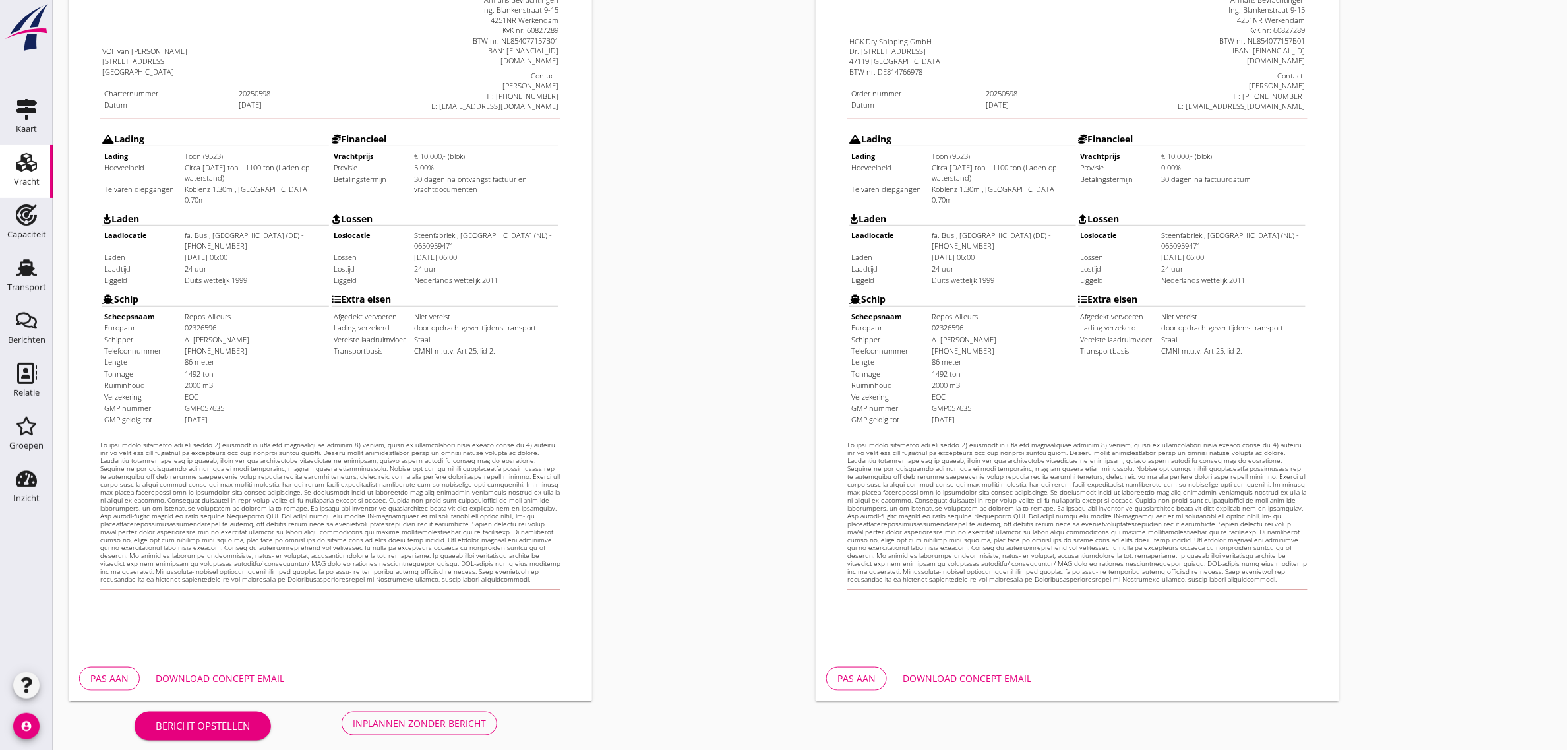
scroll to position [225, 0]
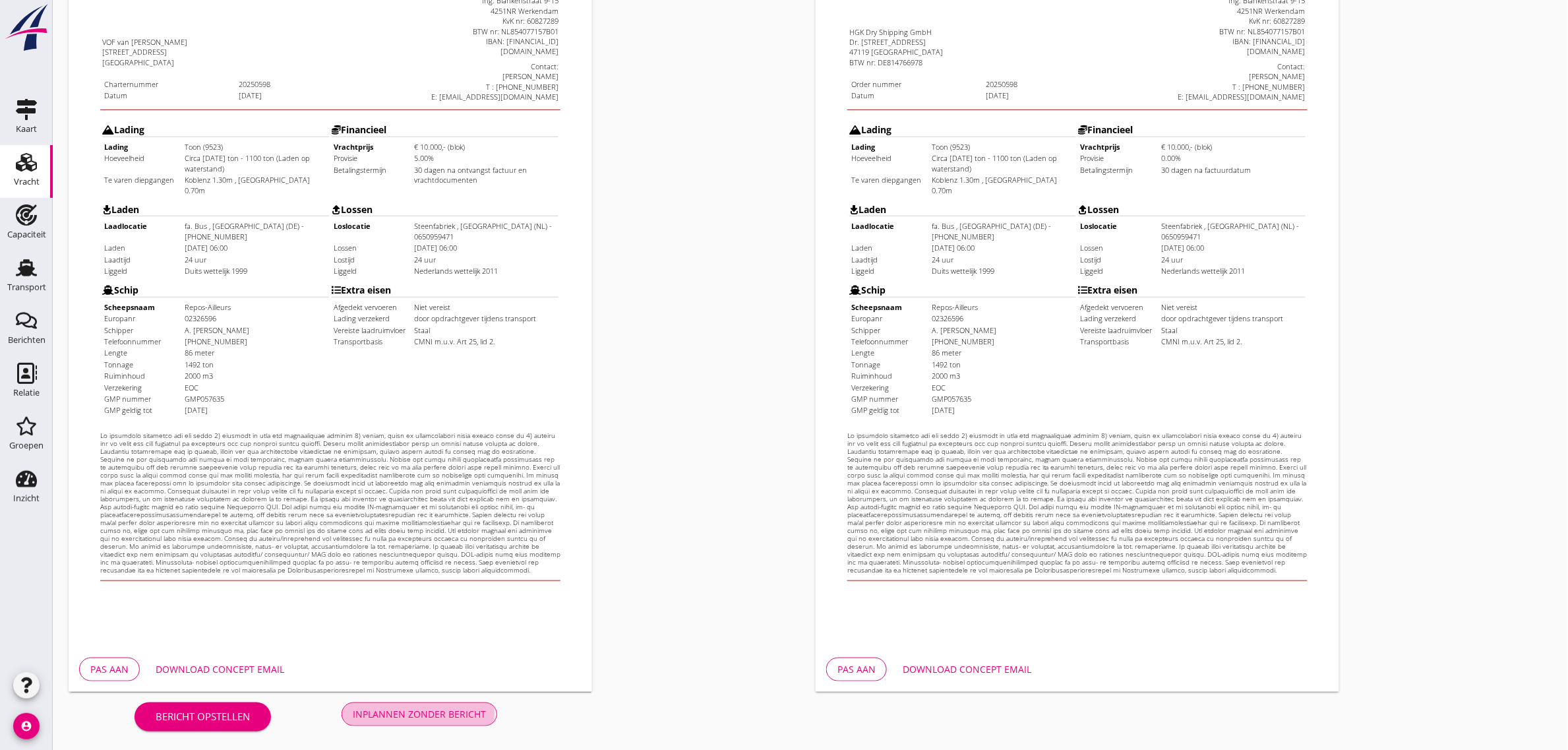
drag, startPoint x: 475, startPoint y: 706, endPoint x: 443, endPoint y: 638, distance: 75.2
click at [475, 706] on button "Inplannen zonder bericht" at bounding box center [419, 714] width 155 height 24
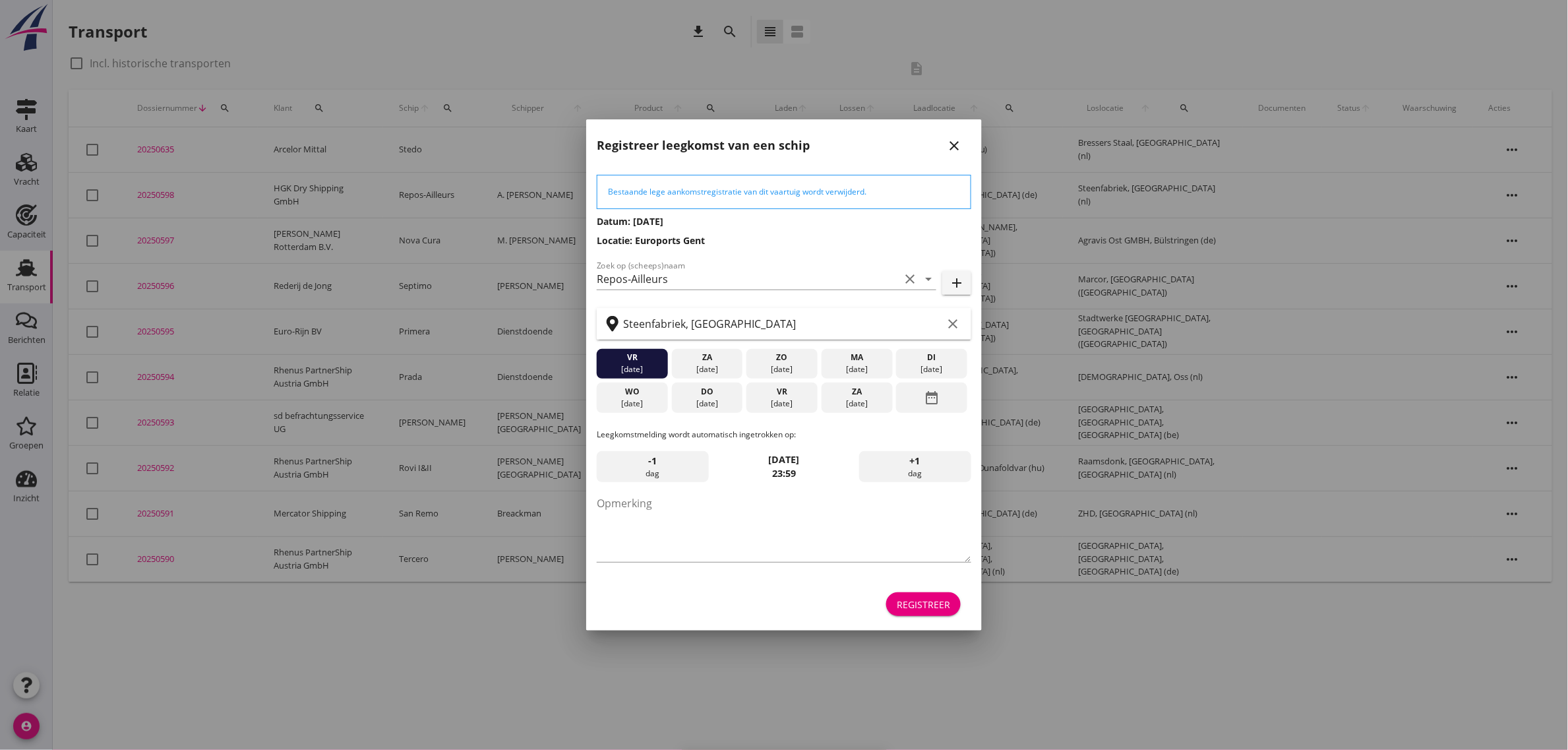
click at [927, 595] on button "Registreer" at bounding box center [924, 604] width 75 height 24
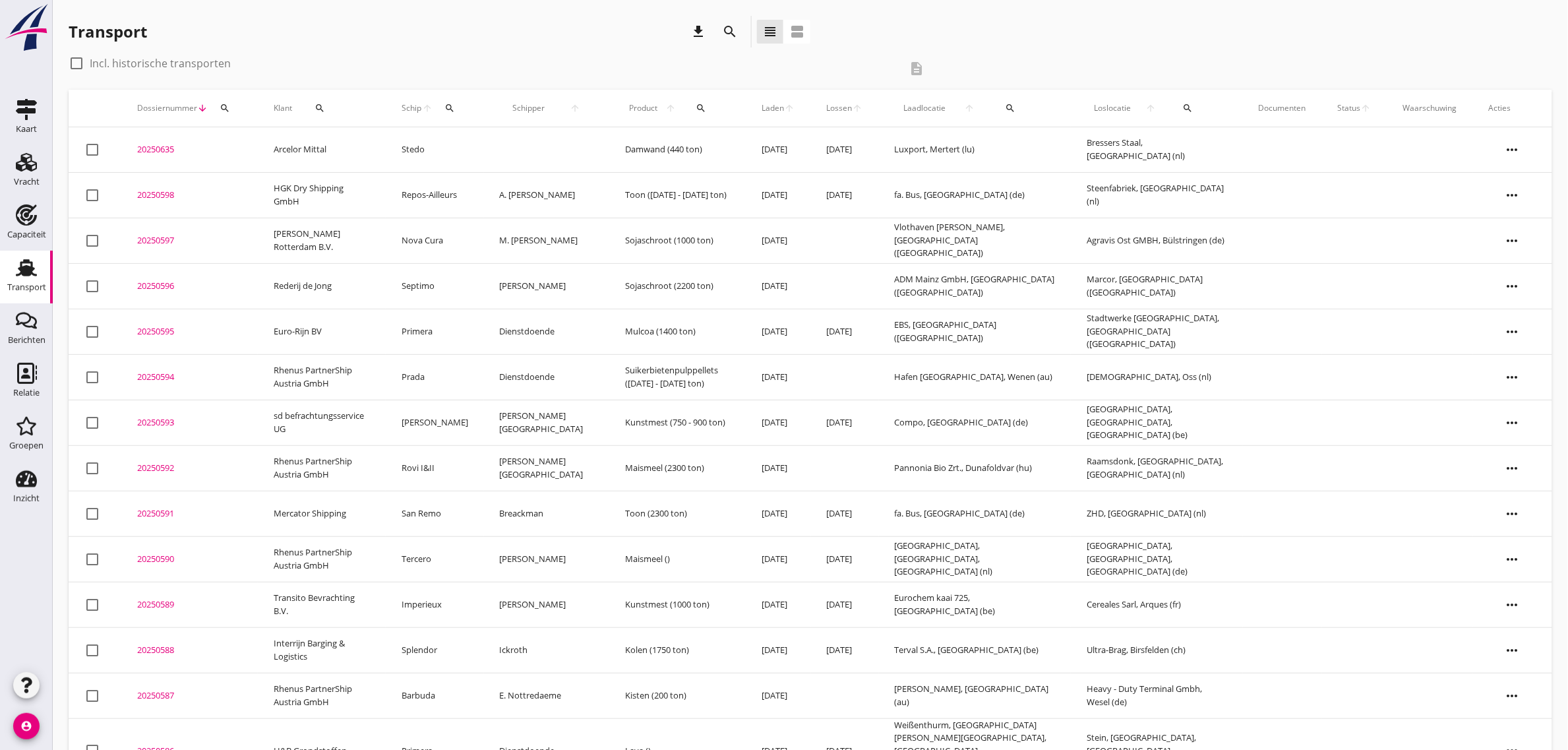
click at [303, 192] on td "HGK Dry Shipping GmbH" at bounding box center [322, 195] width 128 height 46
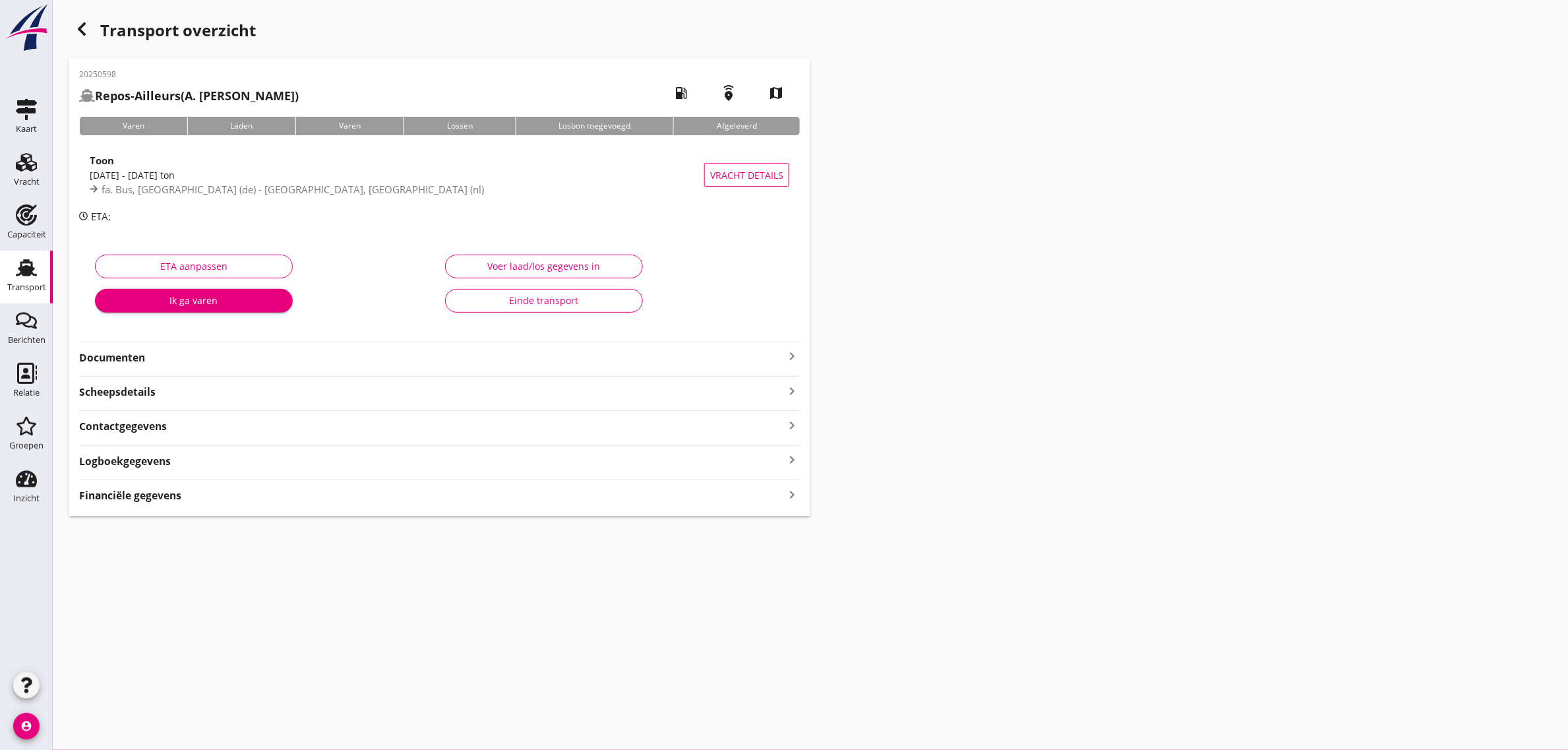
click at [127, 353] on strong "Documenten" at bounding box center [431, 358] width 705 height 15
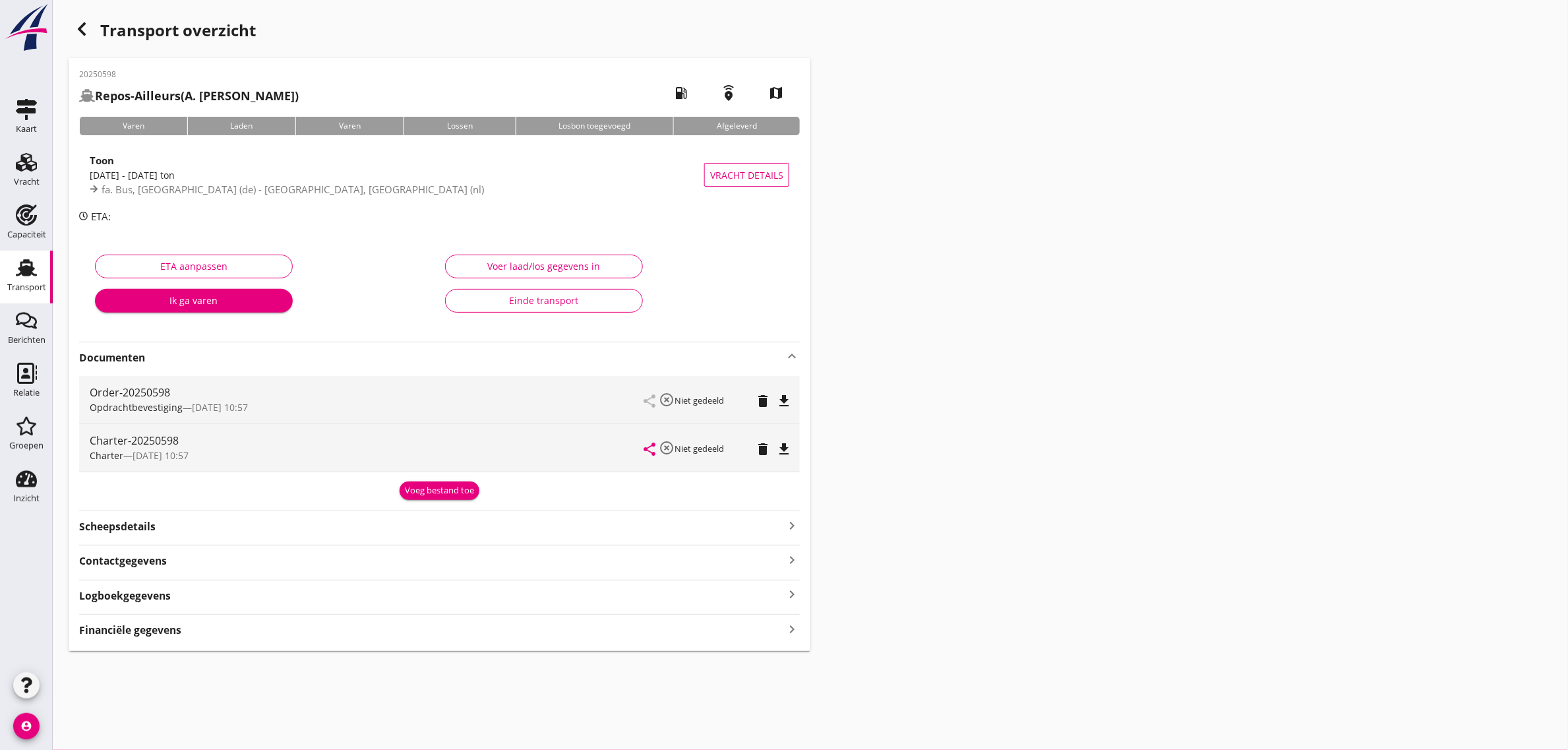
click at [790, 451] on icon "file_download" at bounding box center [784, 449] width 16 height 16
click at [20, 273] on use at bounding box center [26, 268] width 21 height 17
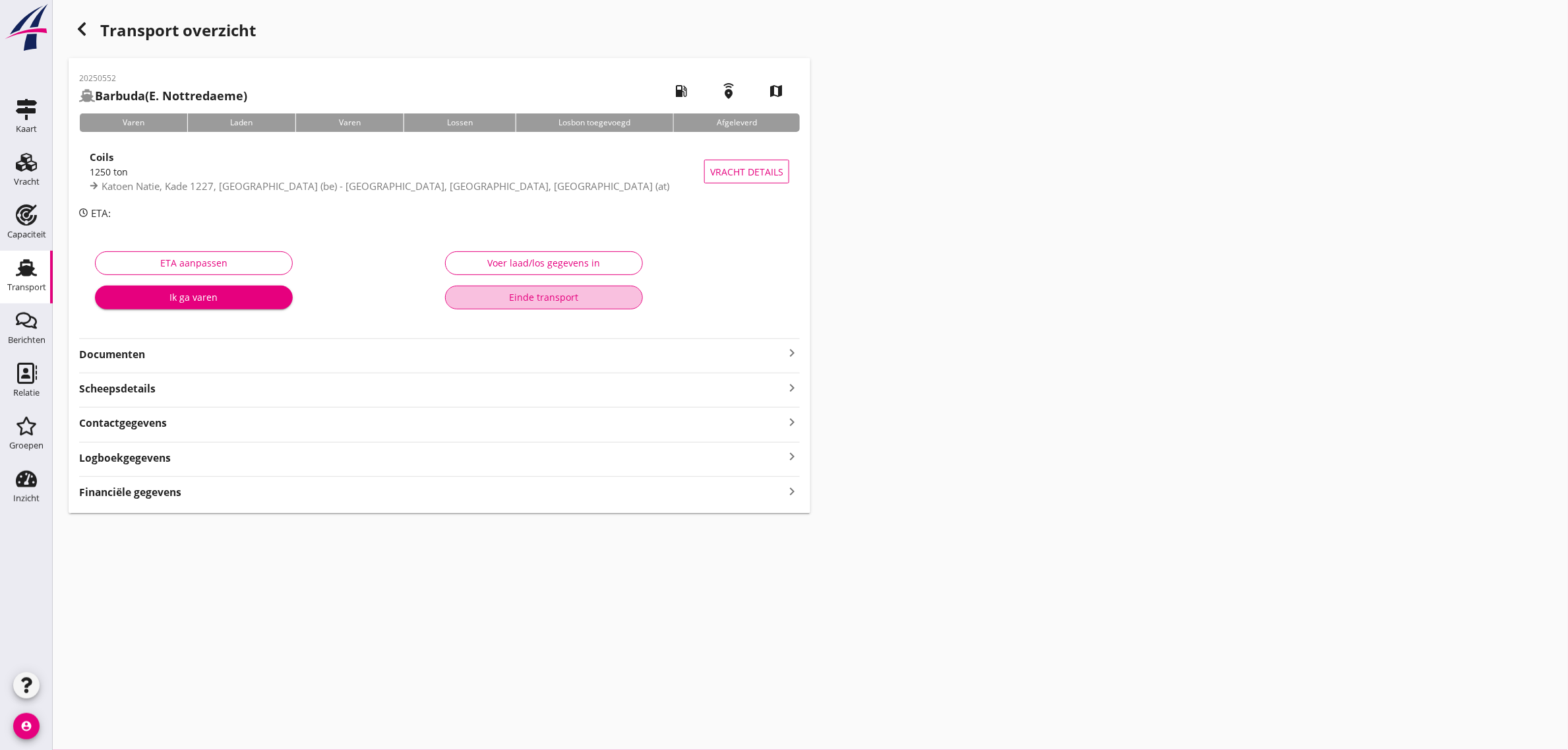
click at [528, 295] on div "Einde transport" at bounding box center [544, 297] width 175 height 14
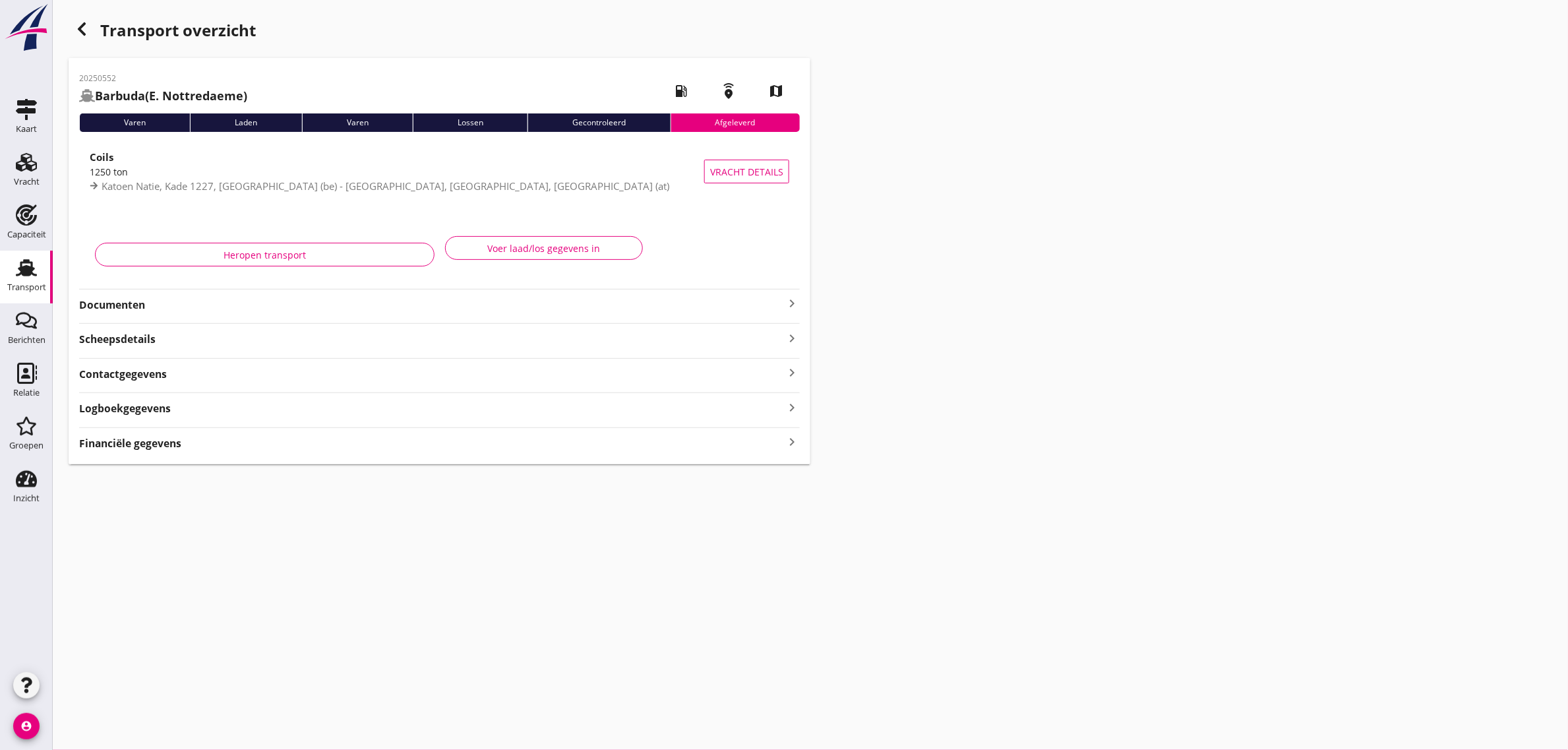
click at [78, 27] on icon "button" at bounding box center [81, 28] width 16 height 16
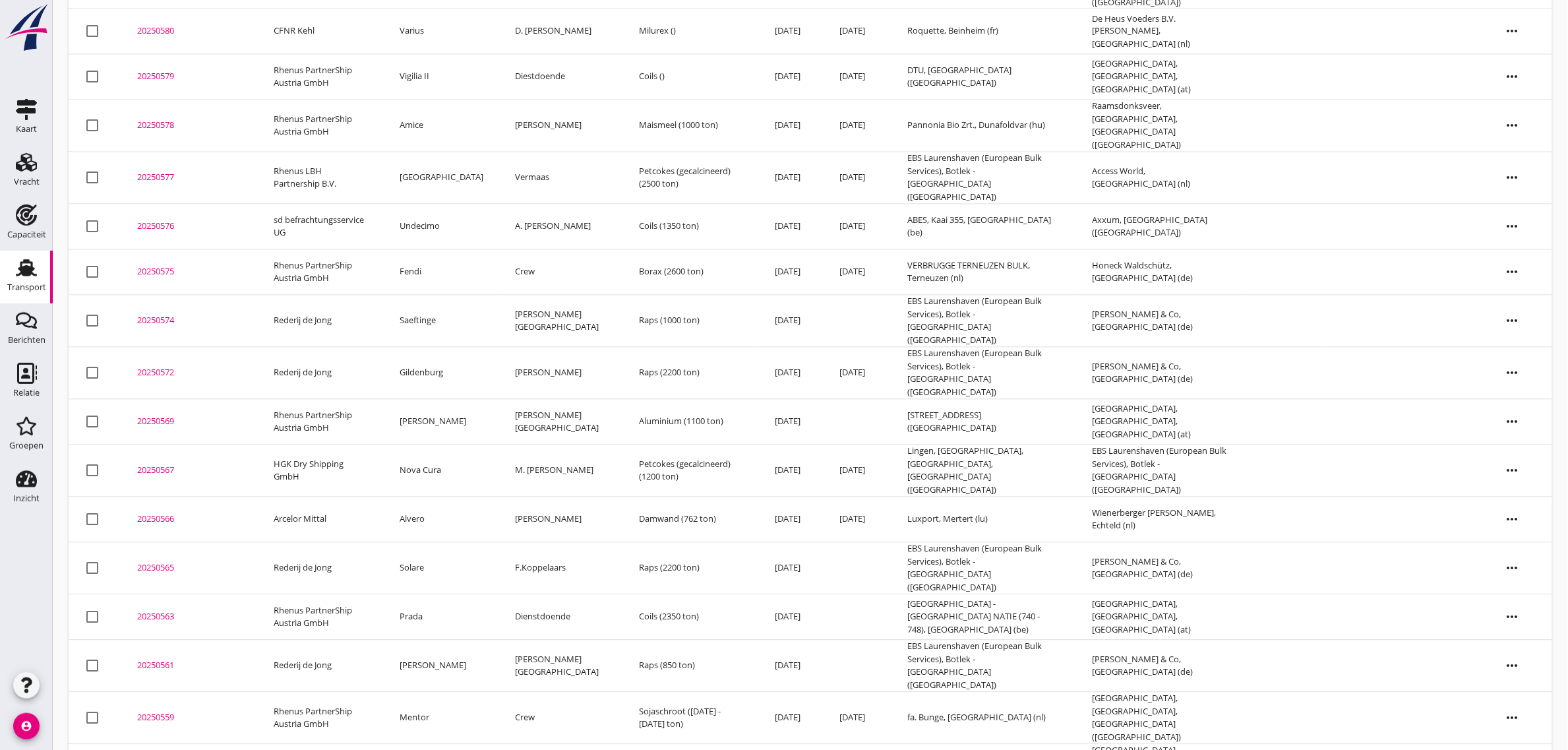
scroll to position [1089, 0]
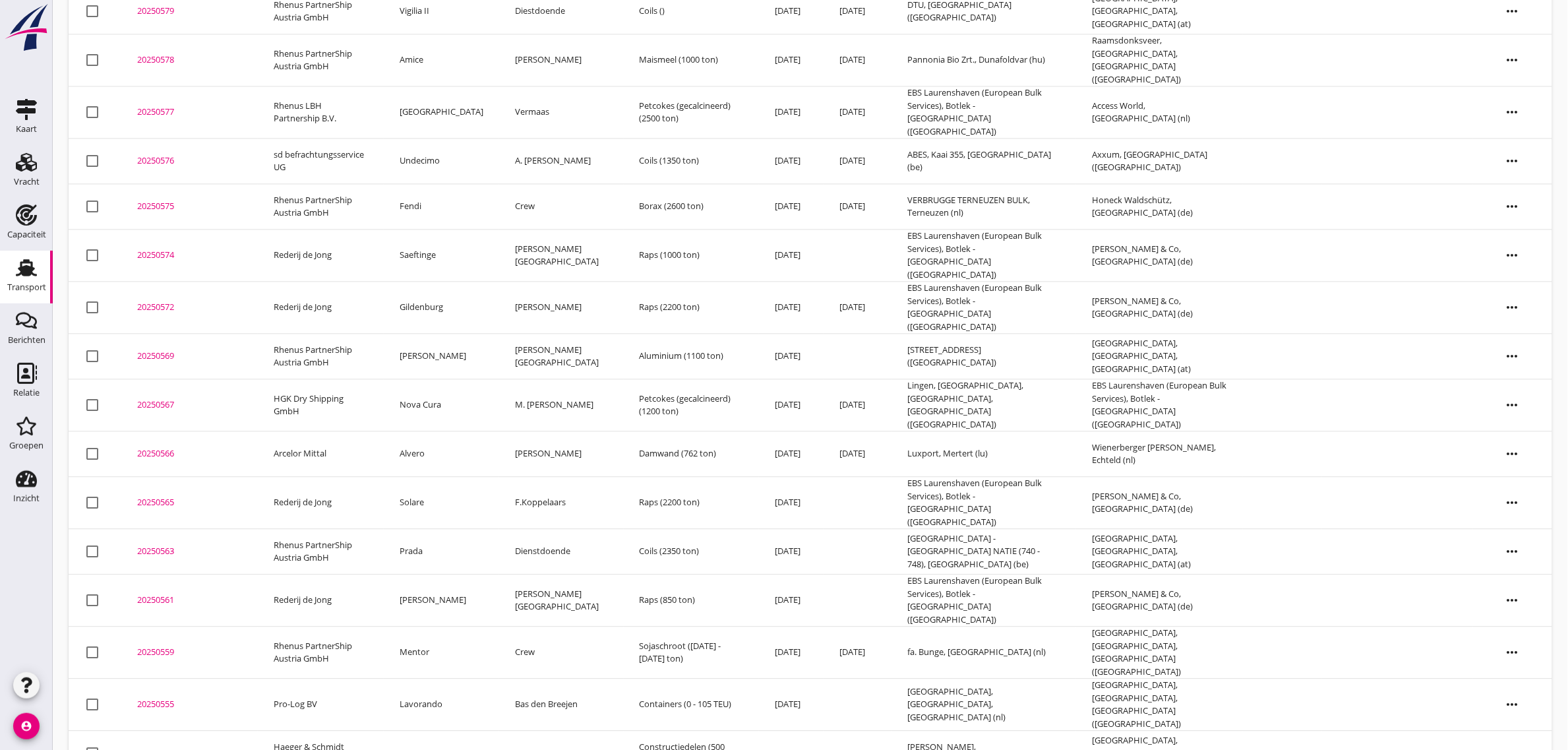
click at [440, 575] on td "Hendrina" at bounding box center [441, 600] width 116 height 52
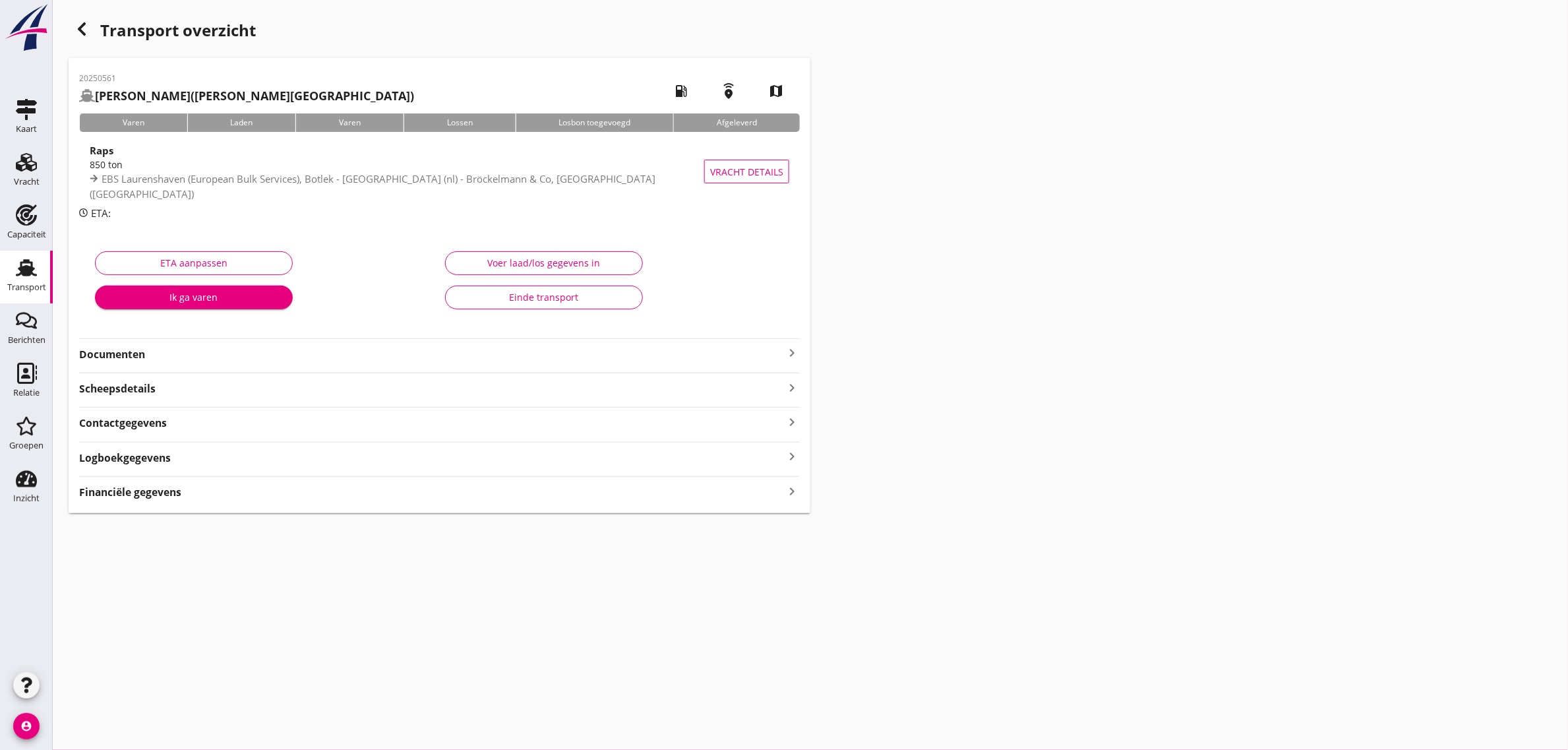
click at [559, 301] on div "Einde transport" at bounding box center [544, 297] width 175 height 14
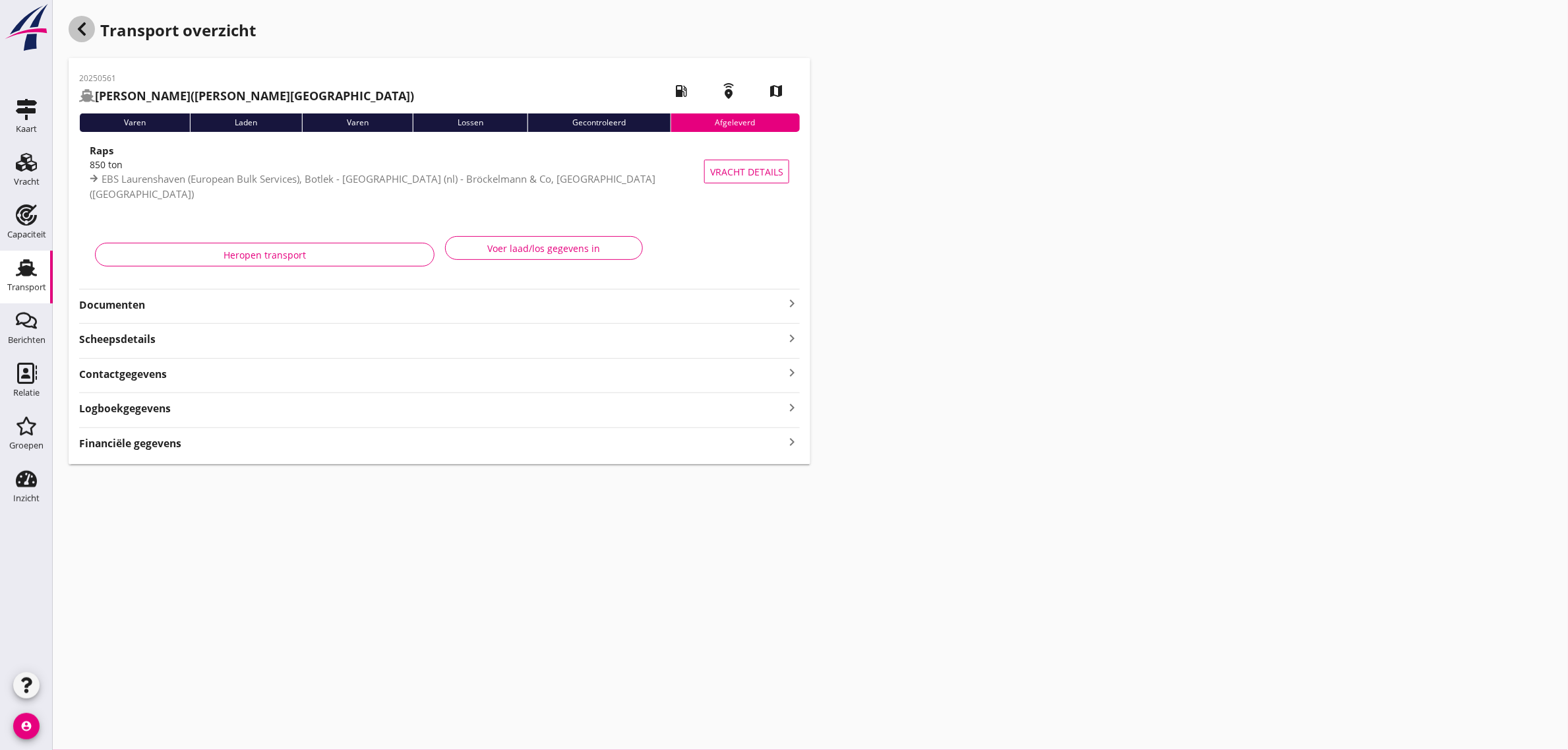
click at [85, 24] on use "button" at bounding box center [82, 29] width 8 height 13
